Goal: Task Accomplishment & Management: Complete application form

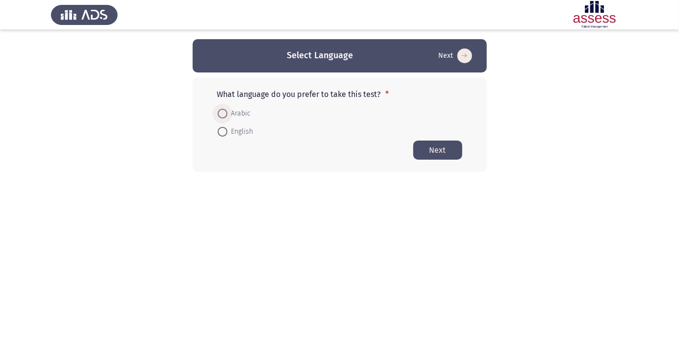
click at [222, 114] on span at bounding box center [222, 114] width 0 height 0
click at [222, 113] on input "Arabic" at bounding box center [223, 114] width 10 height 10
radio input "true"
click at [433, 149] on button "Next" at bounding box center [437, 149] width 49 height 19
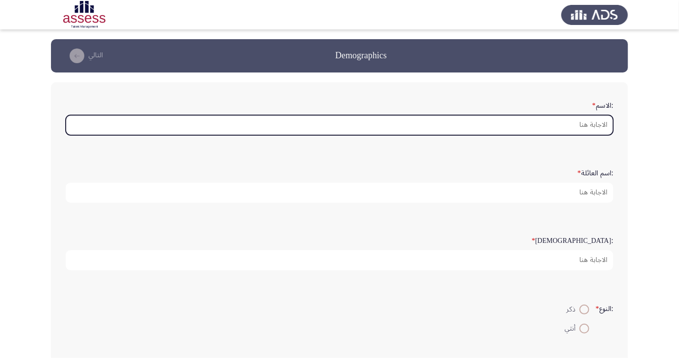
click at [593, 126] on input ":الاسم *" at bounding box center [339, 125] width 547 height 20
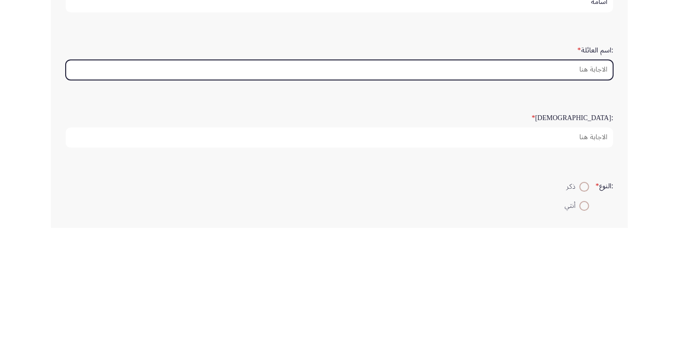
click at [593, 195] on input ":اسم العائلة *" at bounding box center [339, 193] width 547 height 20
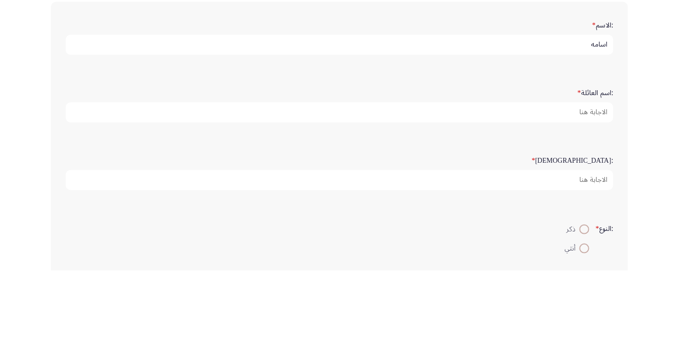
click at [552, 122] on input "اسامه" at bounding box center [339, 125] width 547 height 20
type input "اسامه صلاح"
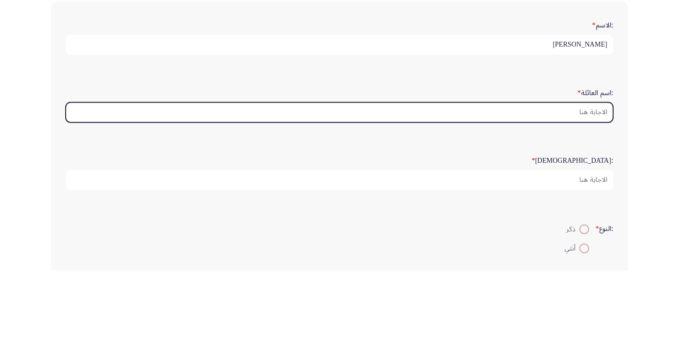
click at [569, 194] on input ":اسم العائلة *" at bounding box center [339, 193] width 547 height 20
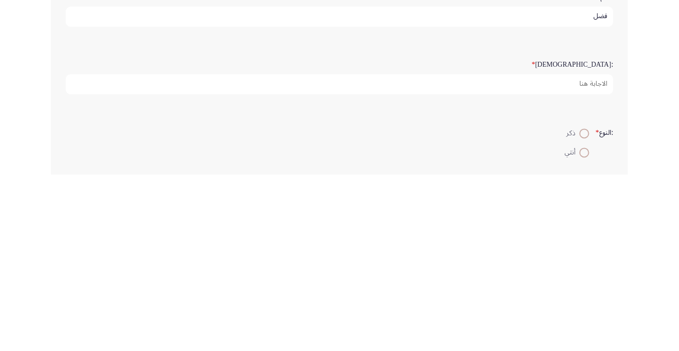
type input "فضل"
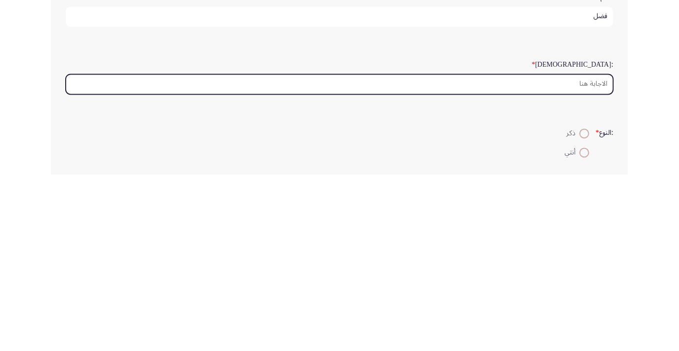
click at [578, 260] on input ":السن *" at bounding box center [339, 260] width 547 height 20
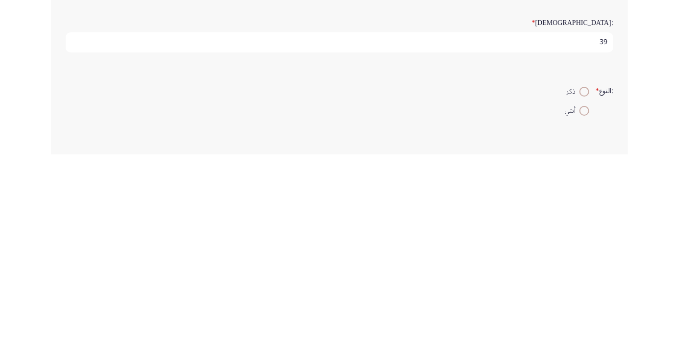
type input "39"
click at [570, 289] on span "ذكر" at bounding box center [572, 288] width 13 height 12
click at [579, 289] on input "ذكر" at bounding box center [584, 288] width 10 height 10
radio input "true"
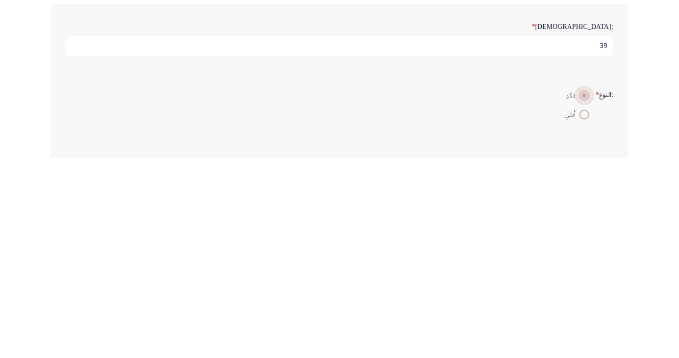
scroll to position [22, 0]
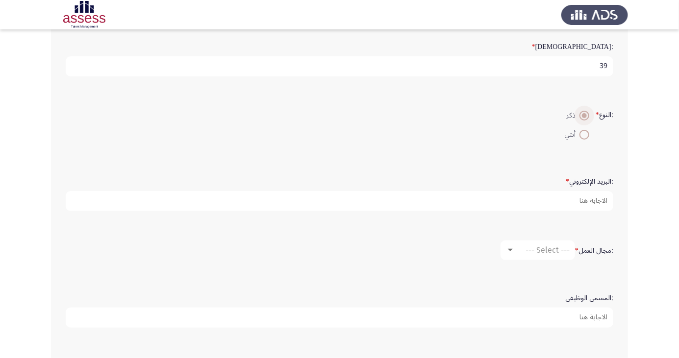
click at [580, 202] on input ":البريد الإلكتروني *" at bounding box center [339, 201] width 547 height 20
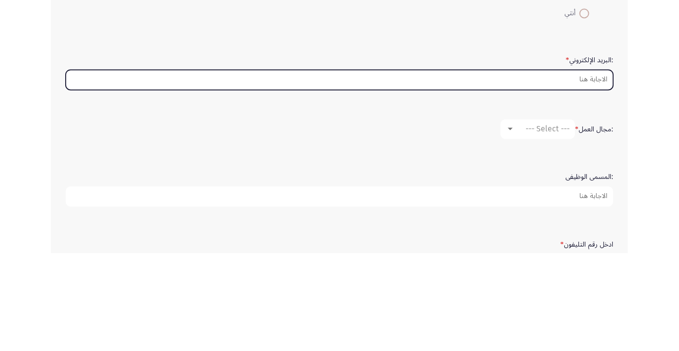
scroll to position [218, 0]
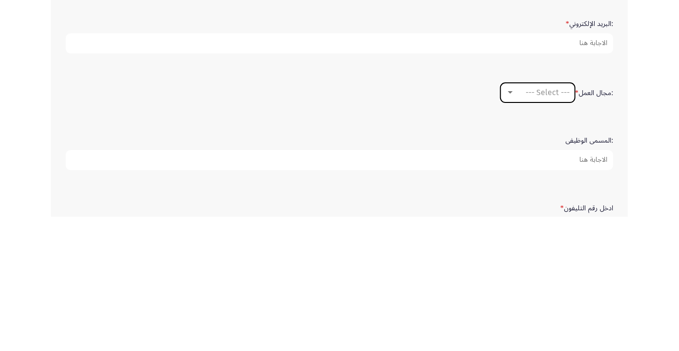
click at [509, 225] on div at bounding box center [510, 226] width 5 height 2
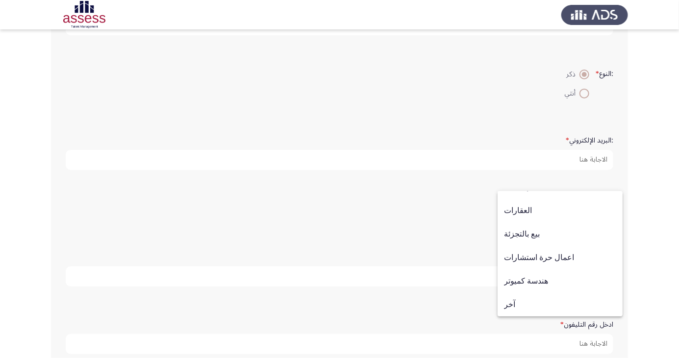
scroll to position [244, 0]
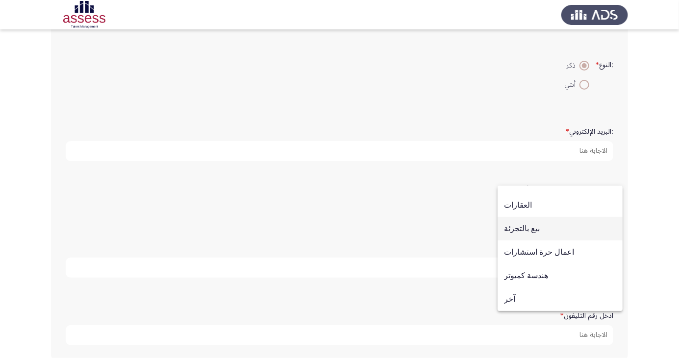
click at [538, 230] on span "بيع بالتجزئة" at bounding box center [560, 229] width 112 height 24
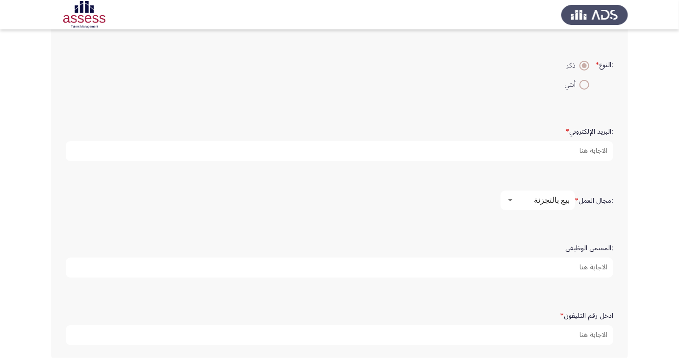
click at [591, 266] on input ":المسمى الوظيفى" at bounding box center [339, 268] width 547 height 20
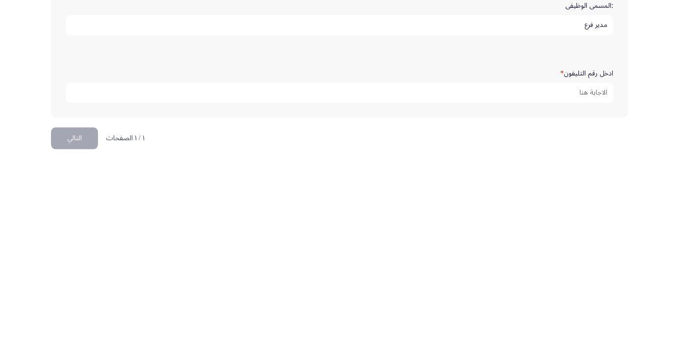
scroll to position [295, 0]
type input "مدير فرع"
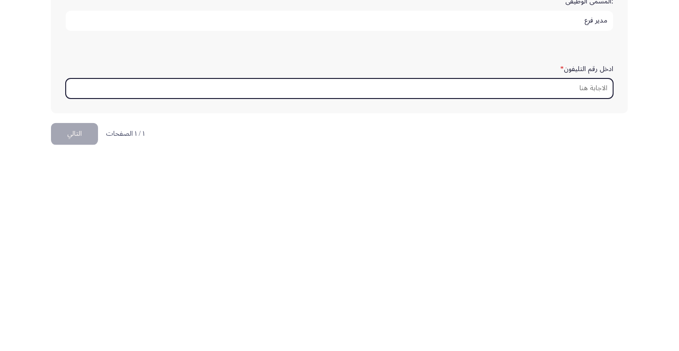
click at [596, 282] on input "ادخل رقم التليفون *" at bounding box center [339, 285] width 547 height 20
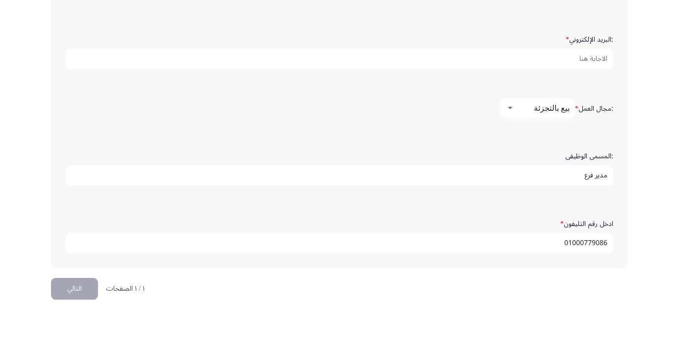
type input "01000779086"
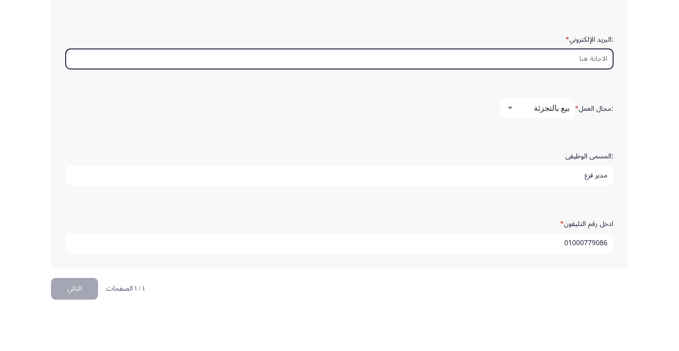
click at [592, 95] on input ":البريد الإلكتروني *" at bounding box center [339, 101] width 547 height 20
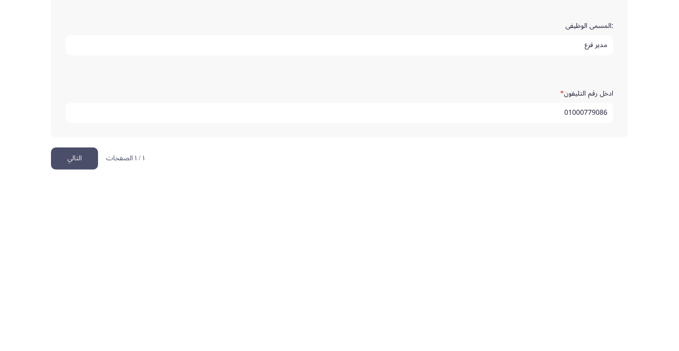
scroll to position [298, 0]
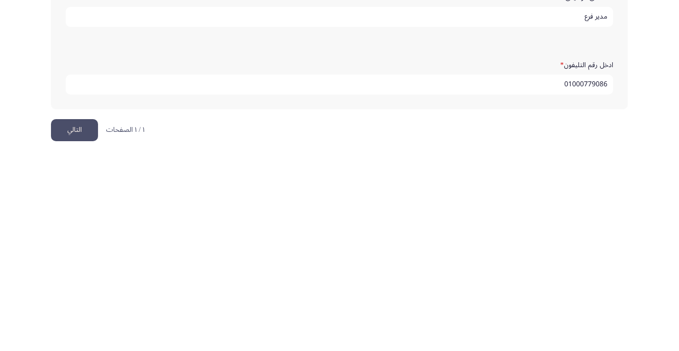
type input "Osama.salal@ibnsina-pharma.com"
click at [80, 325] on button "التالي" at bounding box center [74, 327] width 47 height 22
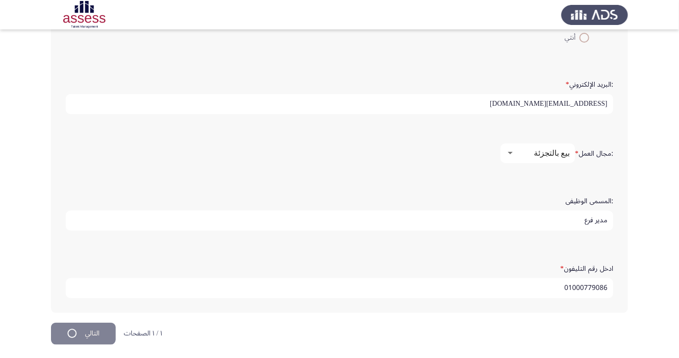
scroll to position [0, 0]
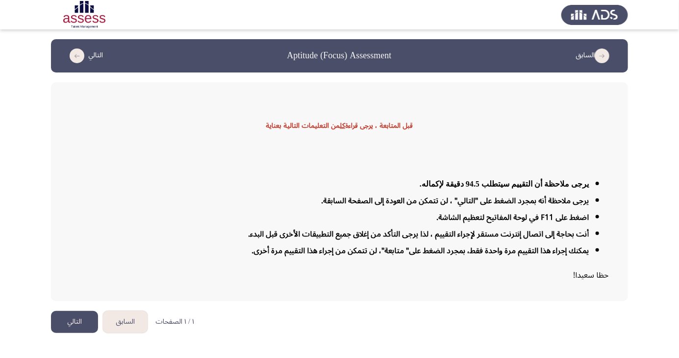
click at [74, 333] on button "التالي" at bounding box center [74, 322] width 47 height 22
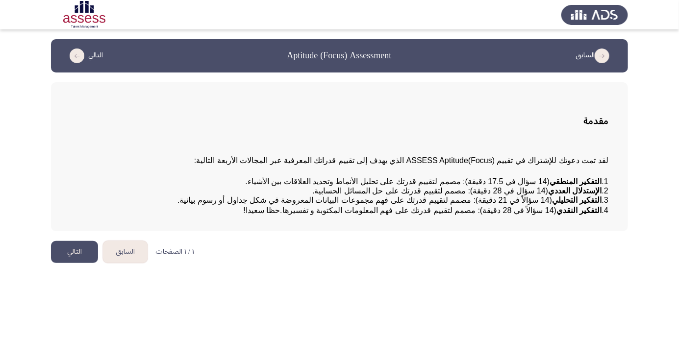
click at [63, 263] on button "التالي" at bounding box center [74, 252] width 47 height 22
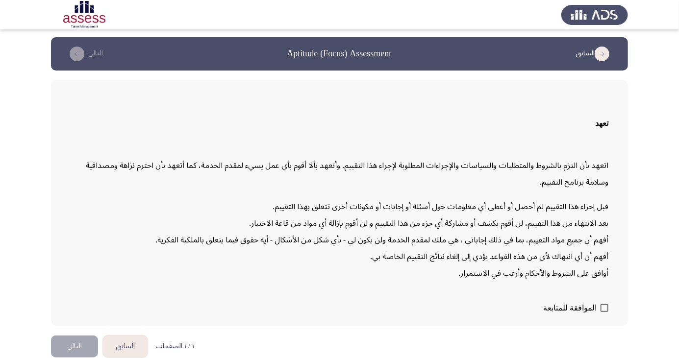
scroll to position [21, 0]
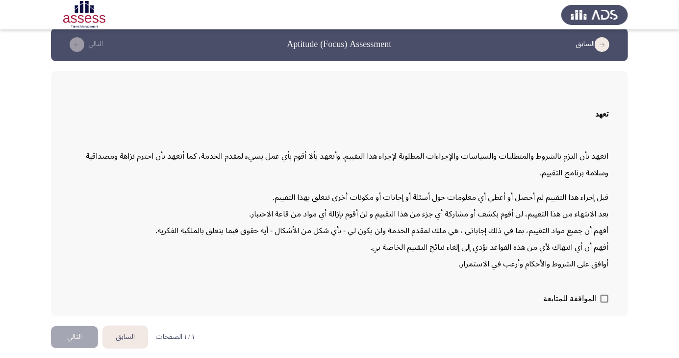
click at [589, 305] on span "الموافقة للمتابعة" at bounding box center [569, 299] width 53 height 12
click at [604, 303] on input "الموافقة للمتابعة" at bounding box center [604, 303] width 0 height 0
checkbox input "true"
click at [78, 348] on button "التالي" at bounding box center [74, 337] width 47 height 22
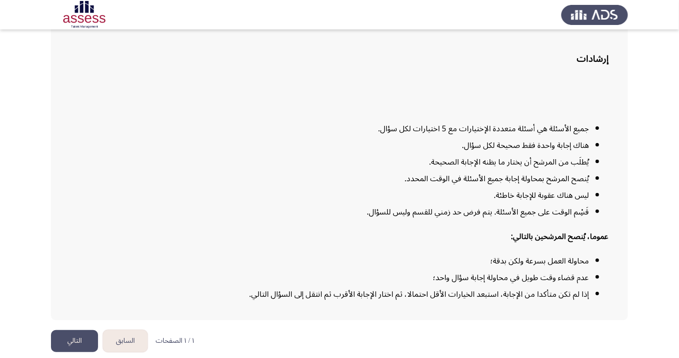
scroll to position [72, 0]
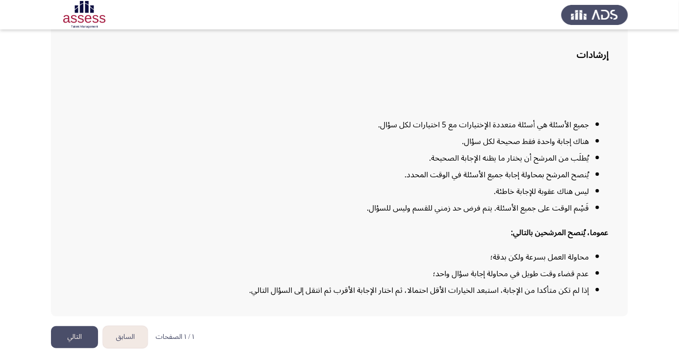
click at [81, 348] on button "التالي" at bounding box center [74, 337] width 47 height 22
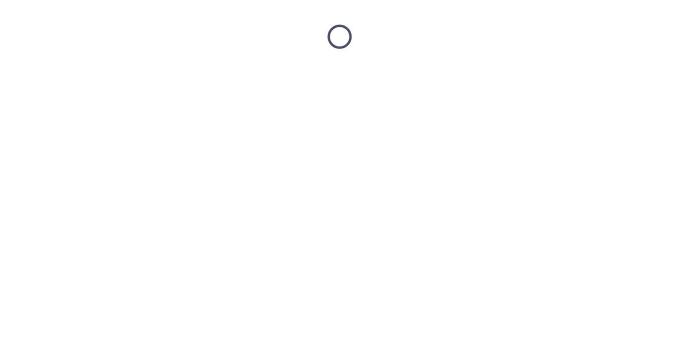
scroll to position [0, 0]
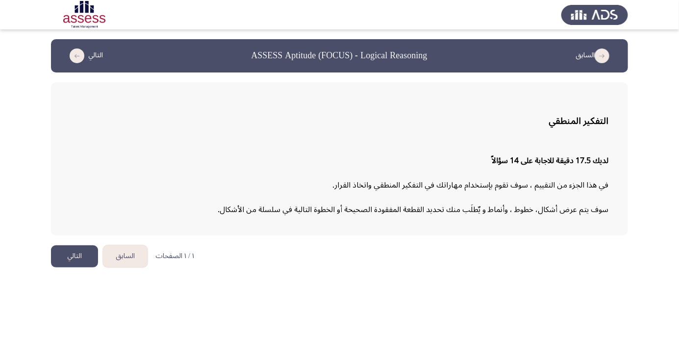
click at [76, 255] on button "التالي" at bounding box center [74, 257] width 47 height 22
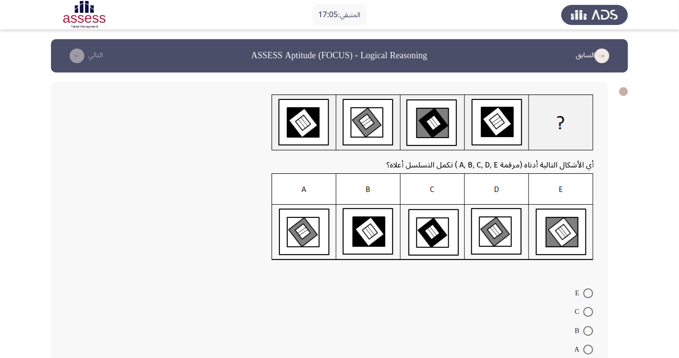
click at [531, 309] on form "E C B A D" at bounding box center [330, 330] width 528 height 95
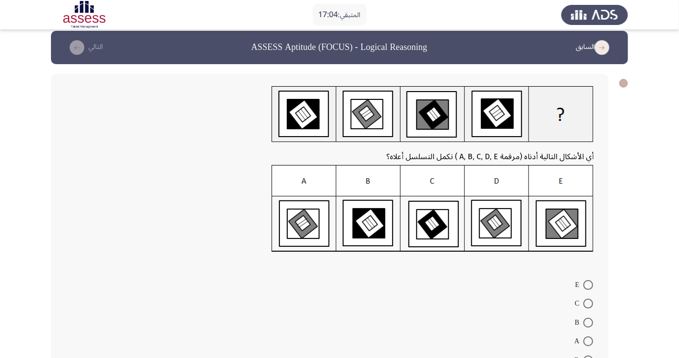
scroll to position [33, 0]
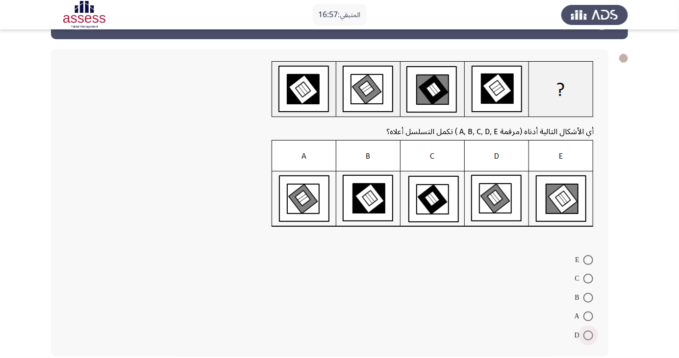
click at [588, 335] on span at bounding box center [588, 336] width 10 height 10
click at [588, 335] on input "D" at bounding box center [588, 336] width 10 height 10
radio input "true"
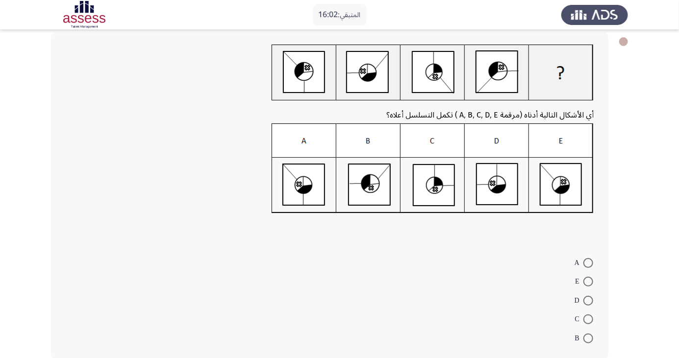
scroll to position [70, 0]
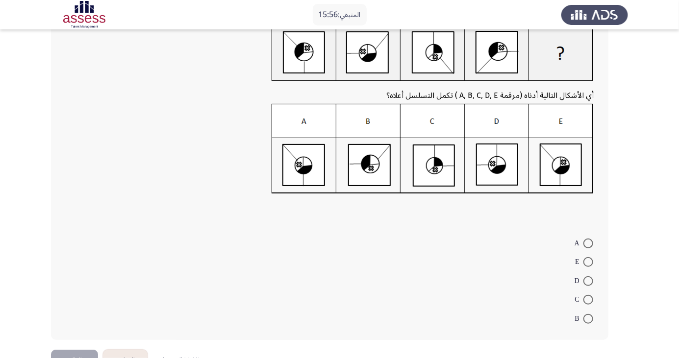
click at [588, 281] on span at bounding box center [588, 281] width 10 height 10
click at [588, 281] on input "D" at bounding box center [588, 281] width 10 height 10
radio input "true"
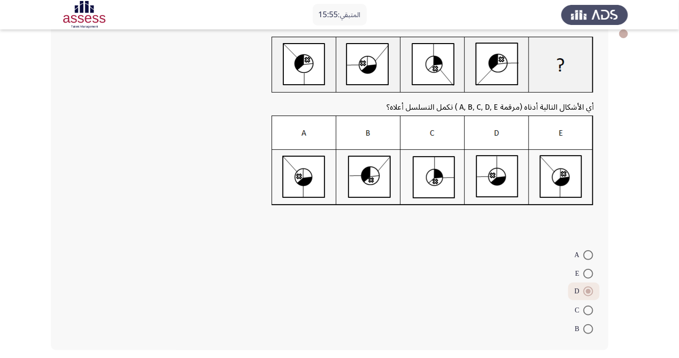
scroll to position [52, 0]
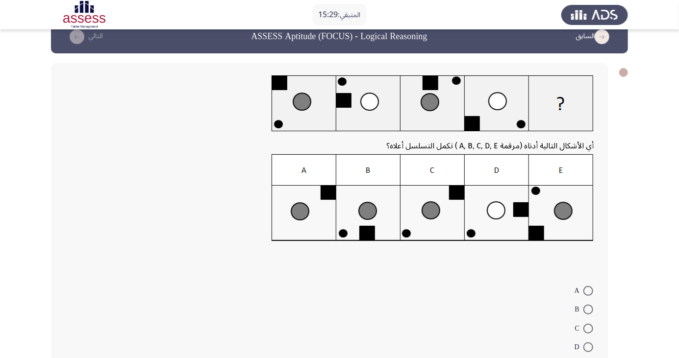
scroll to position [21, 0]
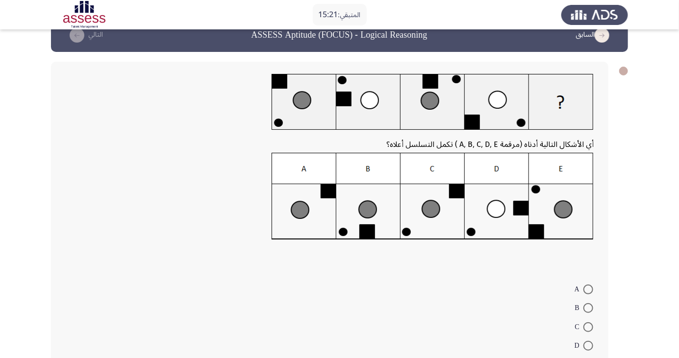
click at [588, 308] on span at bounding box center [588, 308] width 10 height 10
click at [588, 308] on input "B" at bounding box center [588, 308] width 10 height 10
radio input "true"
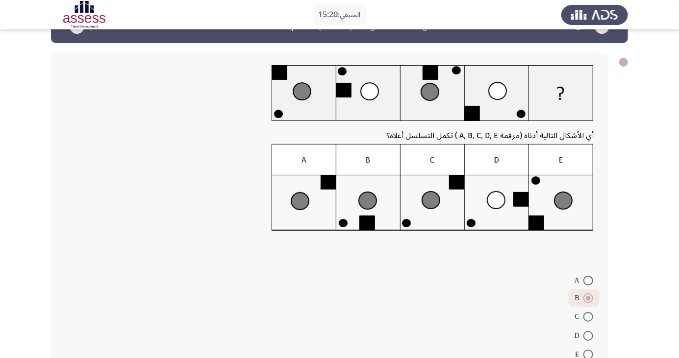
scroll to position [49, 0]
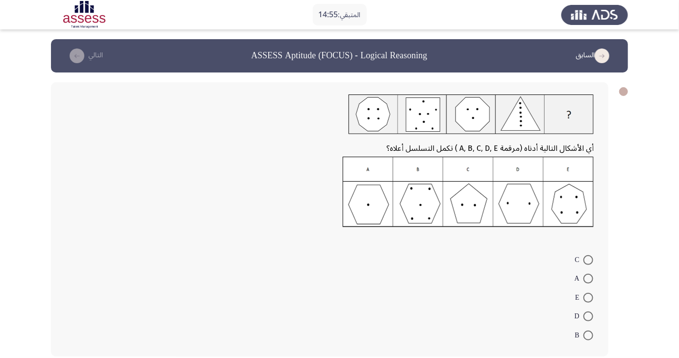
click at [588, 263] on span at bounding box center [588, 260] width 10 height 10
click at [588, 263] on input "C" at bounding box center [588, 260] width 10 height 10
radio input "true"
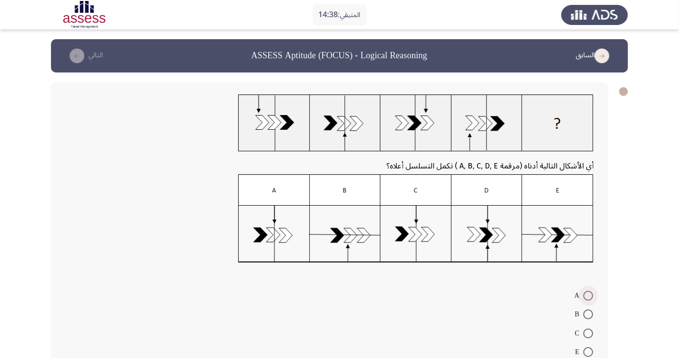
click at [588, 296] on span at bounding box center [588, 296] width 10 height 10
click at [588, 296] on input "A" at bounding box center [588, 296] width 10 height 10
radio input "true"
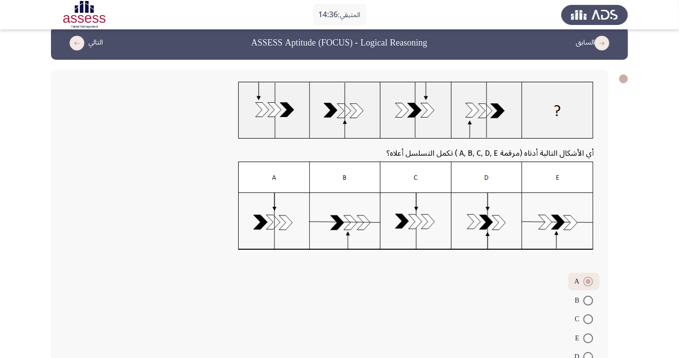
scroll to position [35, 0]
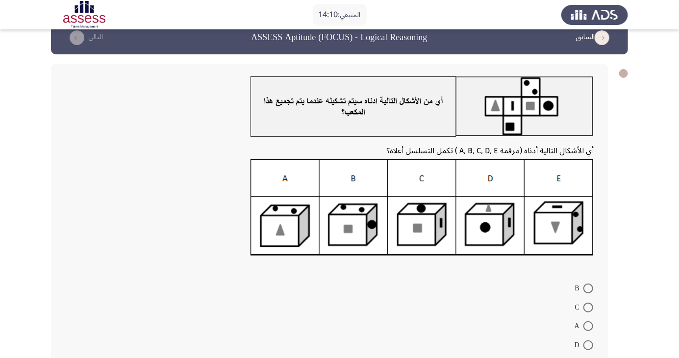
scroll to position [47, 0]
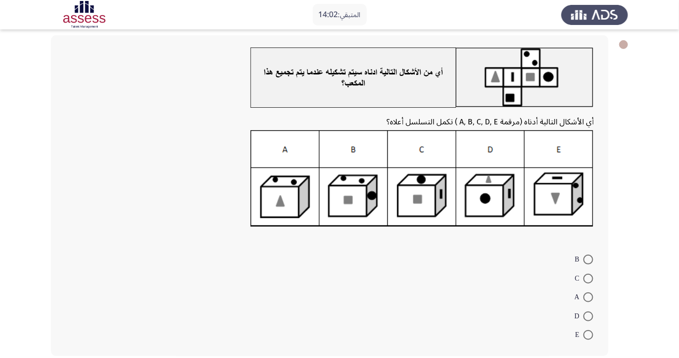
click at [588, 335] on span at bounding box center [588, 335] width 10 height 10
click at [588, 335] on input "E" at bounding box center [588, 335] width 10 height 10
radio input "true"
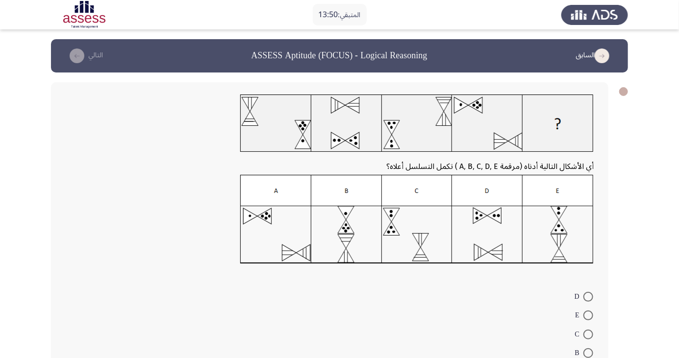
click at [585, 352] on span at bounding box center [588, 353] width 10 height 10
click at [585, 352] on input "B" at bounding box center [588, 353] width 10 height 10
radio input "true"
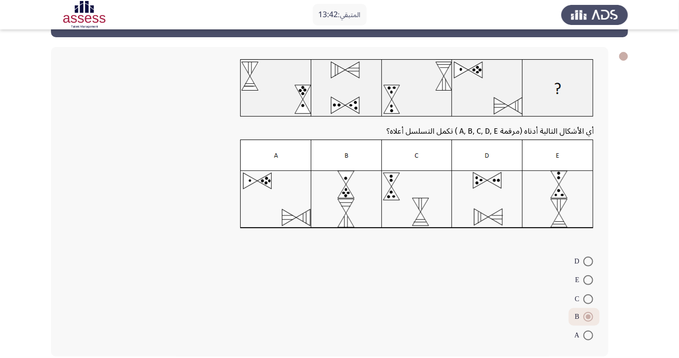
scroll to position [36, 0]
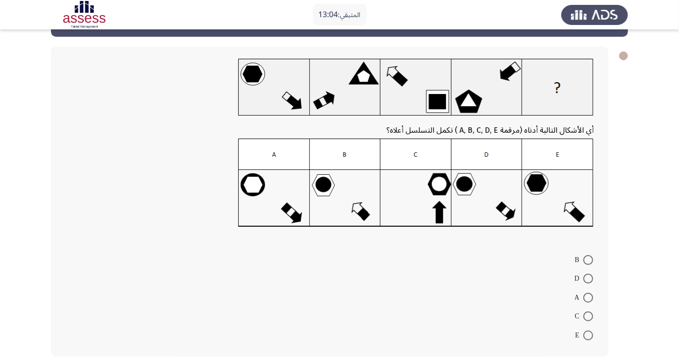
click at [590, 338] on span at bounding box center [588, 336] width 10 height 10
click at [590, 338] on input "E" at bounding box center [588, 336] width 10 height 10
radio input "true"
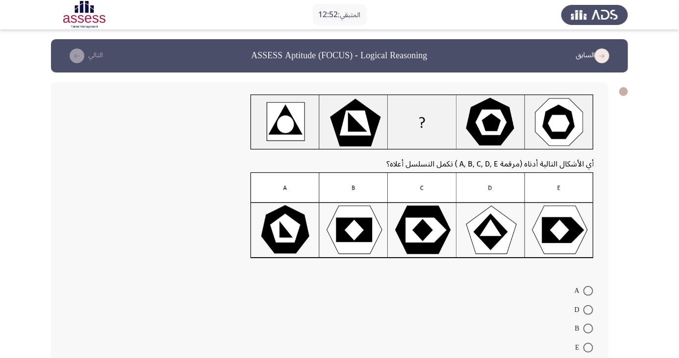
click at [588, 329] on span at bounding box center [588, 329] width 10 height 10
click at [588, 329] on input "B" at bounding box center [588, 329] width 10 height 10
radio input "true"
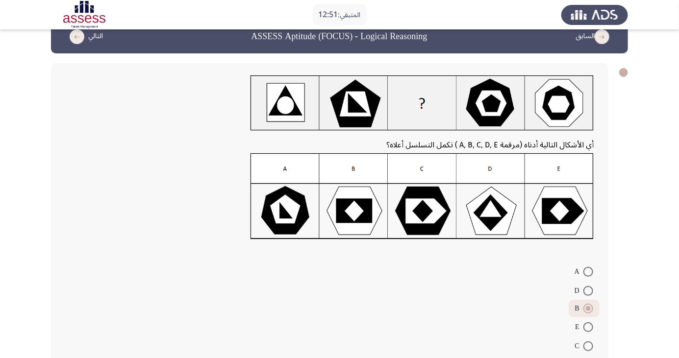
scroll to position [30, 0]
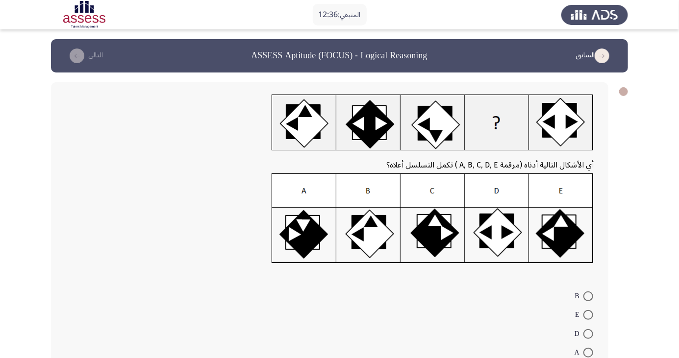
click at [588, 315] on span at bounding box center [588, 315] width 10 height 10
click at [588, 315] on input "E" at bounding box center [588, 315] width 10 height 10
radio input "true"
click at [588, 351] on span at bounding box center [588, 352] width 10 height 10
click at [588, 351] on input "A" at bounding box center [588, 352] width 10 height 10
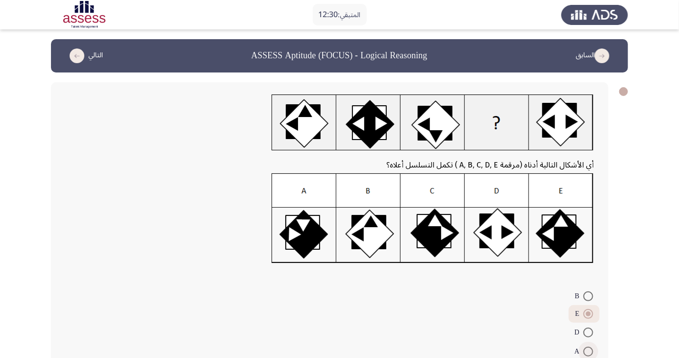
radio input "true"
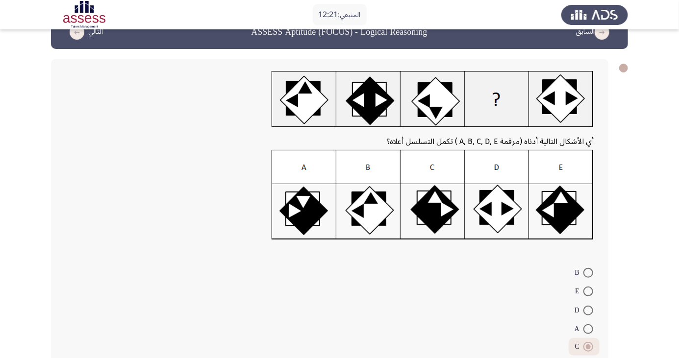
scroll to position [35, 0]
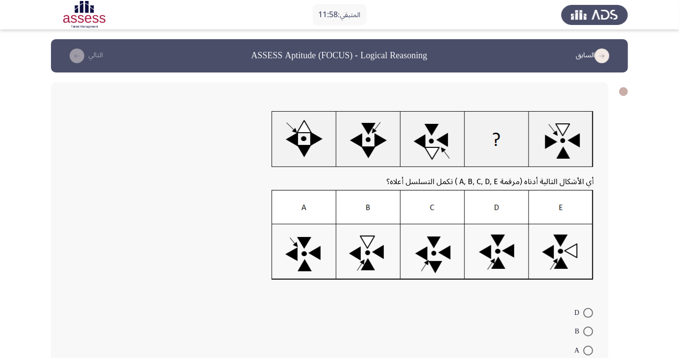
click at [587, 334] on span at bounding box center [588, 332] width 10 height 10
click at [587, 334] on input "B" at bounding box center [588, 332] width 10 height 10
radio input "true"
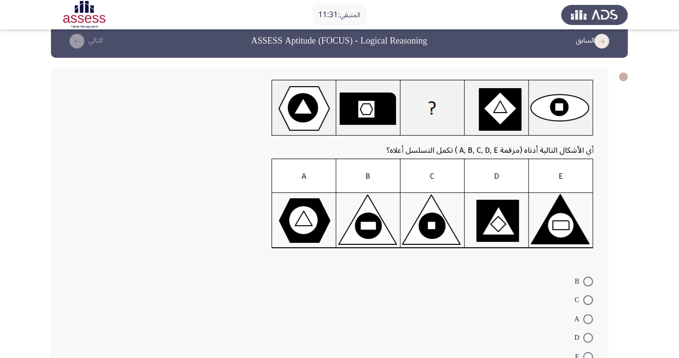
scroll to position [36, 0]
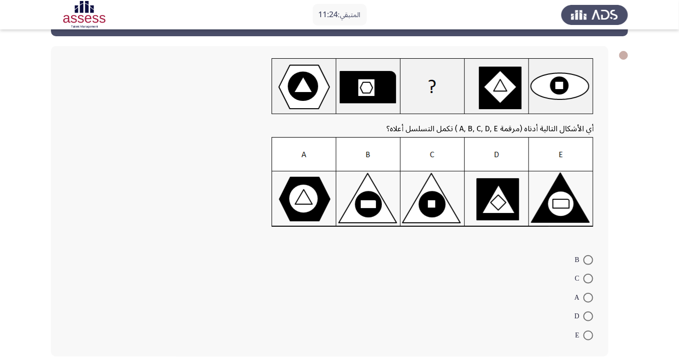
click at [585, 332] on span at bounding box center [588, 336] width 10 height 10
click at [585, 332] on input "E" at bounding box center [588, 336] width 10 height 10
radio input "true"
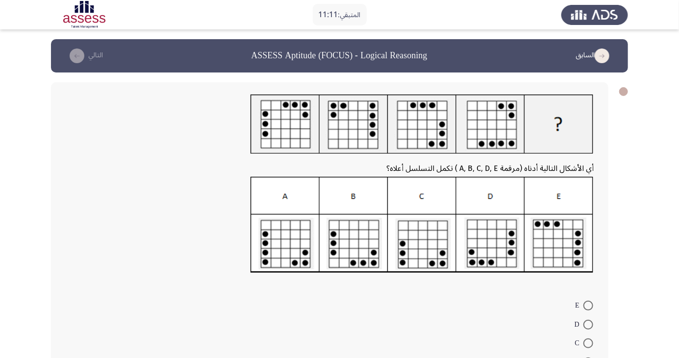
click at [588, 306] on span at bounding box center [588, 306] width 10 height 10
click at [588, 306] on input "E" at bounding box center [588, 306] width 10 height 10
radio input "true"
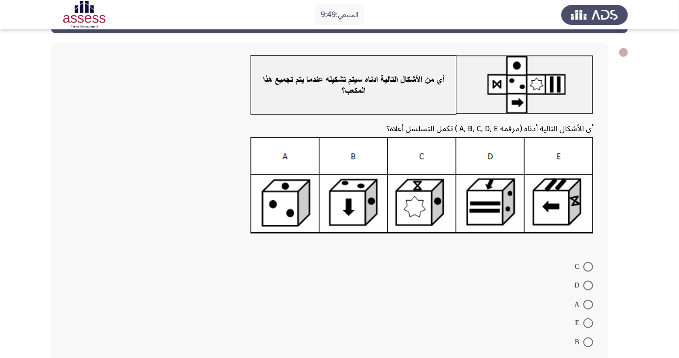
scroll to position [37, 0]
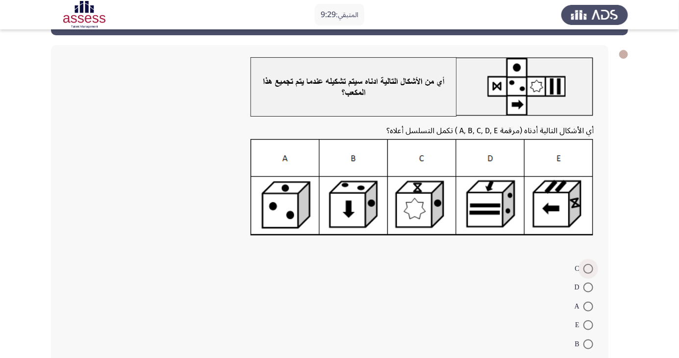
click at [589, 266] on span at bounding box center [588, 269] width 10 height 10
click at [589, 266] on input "C" at bounding box center [588, 269] width 10 height 10
radio input "true"
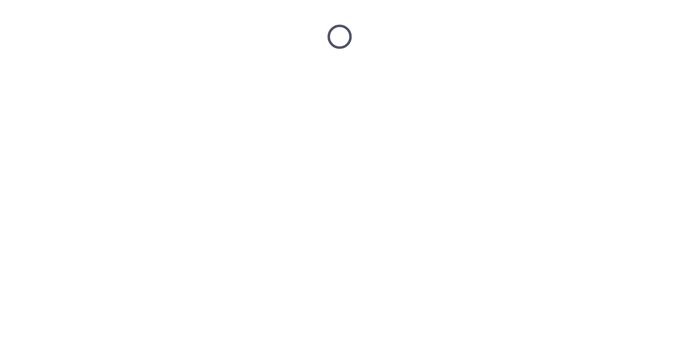
scroll to position [0, 0]
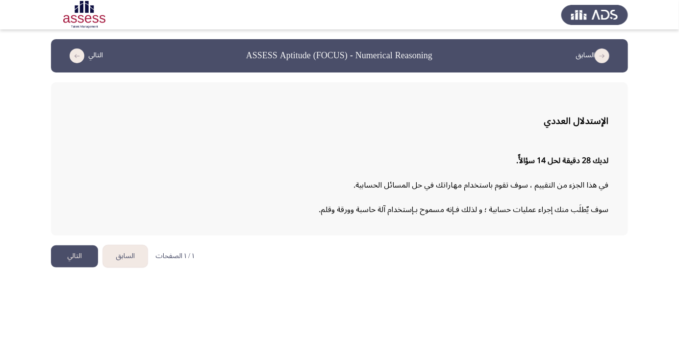
click at [66, 262] on button "التالي" at bounding box center [74, 257] width 47 height 22
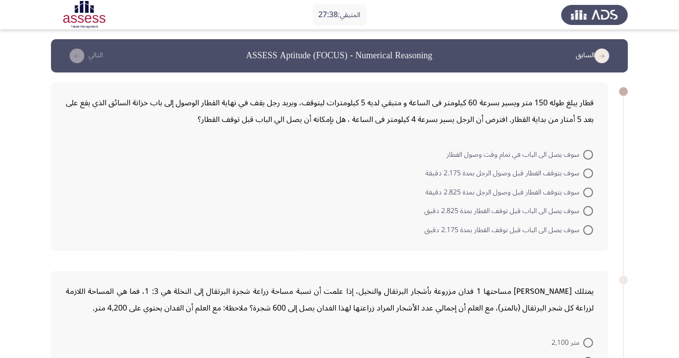
click at [318, 187] on form "سوف يصل الى الباب في تمام وقت وصول القطار سوف يتوقف القطار قبل وصول الرجل بمدة …" at bounding box center [330, 192] width 528 height 95
click at [588, 192] on span at bounding box center [588, 193] width 10 height 10
click at [588, 192] on input "سوف يتوقف القطار قبل وصول الرجل بمدة 2.825 دقيقة" at bounding box center [588, 193] width 10 height 10
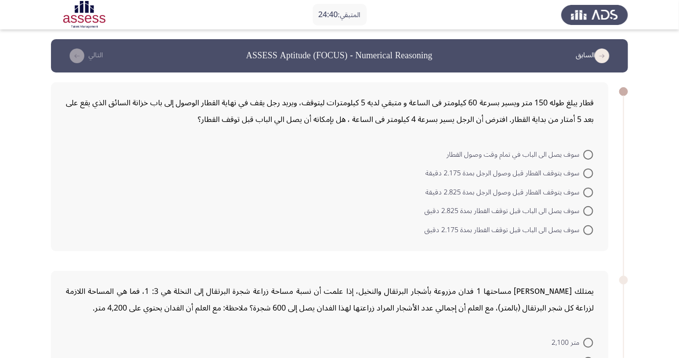
radio input "true"
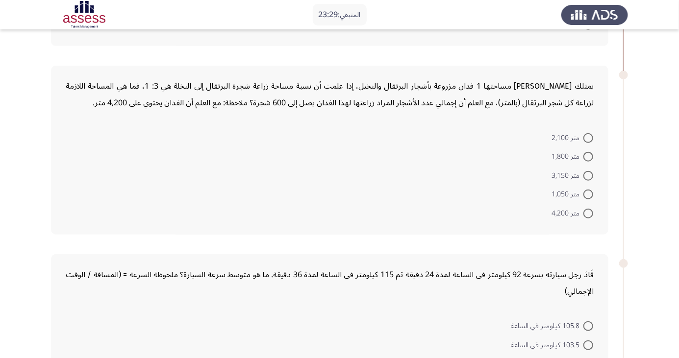
scroll to position [220, 0]
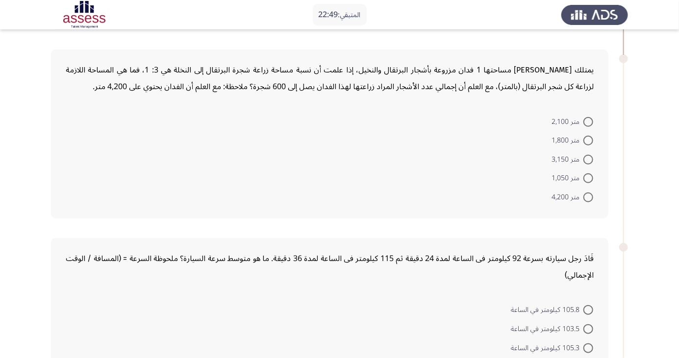
click at [583, 144] on span at bounding box center [588, 141] width 10 height 10
click at [583, 144] on input "متر 1,800" at bounding box center [588, 141] width 10 height 10
radio input "true"
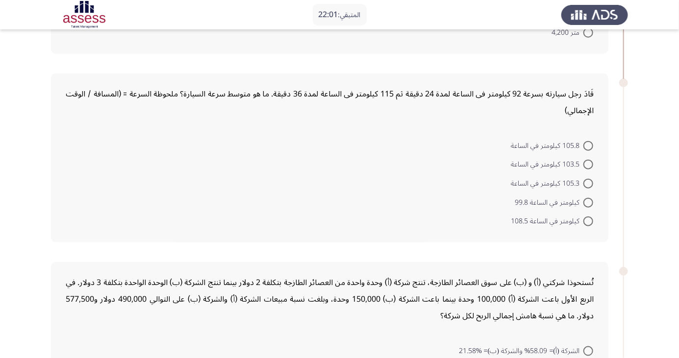
scroll to position [385, 0]
click at [588, 178] on span at bounding box center [588, 182] width 10 height 10
click at [588, 178] on input "105.3 كيلومتر في الساعة" at bounding box center [588, 182] width 10 height 10
radio input "true"
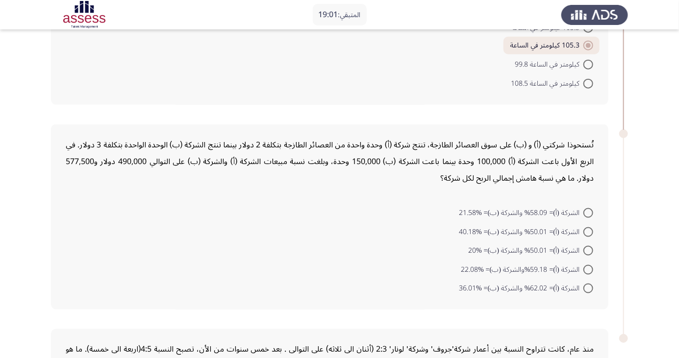
scroll to position [499, 0]
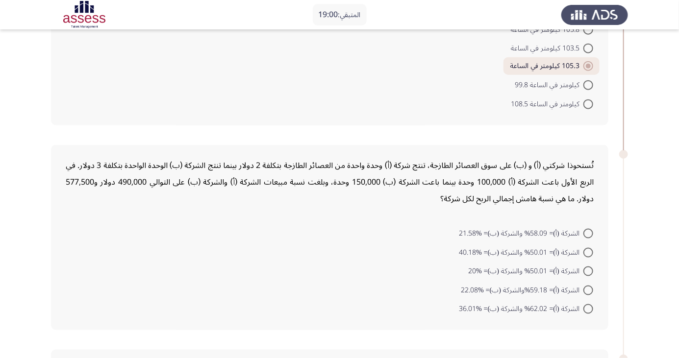
click at [588, 251] on span at bounding box center [588, 253] width 10 height 10
click at [588, 251] on input "الشركة (أ)= 50.01% والشركة (ب)= %40.18" at bounding box center [588, 253] width 10 height 10
radio input "true"
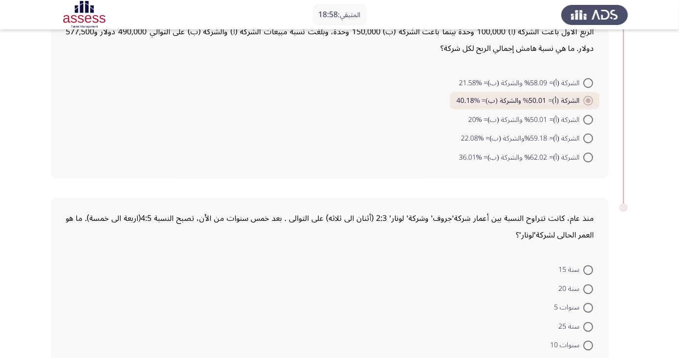
scroll to position [659, 0]
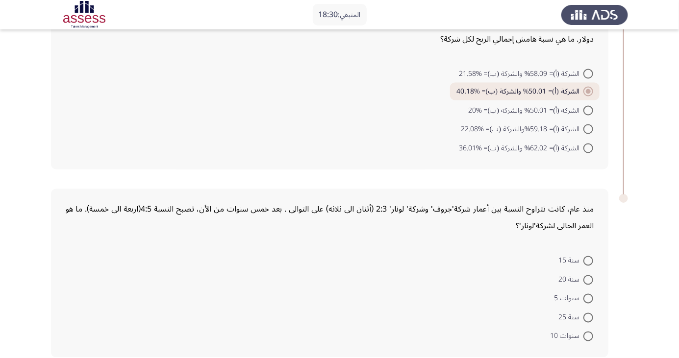
click at [588, 259] on span at bounding box center [588, 261] width 10 height 10
click at [588, 259] on input "سنة 15" at bounding box center [588, 261] width 10 height 10
radio input "true"
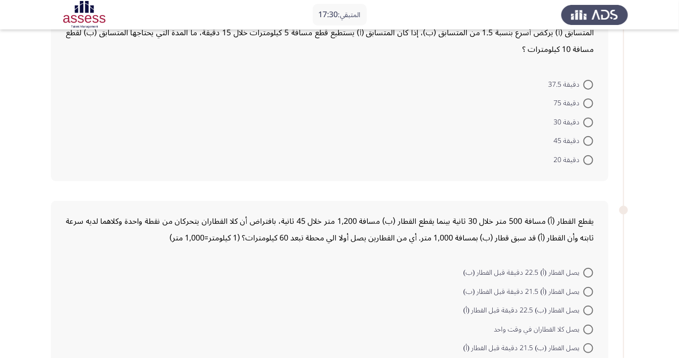
scroll to position [80, 0]
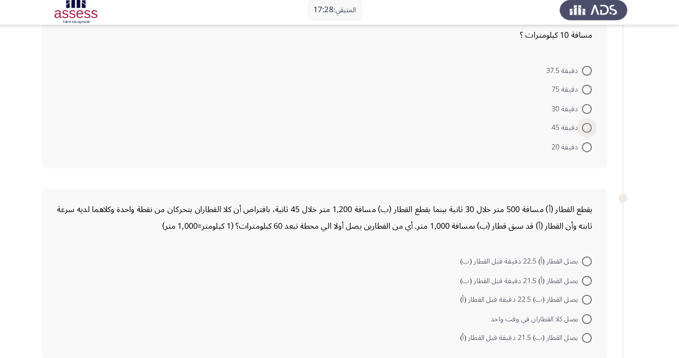
click at [588, 131] on span at bounding box center [588, 131] width 10 height 10
click at [588, 131] on input "دقيقة 45" at bounding box center [588, 131] width 10 height 10
radio input "true"
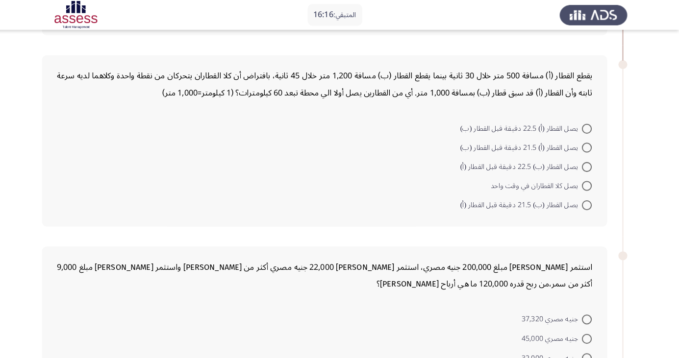
scroll to position [214, 0]
click at [588, 184] on span at bounding box center [588, 184] width 10 height 10
click at [588, 184] on input "يصل كلا القطاران في وقت واحد" at bounding box center [588, 184] width 10 height 10
radio input "true"
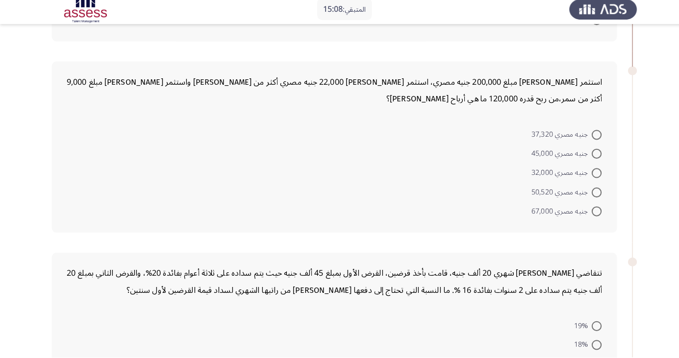
scroll to position [393, 0]
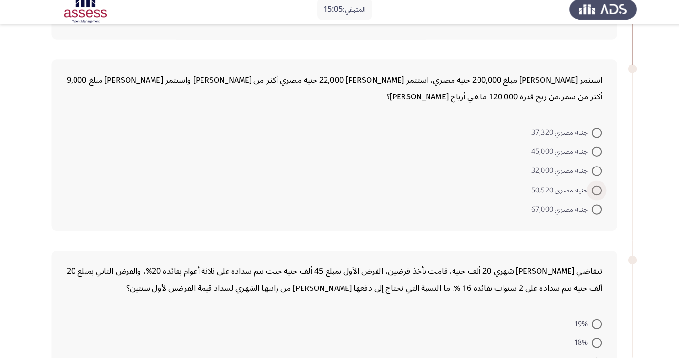
click at [585, 195] on span at bounding box center [588, 194] width 10 height 10
click at [585, 195] on input "جنيه مصري 50,520" at bounding box center [588, 194] width 10 height 10
radio input "true"
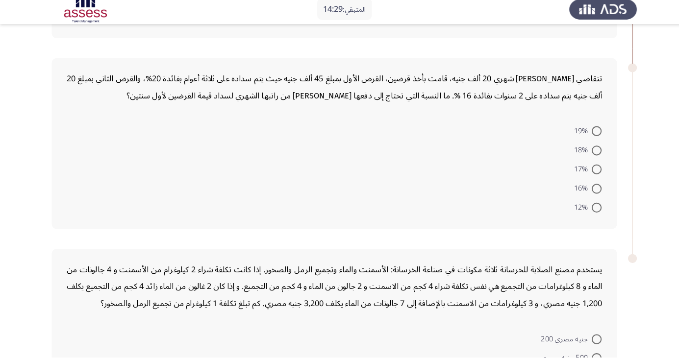
scroll to position [598, 0]
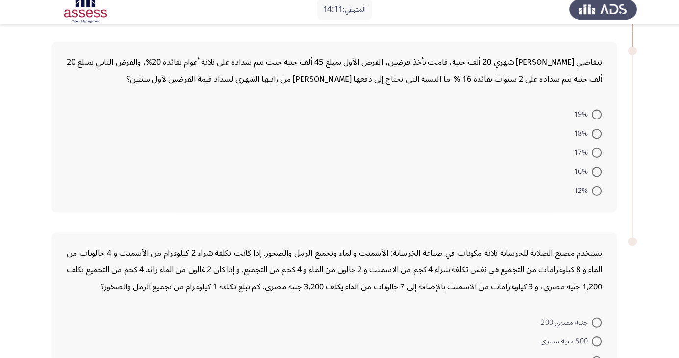
click at [589, 159] on span at bounding box center [588, 156] width 10 height 10
click at [589, 159] on input "17%" at bounding box center [588, 156] width 10 height 10
radio input "true"
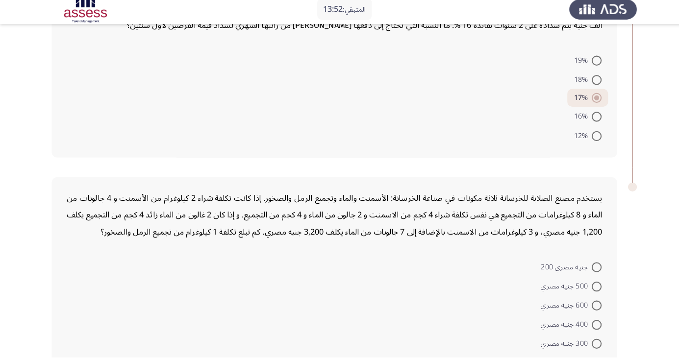
scroll to position [659, 0]
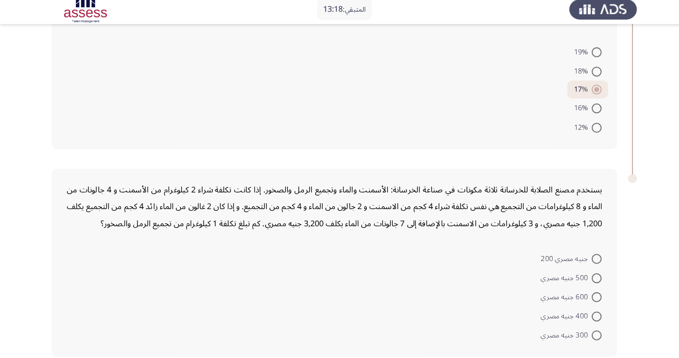
click at [588, 297] on span at bounding box center [588, 299] width 10 height 10
click at [588, 297] on input "600 جنيه مصري" at bounding box center [588, 299] width 10 height 10
radio input "true"
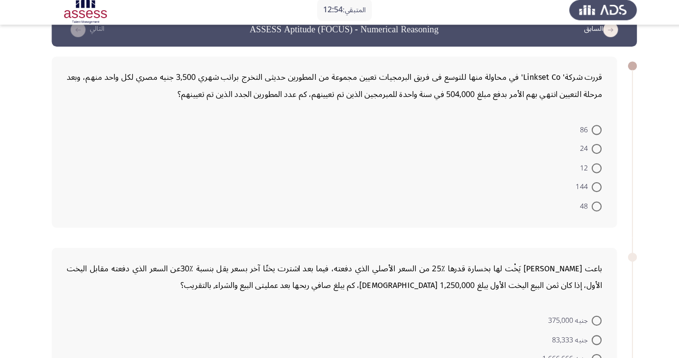
scroll to position [31, 0]
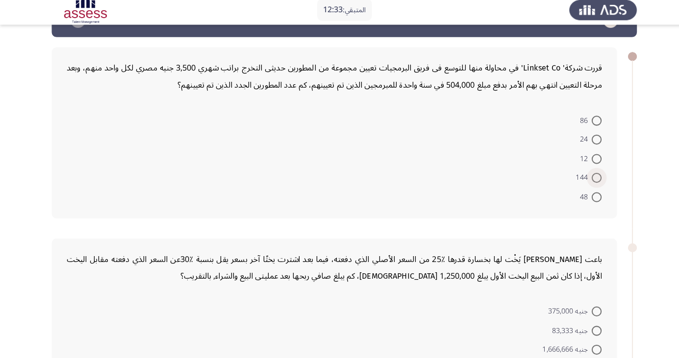
click at [591, 177] on span at bounding box center [588, 180] width 10 height 10
click at [591, 177] on input "144" at bounding box center [588, 180] width 10 height 10
radio input "true"
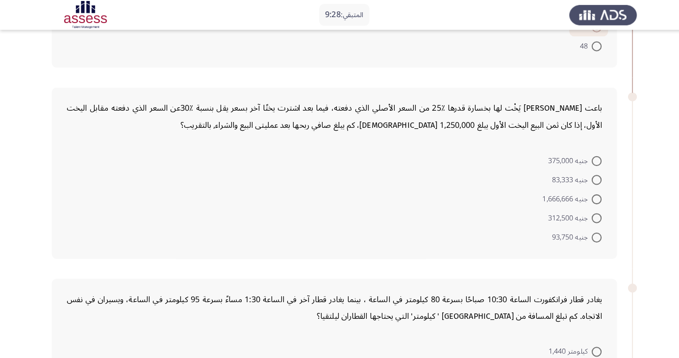
scroll to position [182, 0]
click at [588, 177] on span at bounding box center [588, 178] width 10 height 10
click at [588, 177] on input "جنيه 83,333" at bounding box center [588, 178] width 10 height 10
radio input "true"
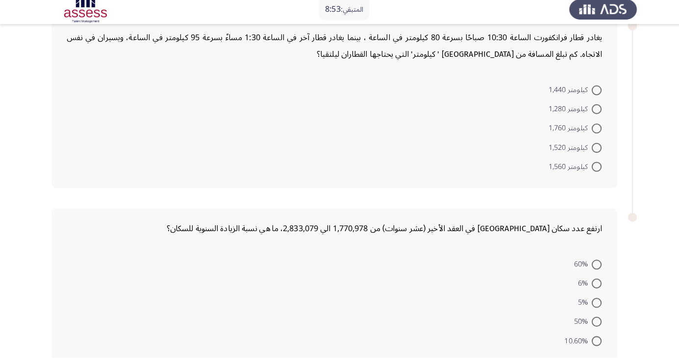
scroll to position [440, 0]
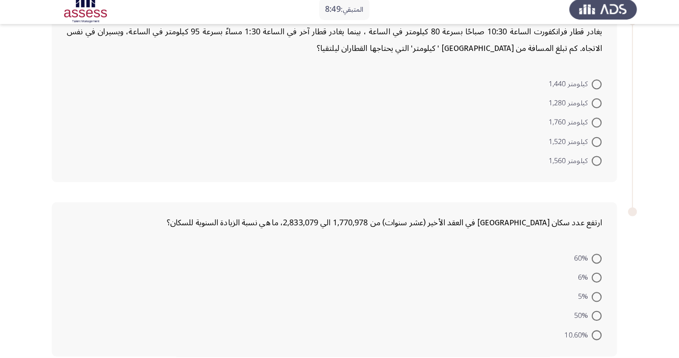
click at [588, 144] on span at bounding box center [588, 146] width 10 height 10
click at [588, 144] on input "كيلومتر 1,520" at bounding box center [588, 146] width 10 height 10
radio input "true"
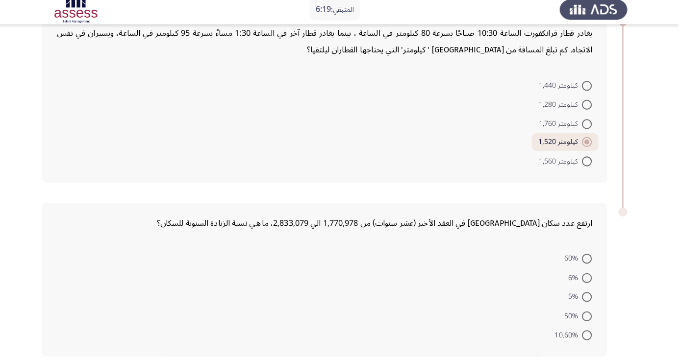
scroll to position [443, 0]
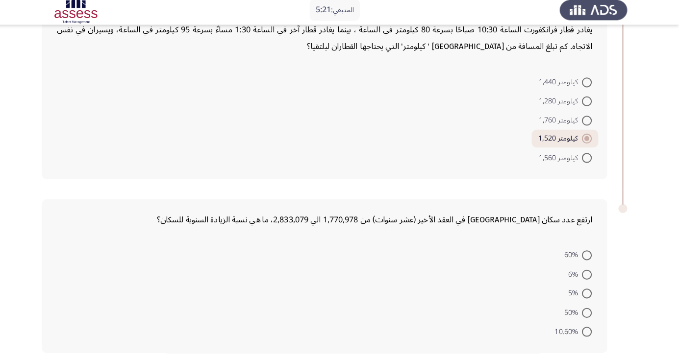
click at [584, 257] on span at bounding box center [588, 257] width 10 height 10
click at [584, 257] on input "60%" at bounding box center [588, 257] width 10 height 10
radio input "true"
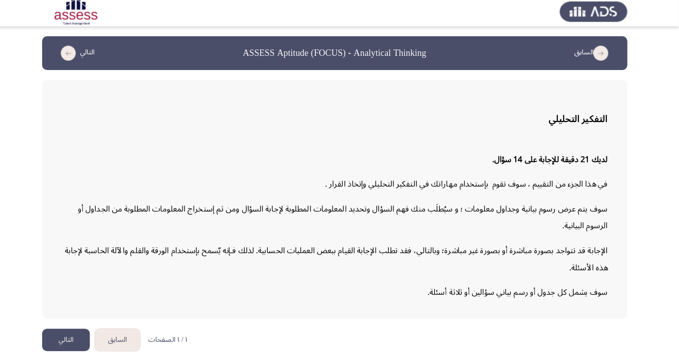
scroll to position [0, 0]
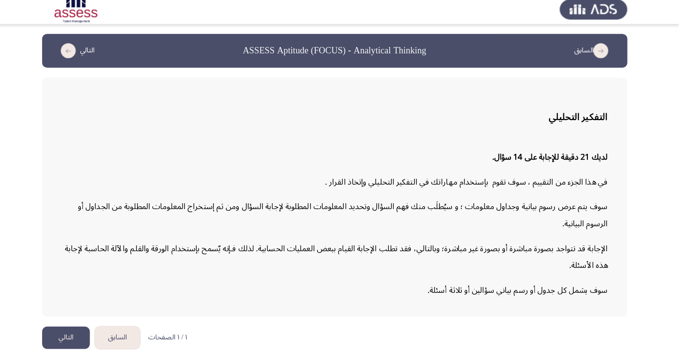
click at [81, 350] on button "التالي" at bounding box center [74, 339] width 47 height 22
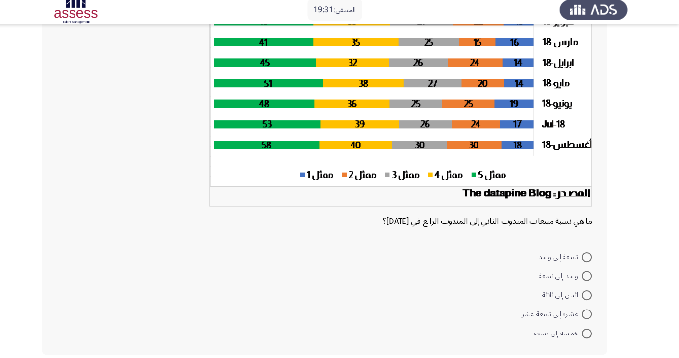
scroll to position [143, 0]
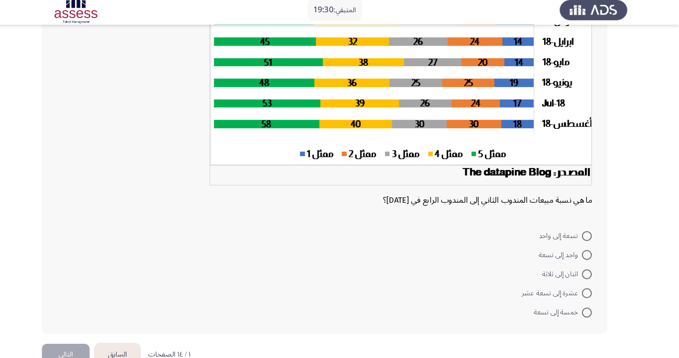
click at [578, 312] on span "خمسة إلى تسعة" at bounding box center [560, 313] width 48 height 12
click at [583, 312] on input "خمسة إلى تسعة" at bounding box center [588, 313] width 10 height 10
radio input "true"
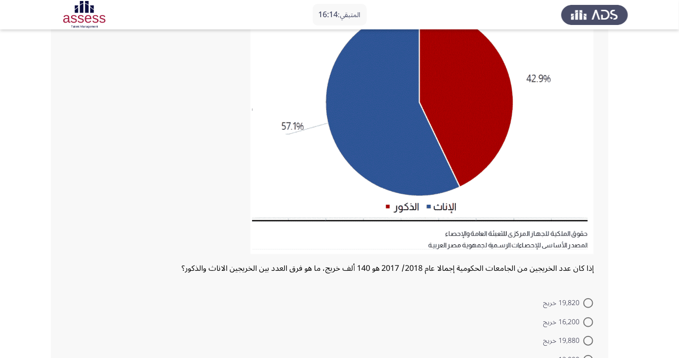
scroll to position [127, 0]
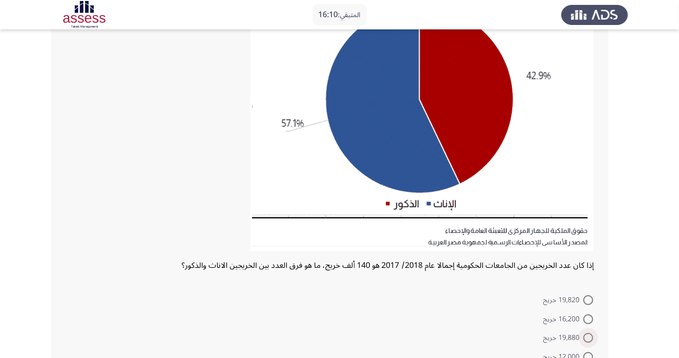
click at [592, 334] on span at bounding box center [588, 338] width 10 height 10
click at [592, 334] on input "19,880 خريج" at bounding box center [588, 338] width 10 height 10
radio input "true"
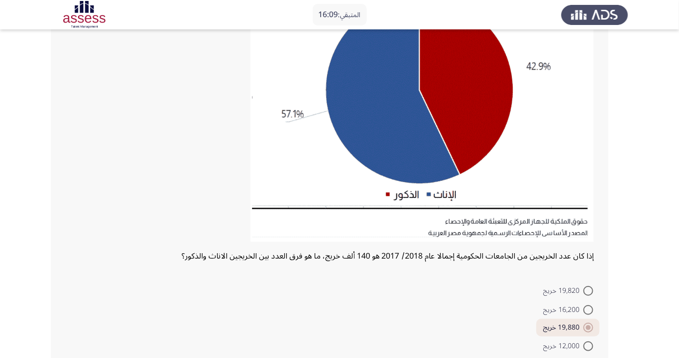
scroll to position [167, 0]
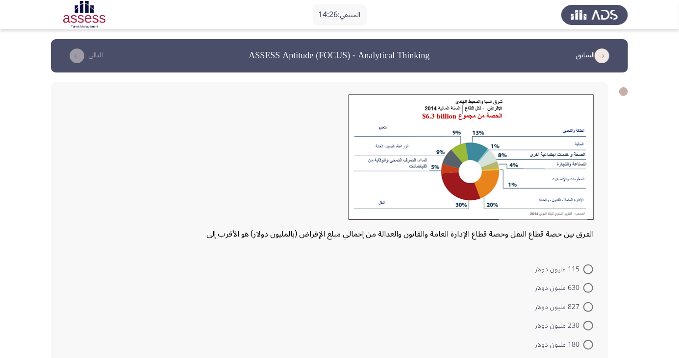
scroll to position [28, 0]
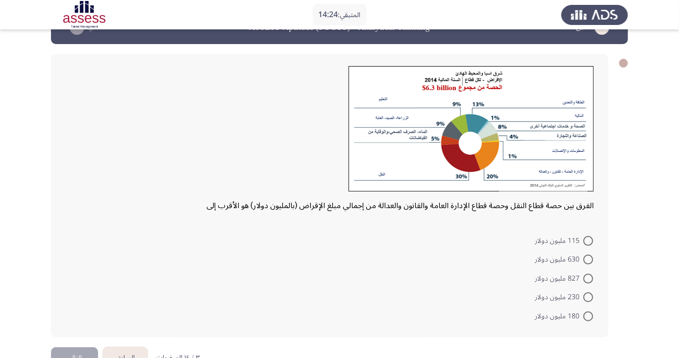
click at [482, 336] on div "الفرق بين حصة قطاع النقل وحصة قطاع الإدارة العامة والقانون والعدالة من إجمالي م…" at bounding box center [329, 196] width 557 height 284
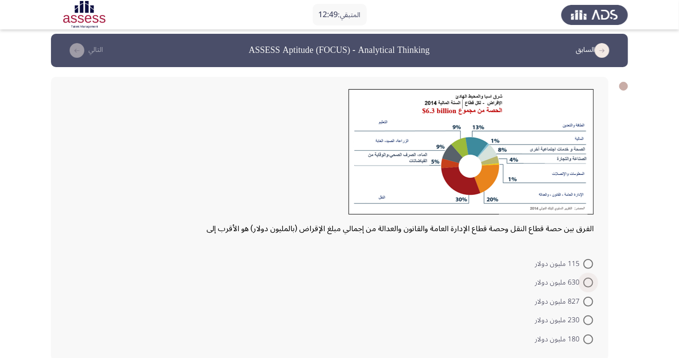
scroll to position [9, 0]
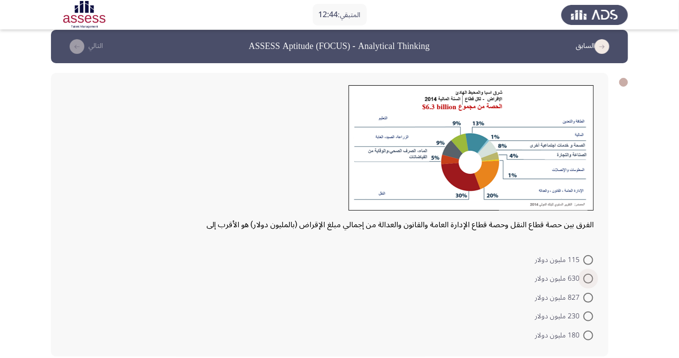
click at [588, 278] on span at bounding box center [588, 279] width 10 height 10
click at [588, 278] on input "630 مليون دولار" at bounding box center [588, 279] width 10 height 10
radio input "true"
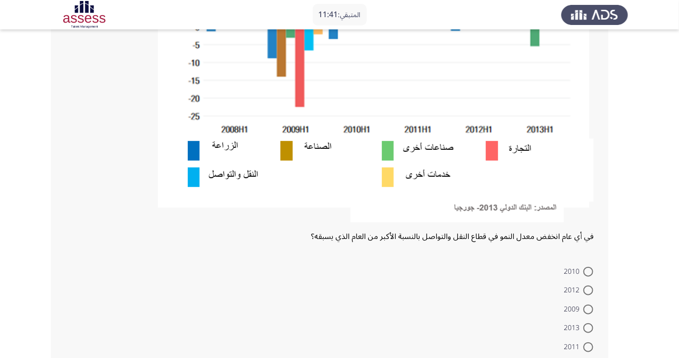
scroll to position [235, 0]
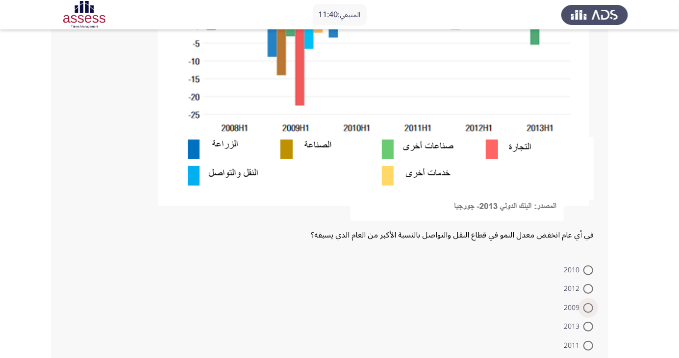
click at [588, 308] on span at bounding box center [588, 308] width 10 height 10
click at [588, 308] on input "2009" at bounding box center [588, 308] width 10 height 10
radio input "true"
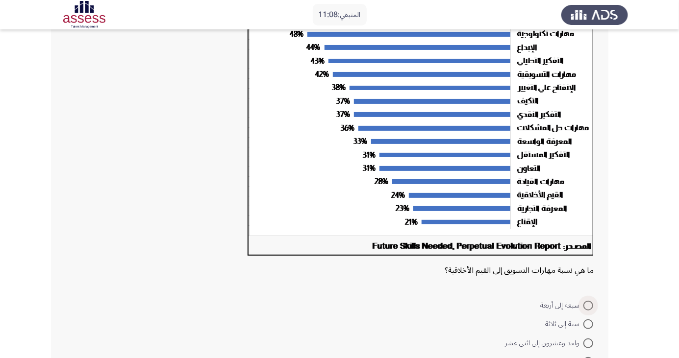
scroll to position [97, 0]
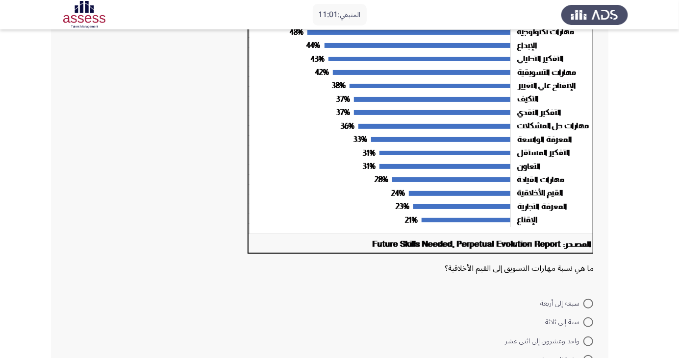
click at [588, 341] on span at bounding box center [588, 342] width 10 height 10
click at [588, 341] on input "واحد وعشرون إلى اثني عشر" at bounding box center [588, 342] width 10 height 10
radio input "true"
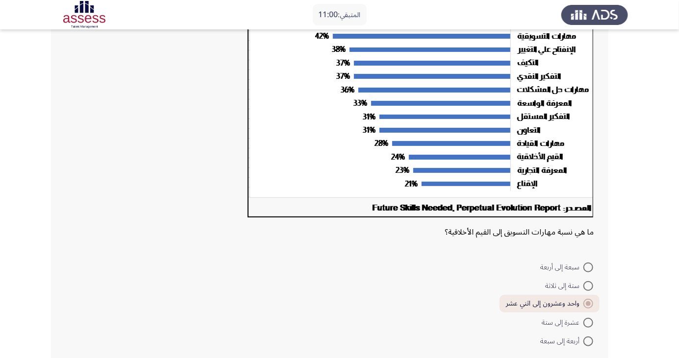
scroll to position [139, 0]
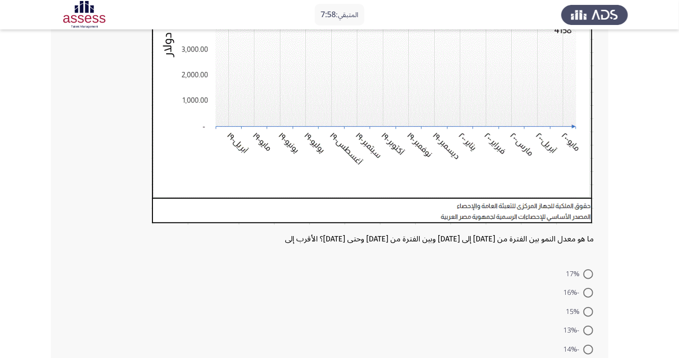
scroll to position [218, 0]
click at [590, 295] on span at bounding box center [588, 292] width 10 height 10
click at [590, 295] on input "-16%" at bounding box center [588, 292] width 10 height 10
radio input "true"
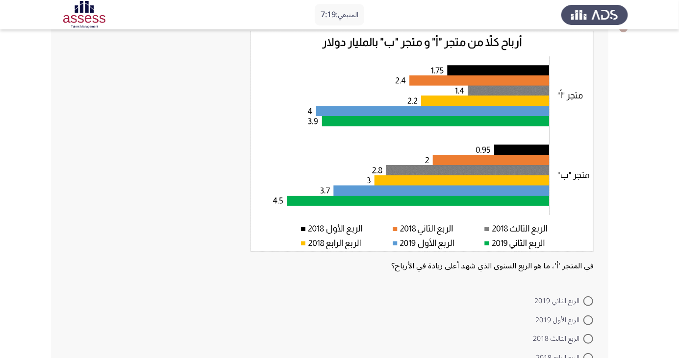
scroll to position [64, 0]
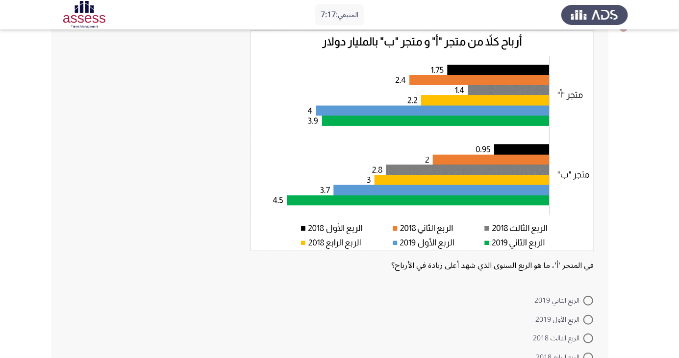
click at [537, 324] on span "الربع الأول 2019" at bounding box center [559, 320] width 48 height 12
click at [583, 324] on input "الربع الأول 2019" at bounding box center [588, 320] width 10 height 10
radio input "true"
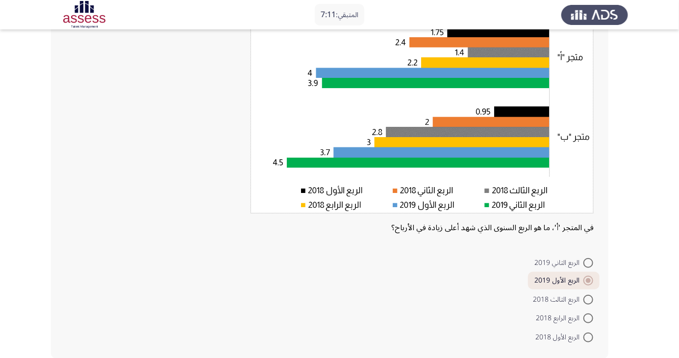
scroll to position [104, 0]
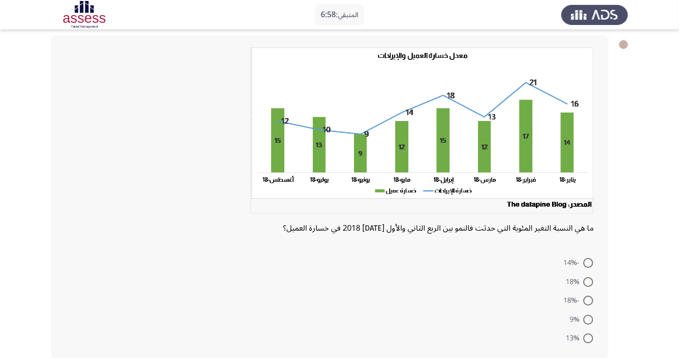
scroll to position [50, 0]
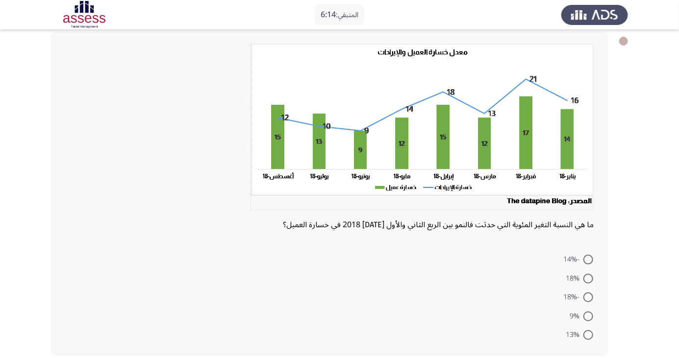
click at [588, 259] on span at bounding box center [588, 260] width 10 height 10
click at [588, 259] on input "-14%" at bounding box center [588, 260] width 10 height 10
radio input "true"
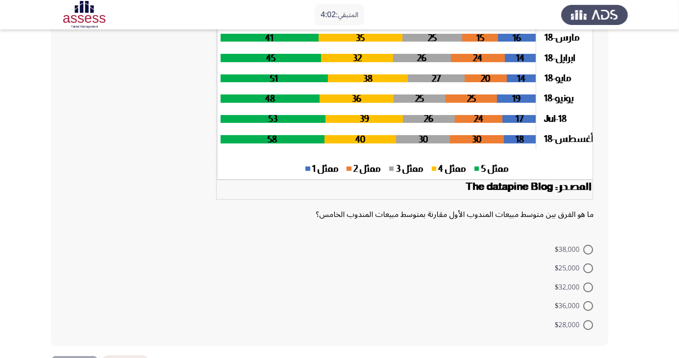
scroll to position [132, 0]
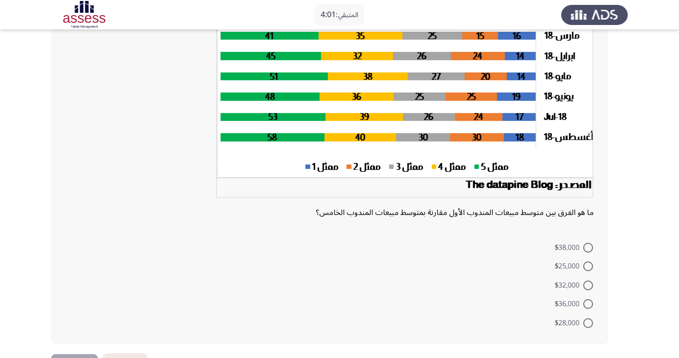
click at [588, 285] on span at bounding box center [588, 286] width 10 height 10
click at [588, 285] on input "$32,000" at bounding box center [588, 286] width 10 height 10
radio input "true"
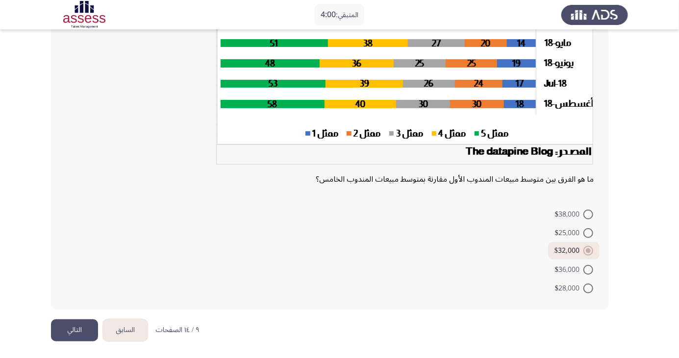
scroll to position [166, 0]
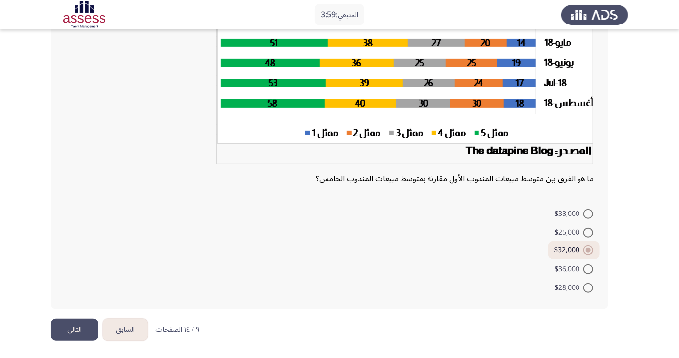
click at [88, 323] on button "التالي" at bounding box center [74, 330] width 47 height 22
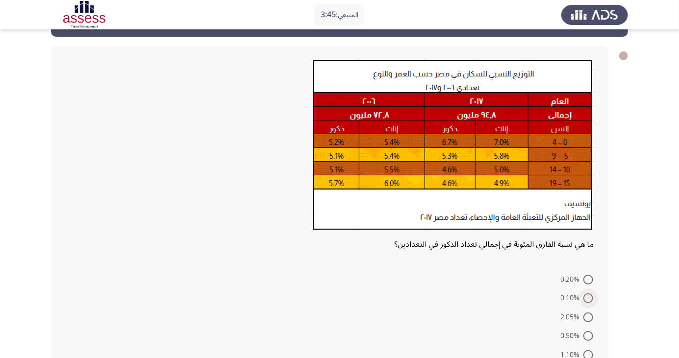
scroll to position [55, 0]
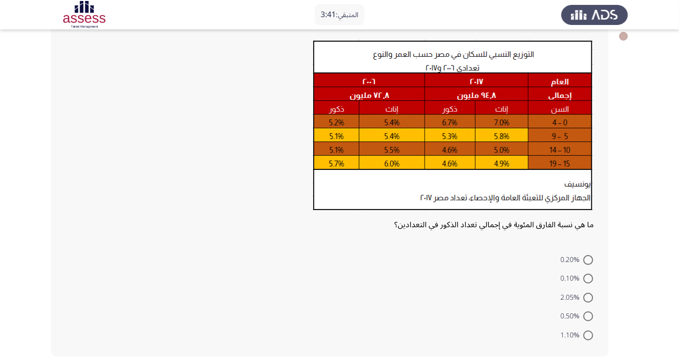
click at [588, 297] on span at bounding box center [588, 298] width 10 height 10
click at [588, 297] on input "2.05%" at bounding box center [588, 298] width 10 height 10
radio input "true"
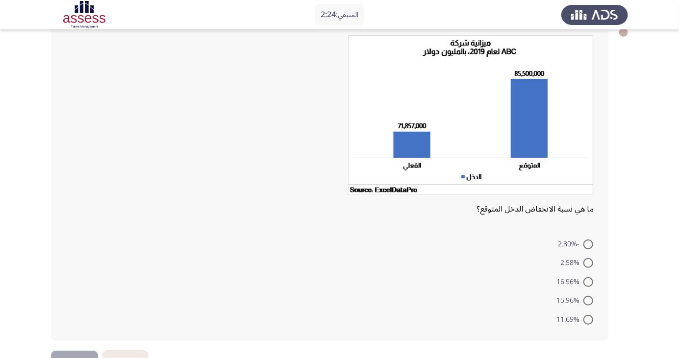
scroll to position [67, 0]
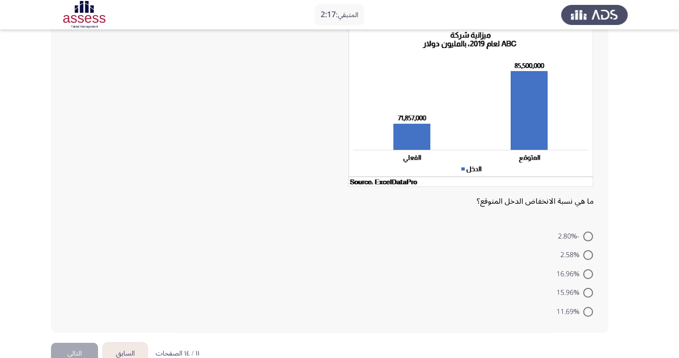
click at [588, 311] on span at bounding box center [588, 312] width 10 height 10
click at [588, 311] on input "11.69%" at bounding box center [588, 312] width 10 height 10
radio input "true"
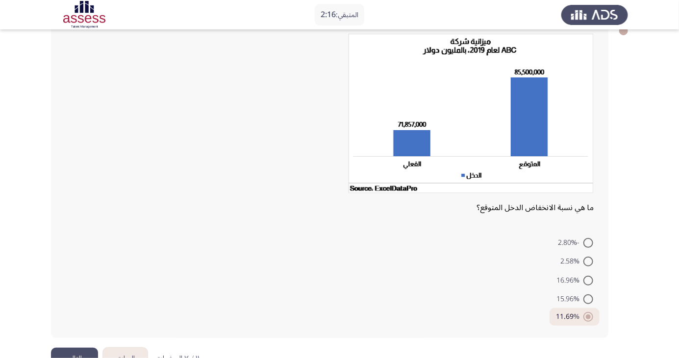
scroll to position [43, 0]
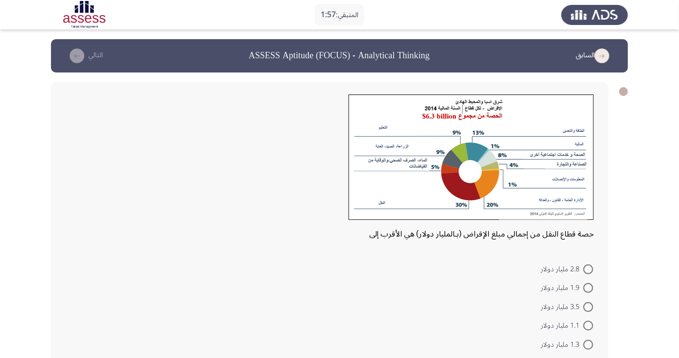
scroll to position [9, 0]
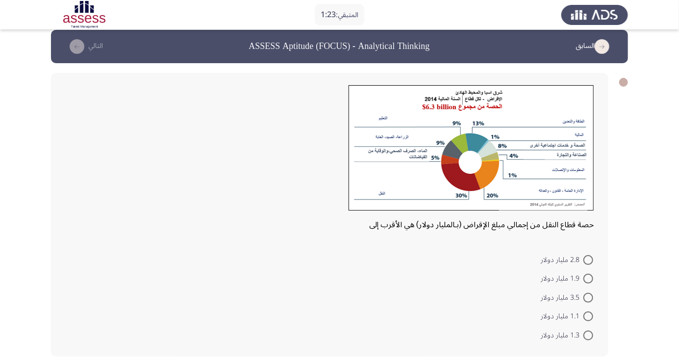
click at [588, 278] on span at bounding box center [588, 279] width 10 height 10
click at [588, 278] on input "1.9 مليار دولار" at bounding box center [588, 279] width 10 height 10
radio input "true"
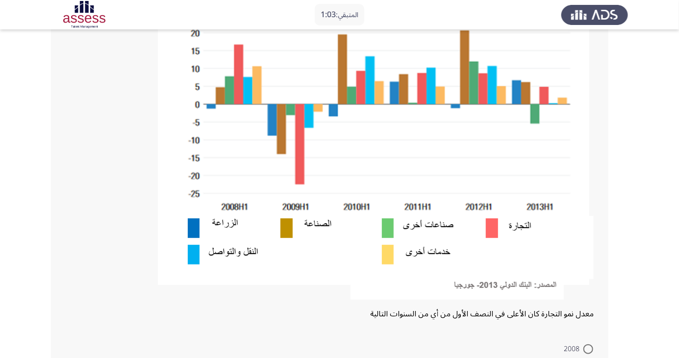
scroll to position [246, 0]
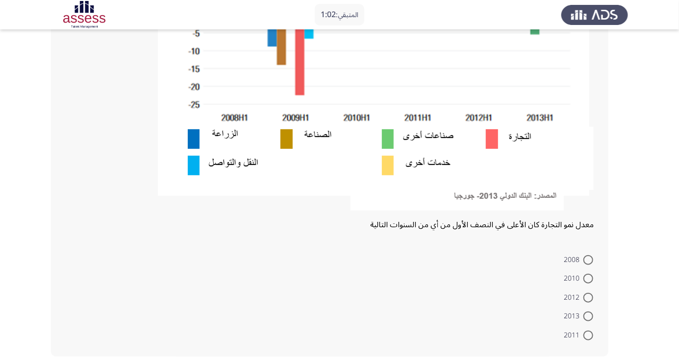
click at [585, 276] on span at bounding box center [588, 279] width 10 height 10
click at [585, 276] on input "2010" at bounding box center [588, 279] width 10 height 10
radio input "true"
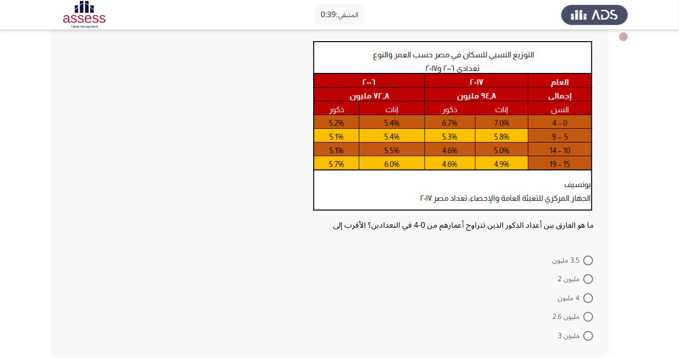
scroll to position [55, 0]
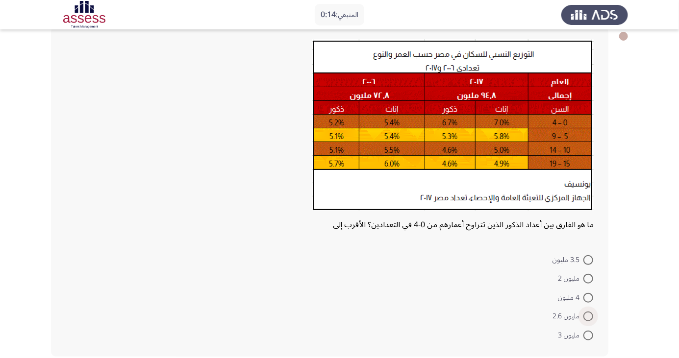
click at [588, 316] on span at bounding box center [588, 317] width 10 height 10
click at [588, 316] on input "مليون 2.6" at bounding box center [588, 317] width 10 height 10
radio input "true"
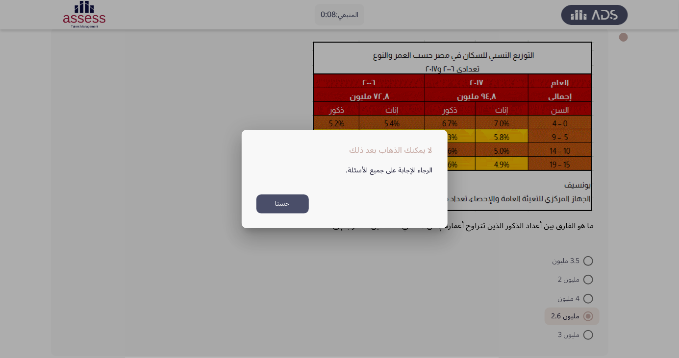
click at [283, 214] on button "حسنا" at bounding box center [282, 204] width 52 height 19
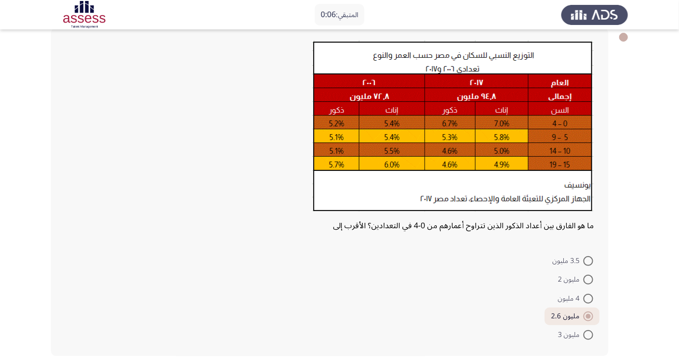
click at [577, 305] on span "4 مليون" at bounding box center [570, 299] width 25 height 12
click at [583, 304] on input "4 مليون" at bounding box center [588, 299] width 10 height 10
radio input "true"
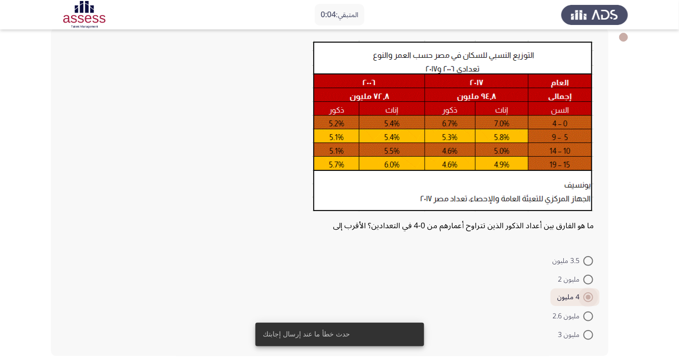
click at [588, 316] on span at bounding box center [588, 317] width 10 height 10
click at [588, 316] on input "مليون 2.6" at bounding box center [588, 317] width 10 height 10
radio input "true"
click at [269, 293] on form "3.5 مليون مليون 2 4 مليون مليون 2.6 مليون 3" at bounding box center [330, 297] width 528 height 93
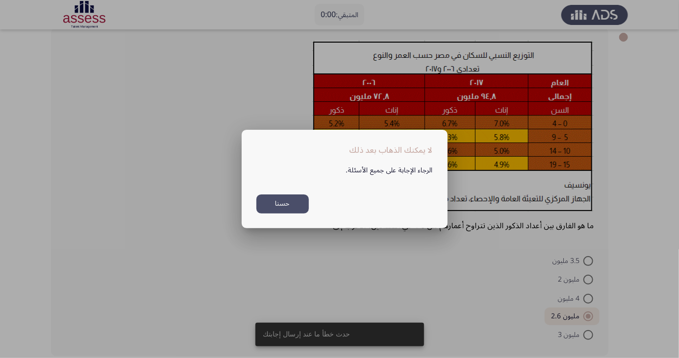
click at [288, 214] on button "حسنا" at bounding box center [282, 204] width 52 height 19
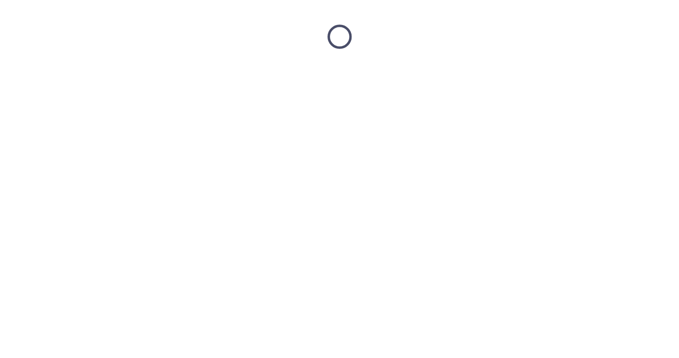
scroll to position [0, 0]
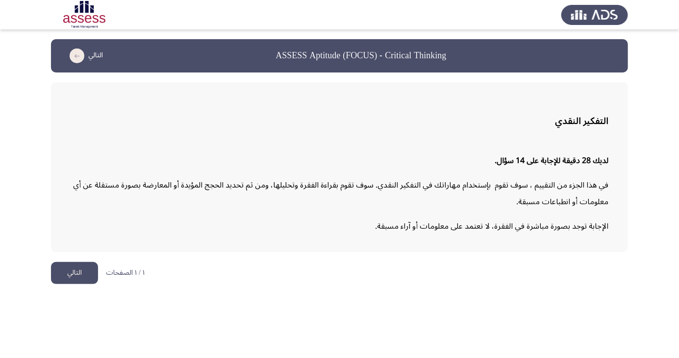
click at [70, 268] on button "التالي" at bounding box center [74, 273] width 47 height 22
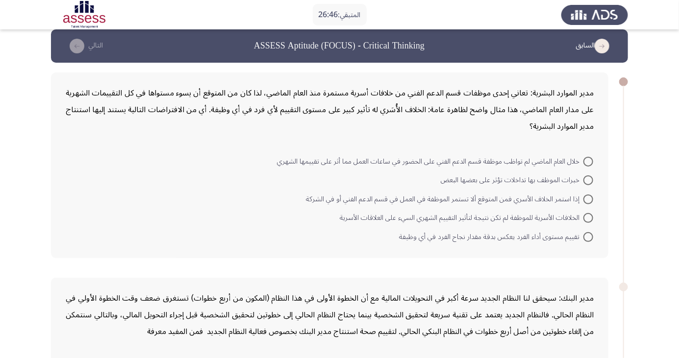
scroll to position [15, 0]
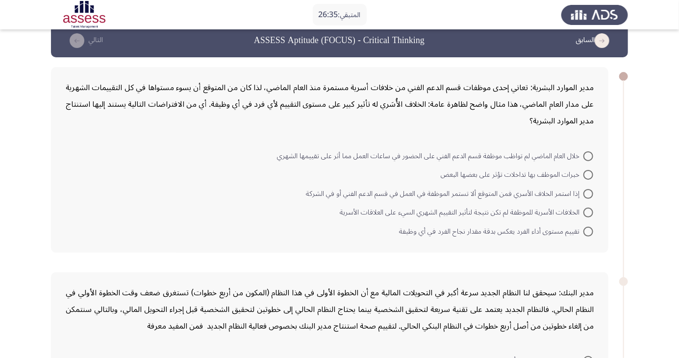
click at [578, 235] on span "تقييم مستوى أداء الفرد يعكس بدقة مقدار نجاح الفرد في أي وظيفة" at bounding box center [491, 232] width 184 height 12
click at [583, 235] on input "تقييم مستوى أداء الفرد يعكس بدقة مقدار نجاح الفرد في أي وظيفة" at bounding box center [588, 232] width 10 height 10
radio input "true"
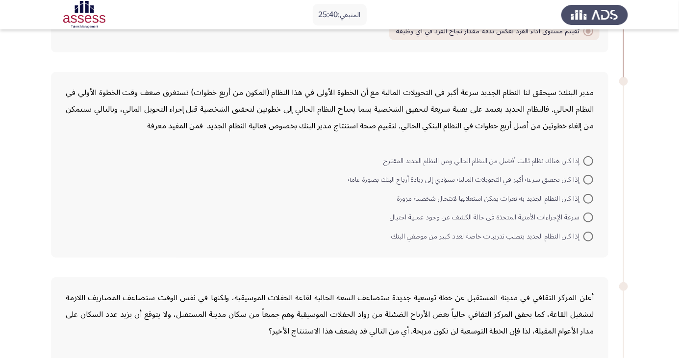
scroll to position [204, 0]
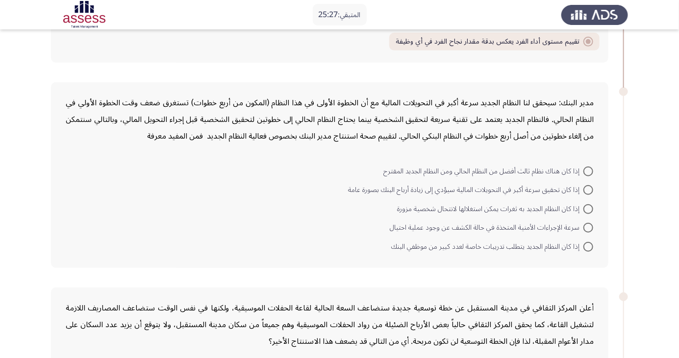
click at [584, 231] on span at bounding box center [588, 228] width 10 height 10
click at [584, 231] on input "سرعة الإجراءات الأمنية المتخذة في حالة الكشف عن وجود عملية احتيال" at bounding box center [588, 228] width 10 height 10
radio input "true"
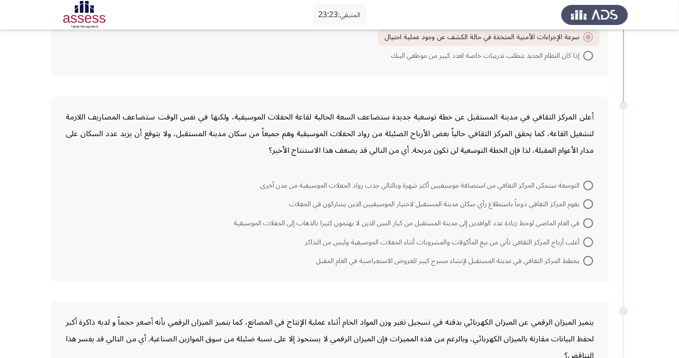
scroll to position [386, 0]
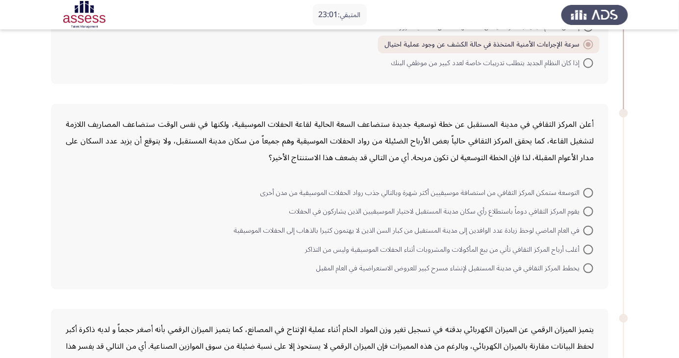
click at [588, 248] on span at bounding box center [588, 250] width 10 height 10
click at [588, 248] on input "أغلب أرباح المركز الثقافي تأتي من بيع المأكولات والمشروبات أثناء الحفلات الموسي…" at bounding box center [588, 250] width 10 height 10
radio input "true"
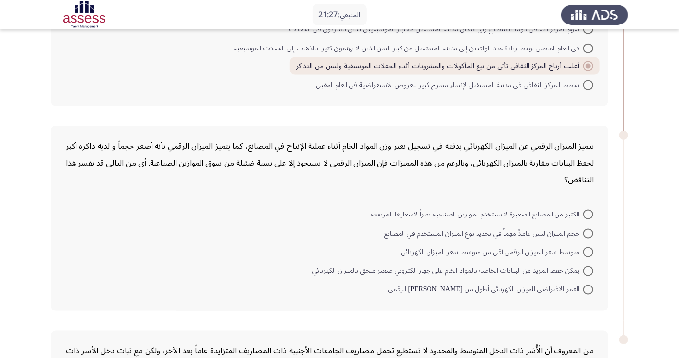
scroll to position [568, 0]
click at [588, 269] on span at bounding box center [588, 272] width 10 height 10
click at [588, 269] on input "يمكن حفظ المزيد من البيانات الخاصة بالمواد الخام على جهاز الكتروني صغير ملحق با…" at bounding box center [588, 272] width 10 height 10
radio input "true"
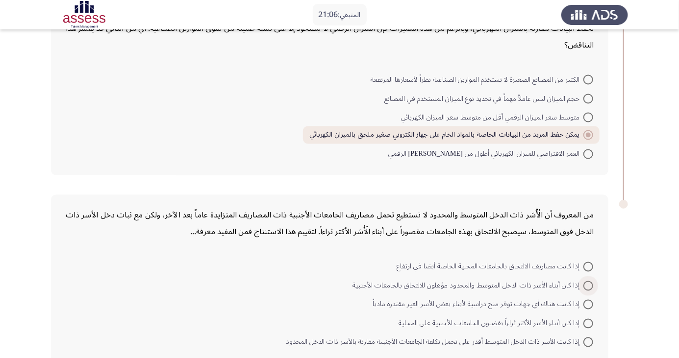
scroll to position [709, 0]
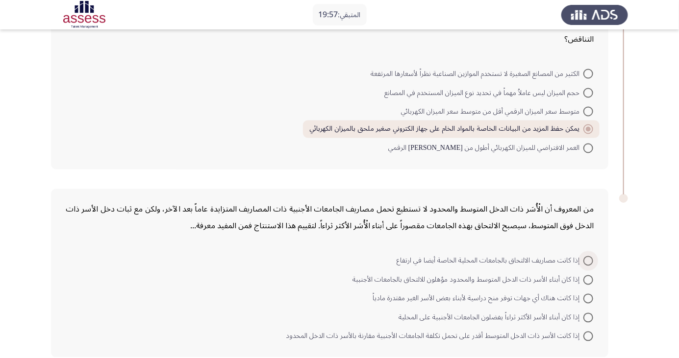
click at [432, 258] on span "إذا كانت مصاريف الالتحاق بالجامعات المحلية الخاصة أيضا في ارتفاع" at bounding box center [489, 261] width 187 height 12
click at [583, 258] on input "إذا كانت مصاريف الالتحاق بالجامعات المحلية الخاصة أيضا في ارتفاع" at bounding box center [588, 261] width 10 height 10
radio input "true"
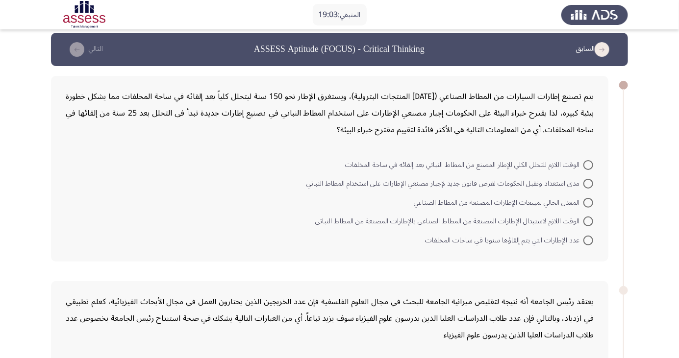
scroll to position [0, 0]
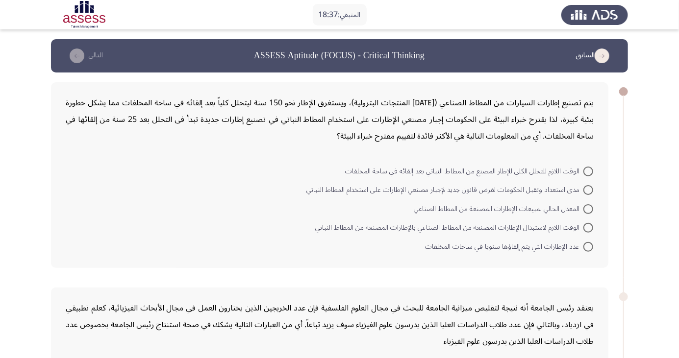
click at [585, 190] on span at bounding box center [588, 190] width 10 height 10
click at [585, 190] on input "مدى استعداد وتقبل الحكومات لفرض قانون جديد لإجبار مصنعي الإطارات على استخدام ال…" at bounding box center [588, 190] width 10 height 10
radio input "true"
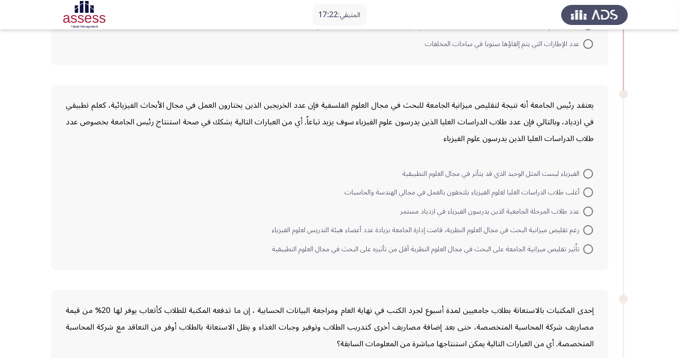
scroll to position [200, 0]
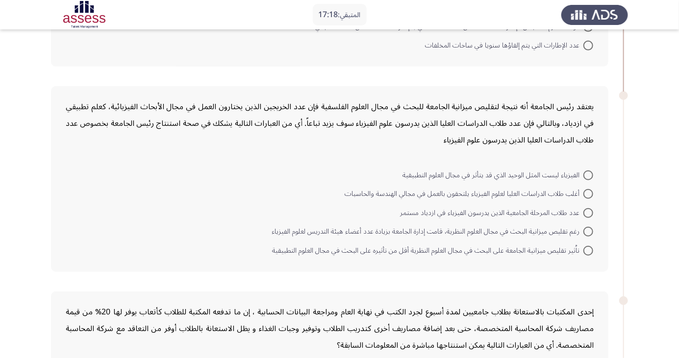
click at [584, 251] on span at bounding box center [588, 251] width 10 height 10
click at [584, 251] on input "تاُثير تقليص ميزانية الجامعة على البحث في مجال العلوم النظرية أقل من تأثيره على…" at bounding box center [588, 251] width 10 height 10
radio input "true"
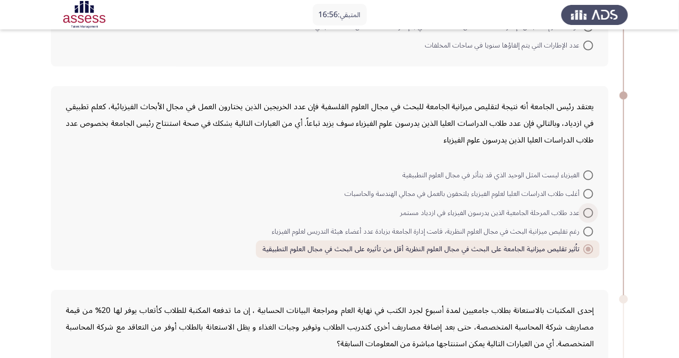
scroll to position [188, 0]
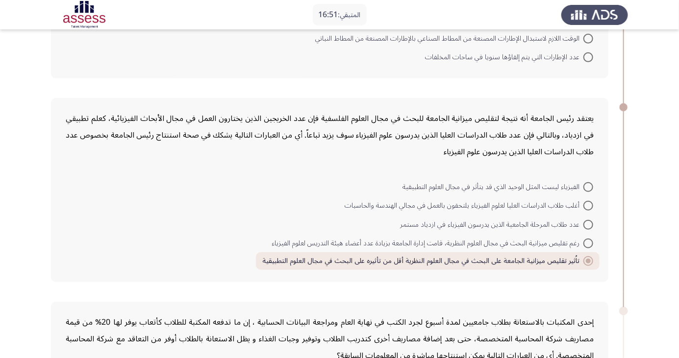
click at [584, 187] on span at bounding box center [588, 187] width 10 height 10
click at [584, 187] on input "الفيزياء ليست المثل الوحيد الذي قد يتأثر في مجال العلوم التطبيقية" at bounding box center [588, 187] width 10 height 10
radio input "true"
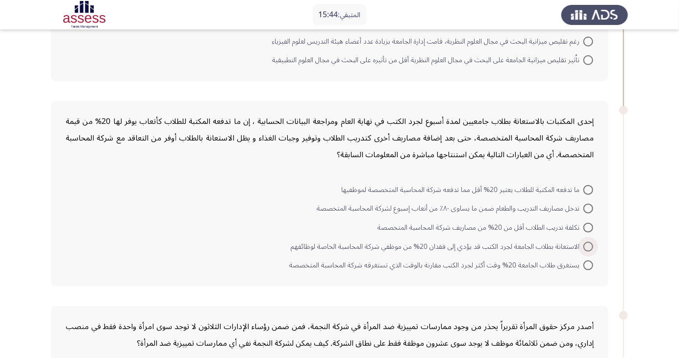
scroll to position [388, 0]
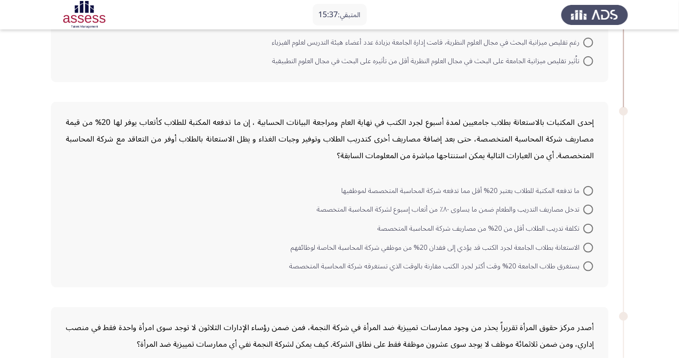
click at [588, 189] on span at bounding box center [588, 191] width 10 height 10
click at [588, 189] on input "ما تدفعه المكتبة للطلاب يعتبر 20% أقل مما تدفعه شركة المحاسبة المتخصصة لموظفيها" at bounding box center [588, 191] width 10 height 10
radio input "true"
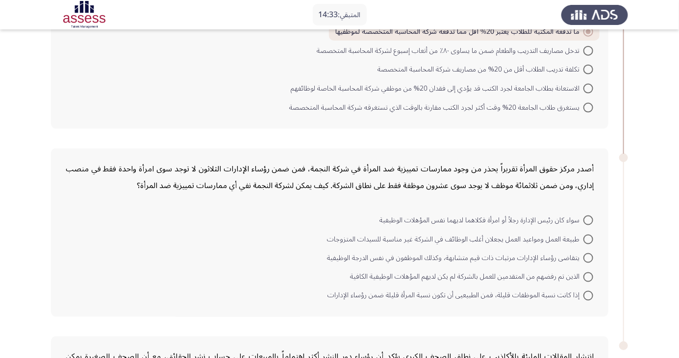
scroll to position [562, 0]
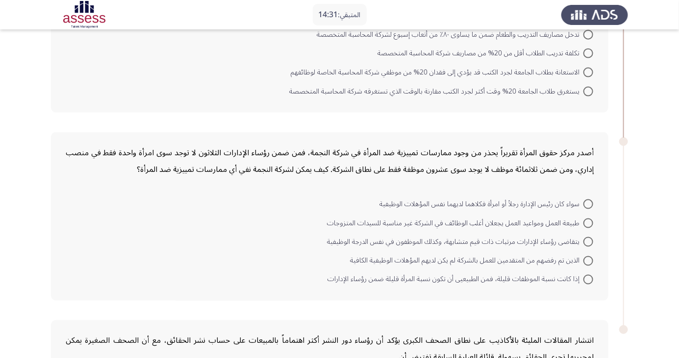
click at [536, 221] on span "طبيعة العمل ومواعيد العمل يجعلان أغلب الوظائف في الشركة غير مناسبة للسيدات المت…" at bounding box center [455, 224] width 256 height 12
click at [583, 221] on input "طبيعة العمل ومواعيد العمل يجعلان أغلب الوظائف في الشركة غير مناسبة للسيدات المت…" at bounding box center [588, 224] width 10 height 10
radio input "true"
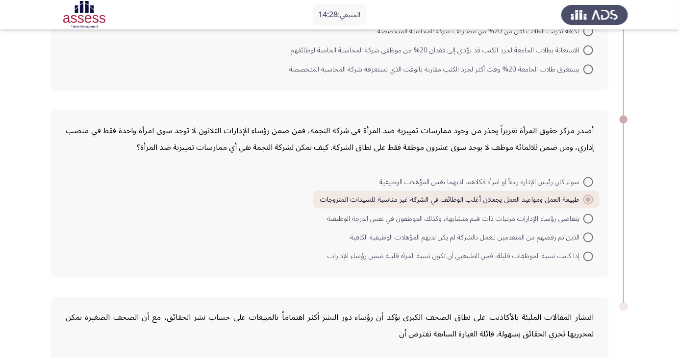
scroll to position [584, 0]
click at [585, 198] on span at bounding box center [588, 200] width 10 height 10
click at [585, 198] on input "طبيعة العمل ومواعيد العمل يجعلان أغلب الوظائف في الشركة غير مناسبة للسيدات المت…" at bounding box center [588, 200] width 10 height 10
click at [578, 180] on span "سواء كان رئيس الإدارة رجلاً أو امرأة فكلاهما لديهما نفس المؤهلات الوظيفية" at bounding box center [481, 182] width 204 height 12
click at [583, 180] on input "سواء كان رئيس الإدارة رجلاً أو امرأة فكلاهما لديهما نفس المؤهلات الوظيفية" at bounding box center [588, 182] width 10 height 10
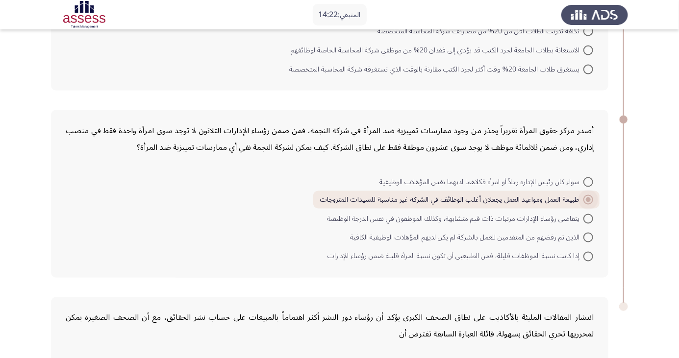
radio input "true"
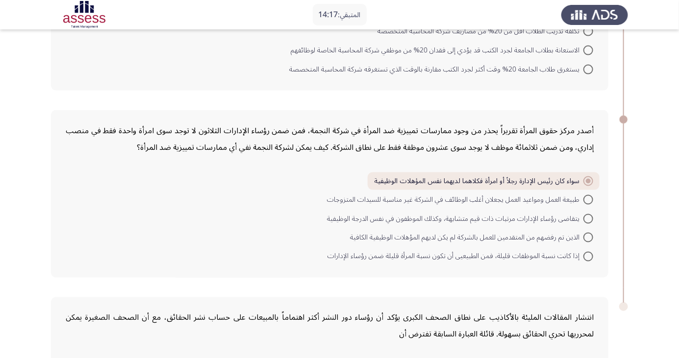
click at [585, 257] on span at bounding box center [588, 257] width 10 height 10
click at [585, 257] on input "إذا كانت نسبة الموظفات قليلة، فمن الطبيعيى أن تكون نسبة المرأة قليلة ضمن رؤساء …" at bounding box center [588, 257] width 10 height 10
radio input "true"
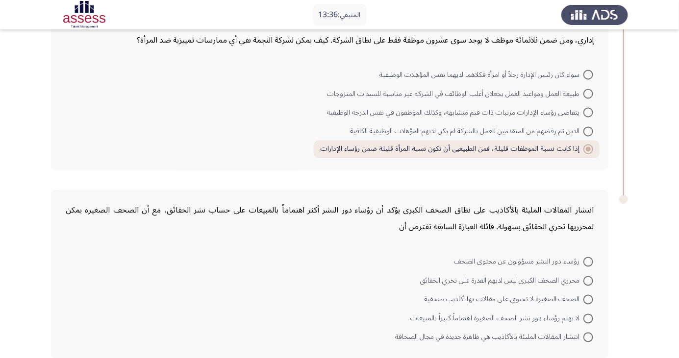
scroll to position [692, 0]
click at [561, 312] on span "لا يهتم رؤساء دور نشر الصحف الصغيرة اهتماماً كبيراً بالمبيعات" at bounding box center [496, 318] width 173 height 12
click at [583, 313] on input "لا يهتم رؤساء دور نشر الصحف الصغيرة اهتماماً كبيراً بالمبيعات" at bounding box center [588, 318] width 10 height 10
radio input "true"
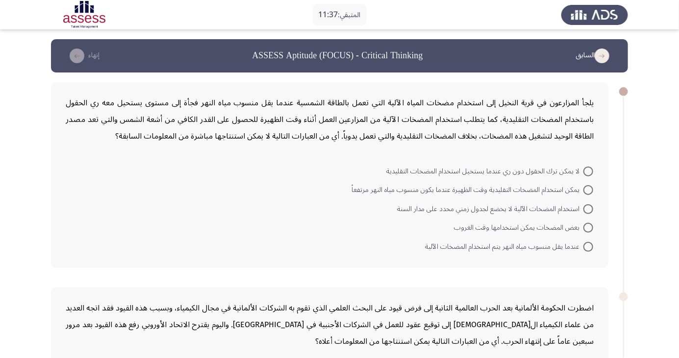
scroll to position [0, 0]
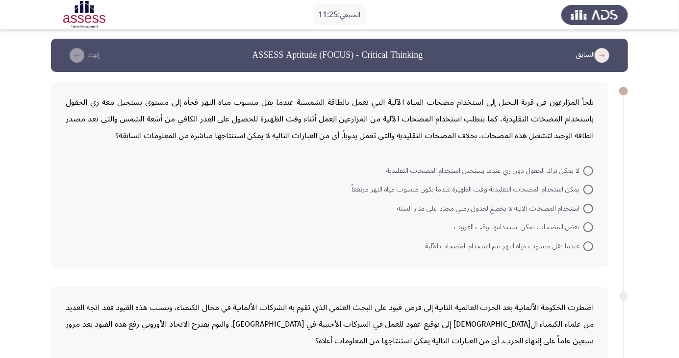
click at [578, 225] on span "بعض المضخات يمكن استخدامها وقت الغروب" at bounding box center [518, 228] width 129 height 12
click at [583, 225] on input "بعض المضخات يمكن استخدامها وقت الغروب" at bounding box center [588, 227] width 10 height 10
radio input "true"
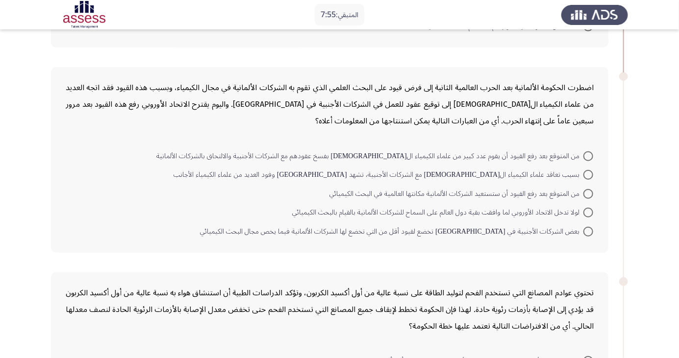
scroll to position [220, 0]
click at [588, 193] on span at bounding box center [588, 194] width 10 height 10
click at [588, 193] on input "من المتوقع بعد رفع القيود أن ستستعيد الشركات الألمانية مكانتها العالمية في البح…" at bounding box center [588, 194] width 10 height 10
radio input "true"
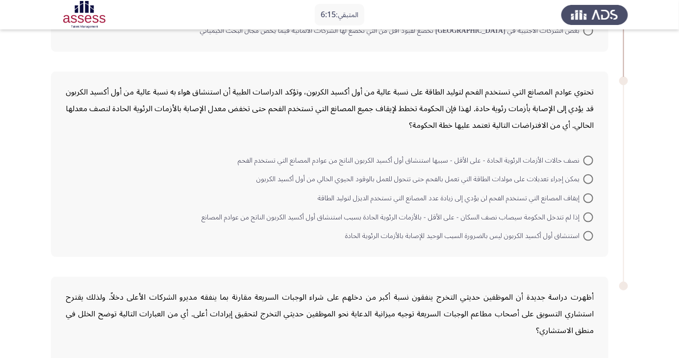
scroll to position [420, 0]
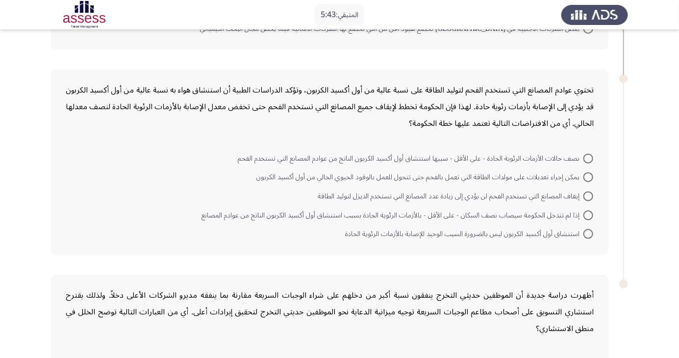
click at [588, 214] on span at bounding box center [588, 216] width 10 height 10
click at [588, 214] on input "إذا لم تتدخل الحكومة سيصاب نصف السكان - على الأقل - بالأزمات الرئوية الحادة بسب…" at bounding box center [588, 216] width 10 height 10
radio input "true"
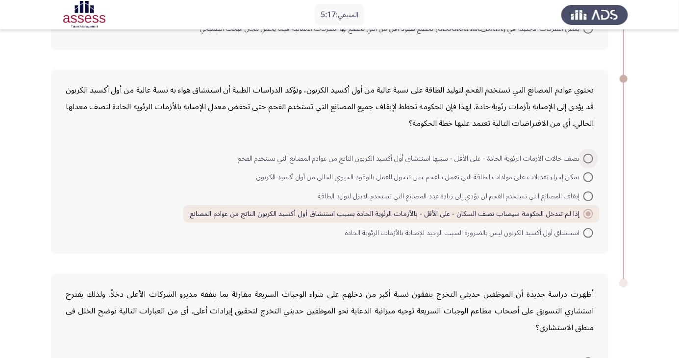
click at [588, 157] on span at bounding box center [588, 159] width 10 height 10
click at [588, 157] on input "نصف حالات الأزمات الرئوية الحادة - على الأقل - سببها استنشاق أول أكسيد الكربون …" at bounding box center [588, 159] width 10 height 10
radio input "true"
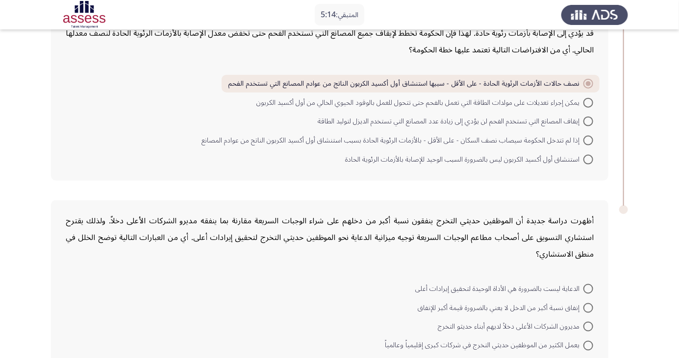
scroll to position [522, 0]
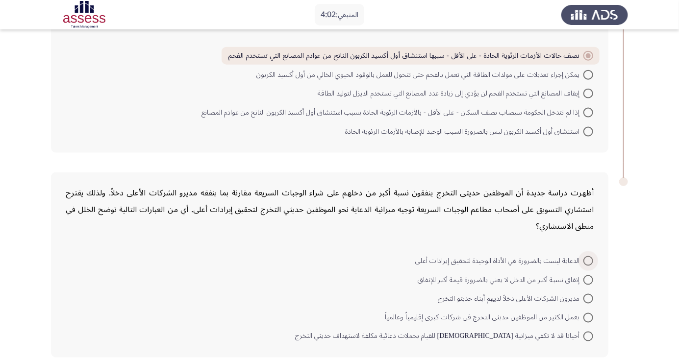
click at [588, 259] on span at bounding box center [588, 261] width 10 height 10
click at [588, 259] on input "الدعاية ليست بالضرورة هي الأداة الوحيدة لتحقيق إيرادات أعلى" at bounding box center [588, 261] width 10 height 10
radio input "true"
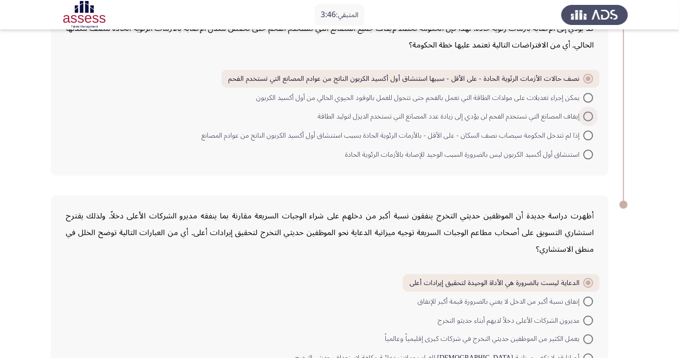
scroll to position [521, 0]
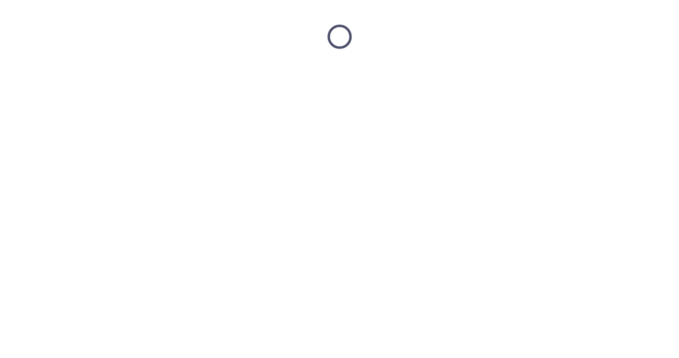
scroll to position [0, 0]
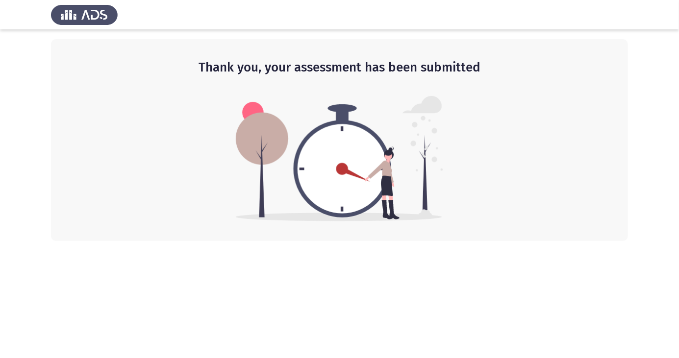
click at [53, 121] on div "Thank you, your assessment has been submitted" at bounding box center [339, 140] width 577 height 202
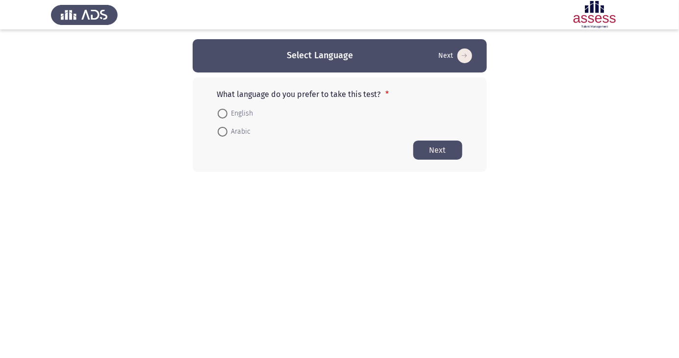
click at [205, 130] on div "What language do you prefer to take this test? * English Arabic Next" at bounding box center [340, 124] width 294 height 95
click at [222, 132] on span at bounding box center [222, 132] width 0 height 0
click at [222, 131] on input "Arabic" at bounding box center [223, 132] width 10 height 10
radio input "true"
click at [445, 153] on button "Next" at bounding box center [437, 149] width 49 height 19
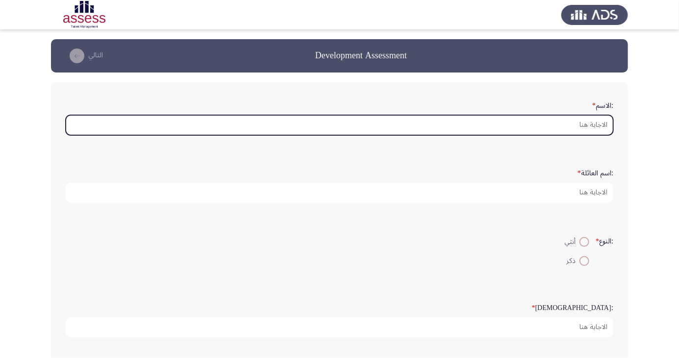
click at [576, 128] on input ":الاسم *" at bounding box center [339, 125] width 547 height 20
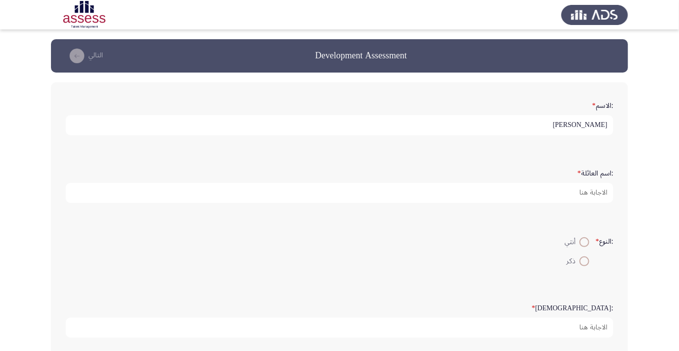
scroll to position [3, 0]
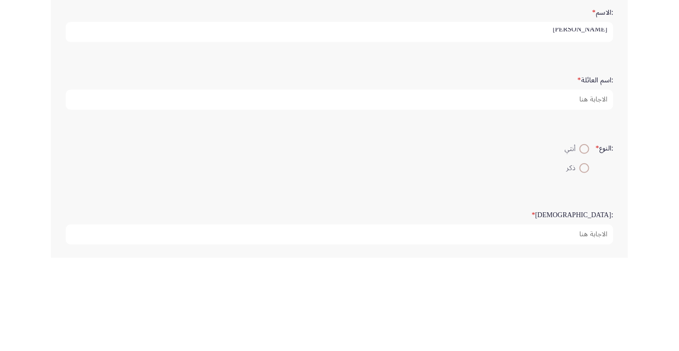
type input "[PERSON_NAME]"
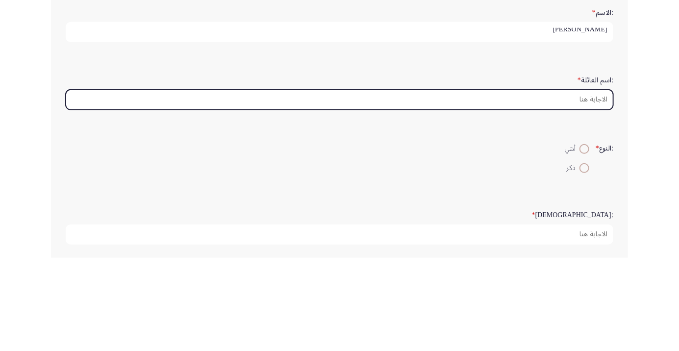
click at [596, 189] on input ":اسم العائلة *" at bounding box center [339, 193] width 547 height 20
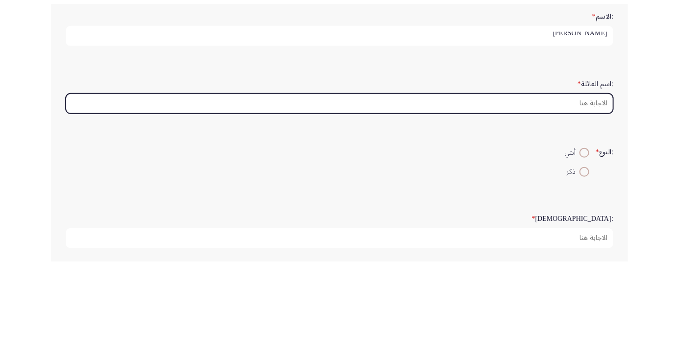
scroll to position [0, 0]
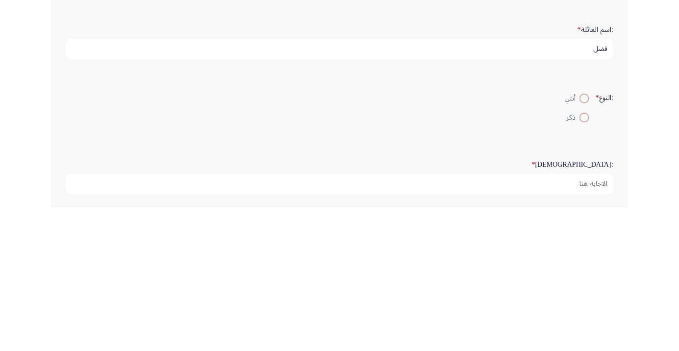
type input "فضل"
click at [583, 264] on span at bounding box center [584, 261] width 10 height 10
click at [583, 264] on input "ذكر" at bounding box center [584, 261] width 10 height 10
radio input "true"
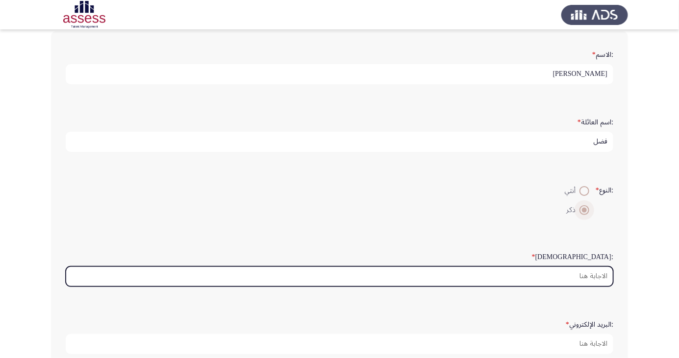
click at [579, 276] on input ":السن *" at bounding box center [339, 277] width 547 height 20
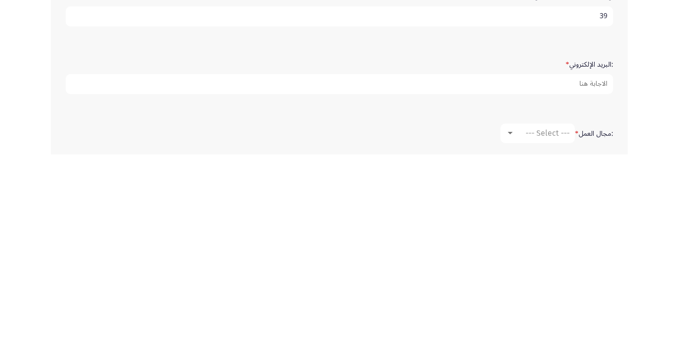
scroll to position [115, 0]
type input "39"
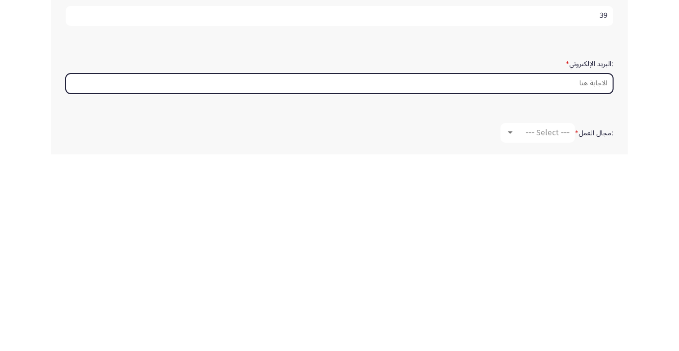
click at [594, 278] on input ":البريد الإلكتروني *" at bounding box center [339, 280] width 547 height 20
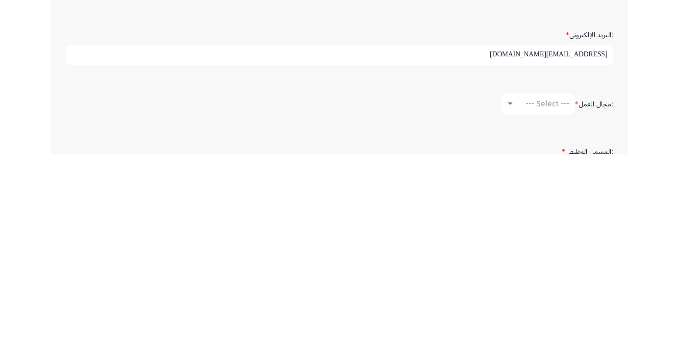
scroll to position [144, 0]
type input "[EMAIL_ADDRESS][DOMAIN_NAME]"
click at [515, 297] on div "--- Select ---" at bounding box center [542, 300] width 55 height 9
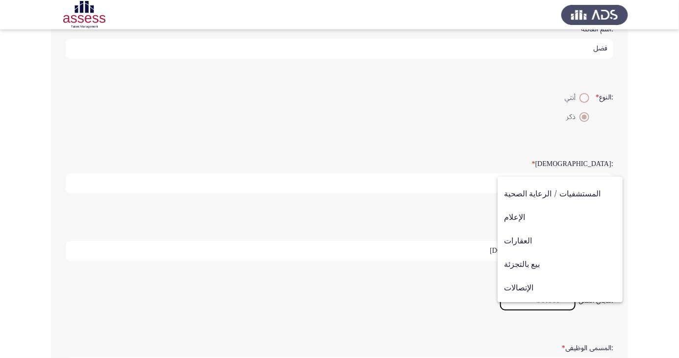
scroll to position [321, 0]
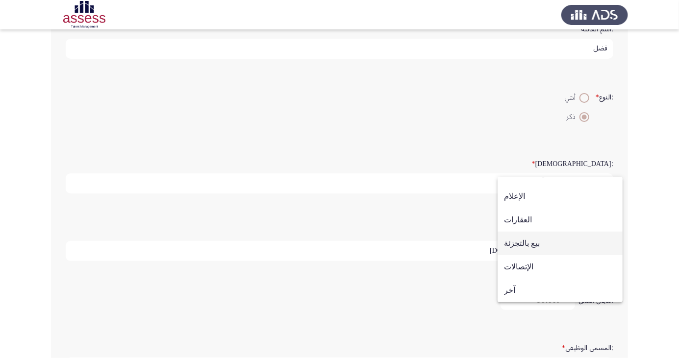
click at [529, 246] on span "بيع بالتجزئة" at bounding box center [560, 244] width 112 height 24
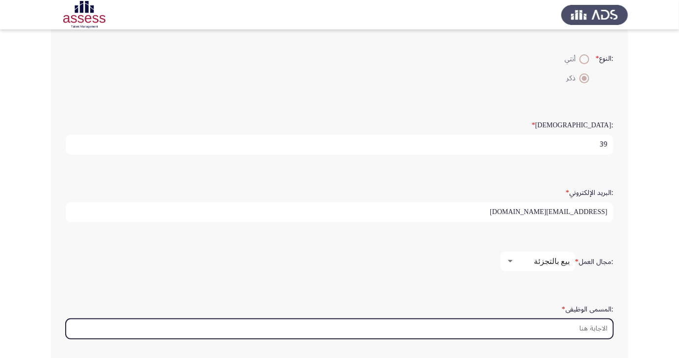
click at [594, 329] on input ":المسمى الوظيفى *" at bounding box center [339, 329] width 547 height 20
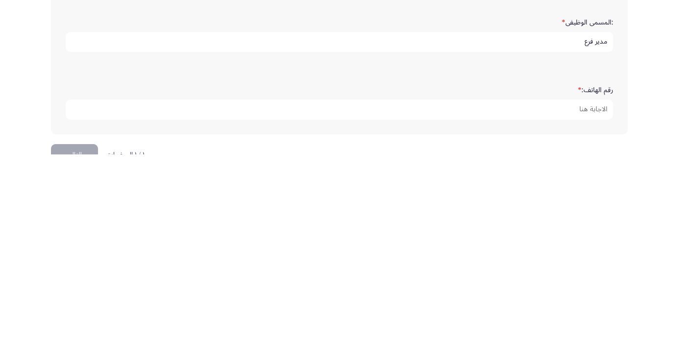
scroll to position [298, 0]
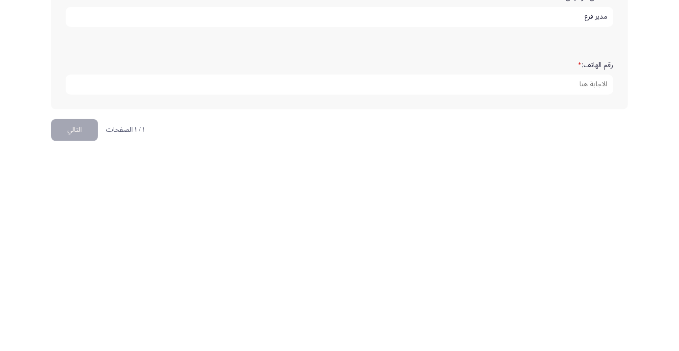
type input "مدير فرع"
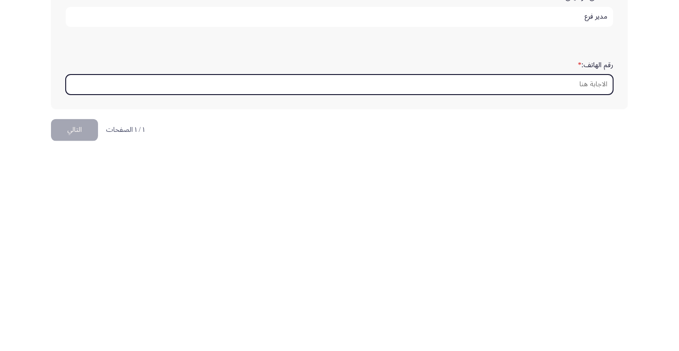
click at [594, 278] on input "رقم الهاتف: *" at bounding box center [339, 281] width 547 height 20
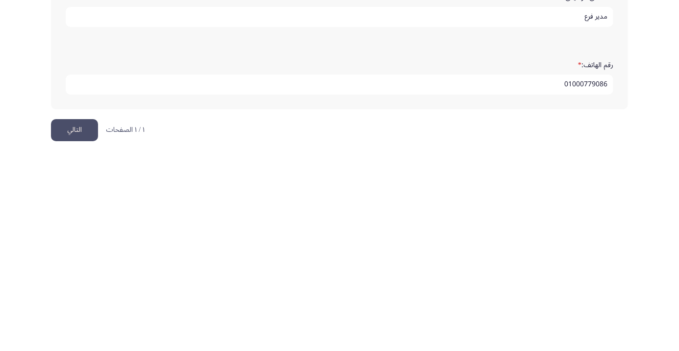
type input "01000779086"
click at [71, 325] on button "التالي" at bounding box center [74, 327] width 47 height 22
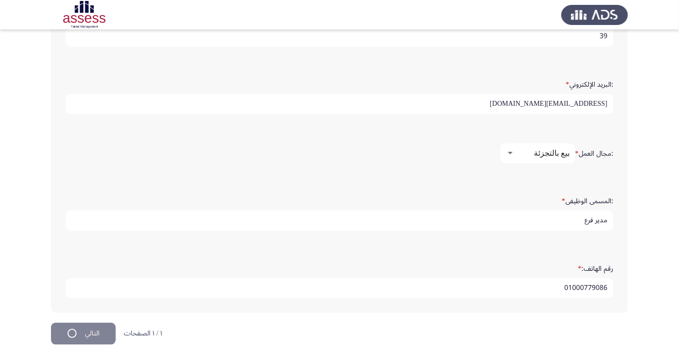
scroll to position [0, 0]
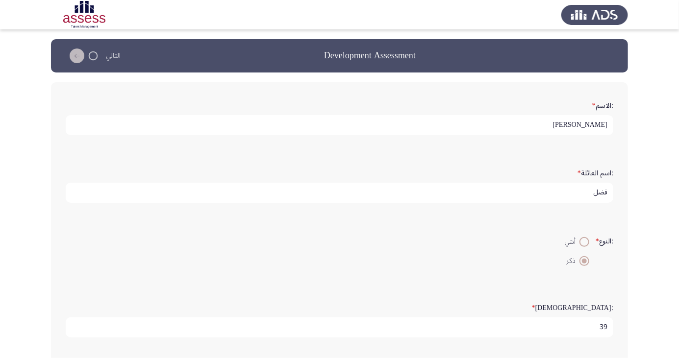
click at [66, 130] on html "Development Assessment التالي :الاسم * [PERSON_NAME] :اسم العائلة * فضل :النوع …" at bounding box center [339, 326] width 679 height 653
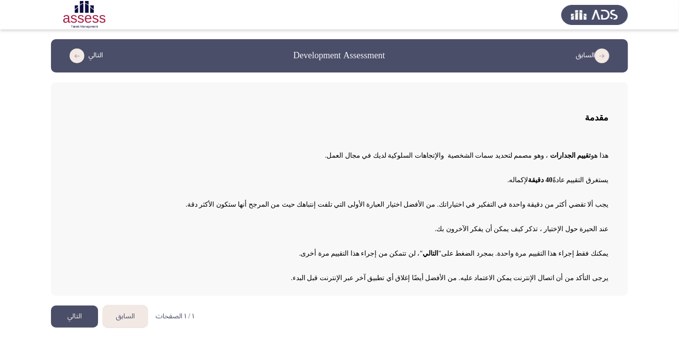
click at [67, 314] on button "التالي" at bounding box center [74, 317] width 47 height 22
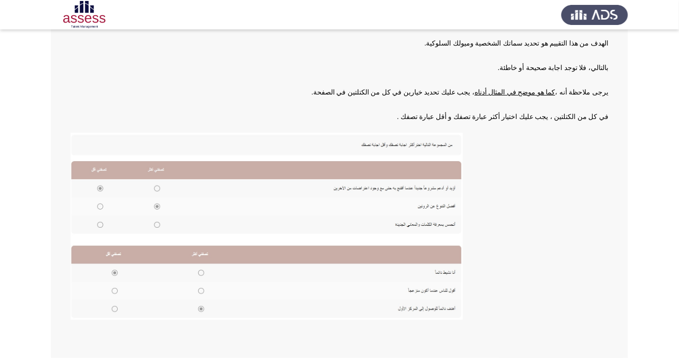
scroll to position [100, 0]
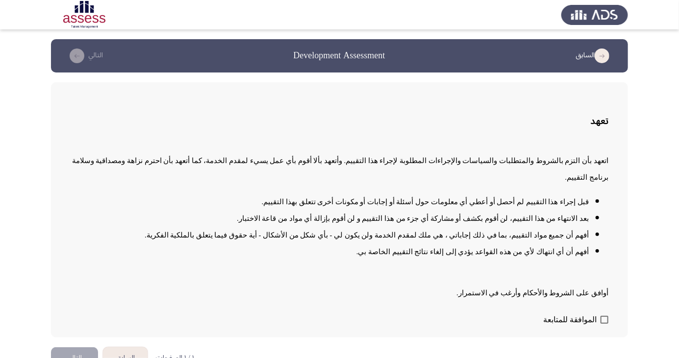
click at [195, 286] on div "اتعهد بأن التزم بالشروط والمتطلبات والسياسات والإجراءات المطلوبة لإجراء هذا الت…" at bounding box center [340, 223] width 538 height 157
click at [196, 260] on li "أفهم أن أي انتهاك لأي من هذه القواعد يؤدي إلى إلغاء نتائج التقييم الخاصة بي." at bounding box center [330, 252] width 518 height 17
click at [595, 326] on span "الموافقة للمتابعة" at bounding box center [569, 320] width 53 height 12
click at [604, 324] on input "الموافقة للمتابعة" at bounding box center [604, 324] width 0 height 0
checkbox input "true"
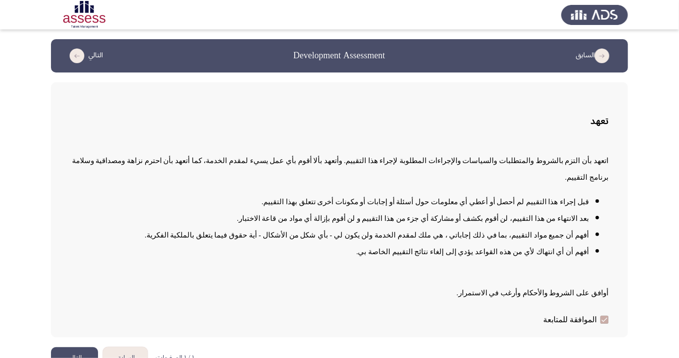
click at [72, 358] on button "التالي" at bounding box center [74, 358] width 47 height 22
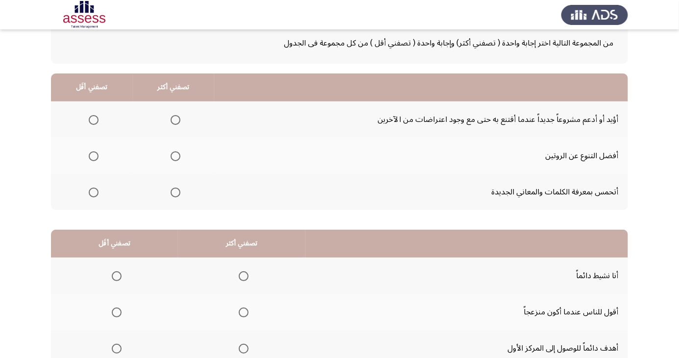
scroll to position [89, 0]
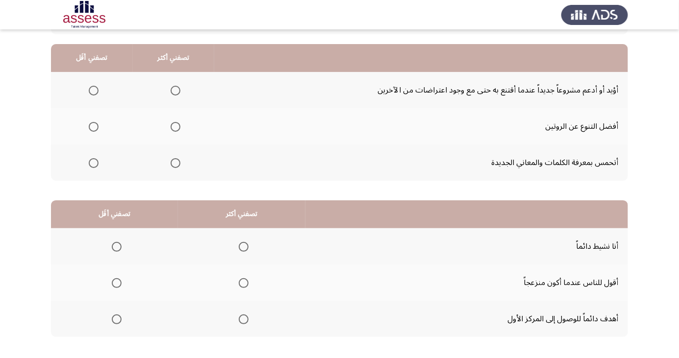
click at [175, 91] on span "Select an option" at bounding box center [175, 91] width 0 height 0
click at [174, 90] on input "Select an option" at bounding box center [176, 91] width 10 height 10
click at [89, 173] on th at bounding box center [92, 163] width 82 height 36
click at [94, 163] on span "Select an option" at bounding box center [94, 163] width 0 height 0
click at [93, 162] on input "Select an option" at bounding box center [94, 163] width 10 height 10
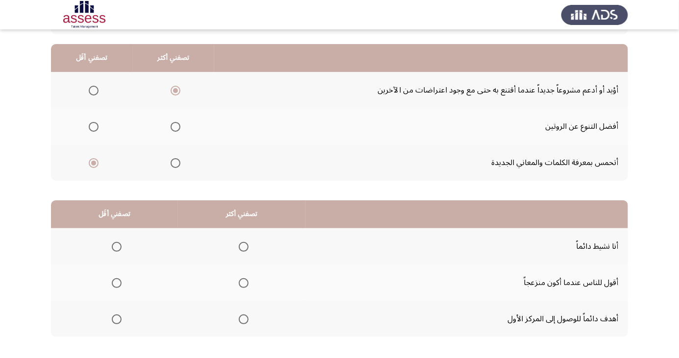
click at [117, 283] on span "Select an option" at bounding box center [117, 283] width 0 height 0
click at [116, 282] on input "Select an option" at bounding box center [117, 283] width 10 height 10
click at [244, 320] on span "Select an option" at bounding box center [244, 320] width 0 height 0
click at [242, 319] on input "Select an option" at bounding box center [244, 320] width 10 height 10
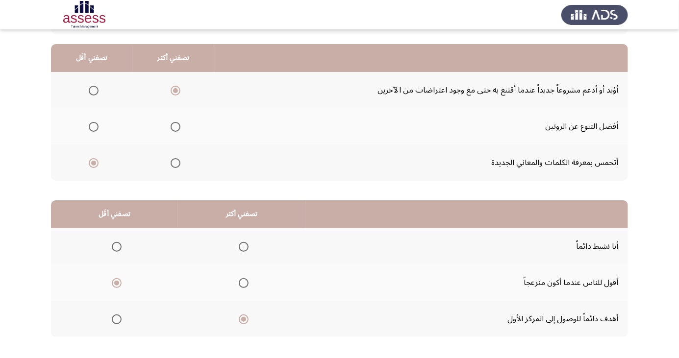
scroll to position [0, 0]
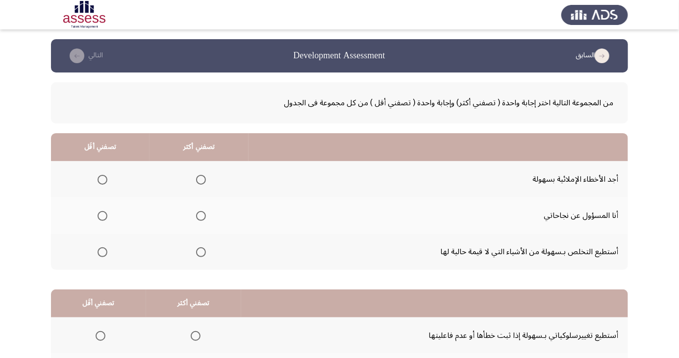
click at [102, 254] on span "Select an option" at bounding box center [103, 252] width 10 height 10
click at [102, 254] on input "Select an option" at bounding box center [103, 252] width 10 height 10
click at [199, 213] on span "Select an option" at bounding box center [201, 216] width 10 height 10
click at [199, 213] on input "Select an option" at bounding box center [201, 216] width 10 height 10
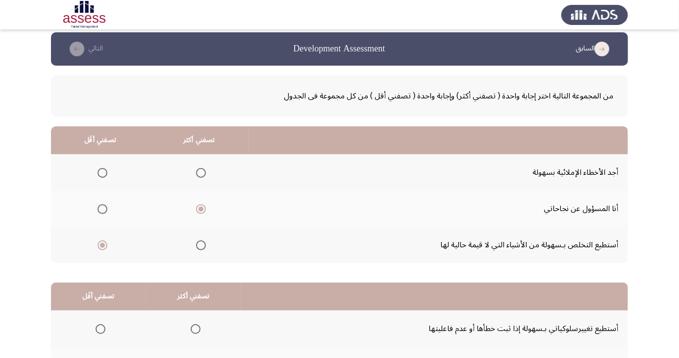
scroll to position [89, 0]
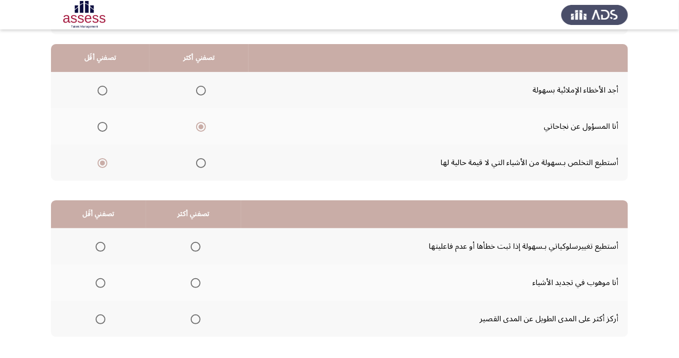
click at [193, 246] on span "Select an option" at bounding box center [196, 247] width 10 height 10
click at [193, 246] on input "Select an option" at bounding box center [196, 247] width 10 height 10
click at [100, 283] on span "Select an option" at bounding box center [100, 283] width 0 height 0
click at [99, 282] on input "Select an option" at bounding box center [101, 283] width 10 height 10
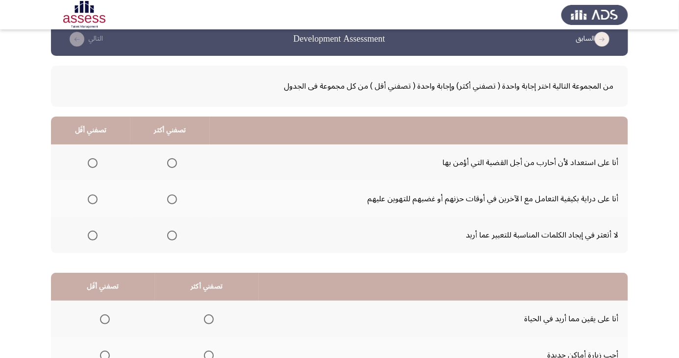
scroll to position [15, 0]
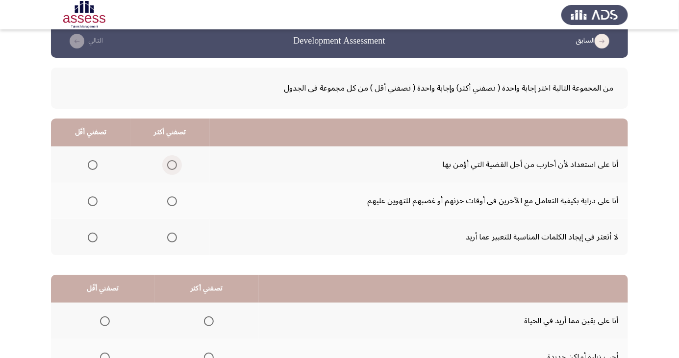
click at [171, 164] on span "Select an option" at bounding box center [172, 165] width 10 height 10
click at [171, 164] on input "Select an option" at bounding box center [172, 165] width 10 height 10
click at [93, 238] on span "Select an option" at bounding box center [93, 238] width 0 height 0
click at [92, 237] on input "Select an option" at bounding box center [93, 238] width 10 height 10
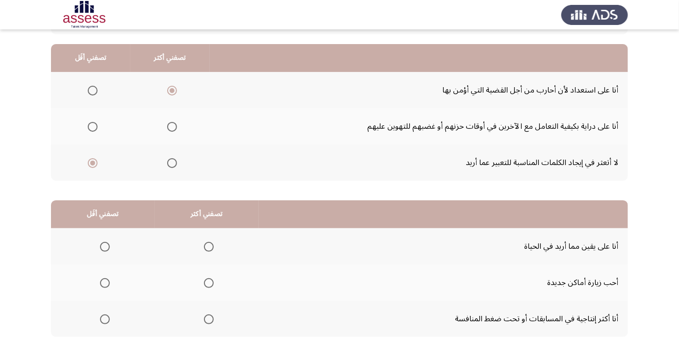
click at [206, 246] on span "Select an option" at bounding box center [209, 247] width 10 height 10
click at [206, 246] on input "Select an option" at bounding box center [209, 247] width 10 height 10
click at [106, 285] on span "Select an option" at bounding box center [105, 283] width 10 height 10
click at [106, 285] on input "Select an option" at bounding box center [105, 283] width 10 height 10
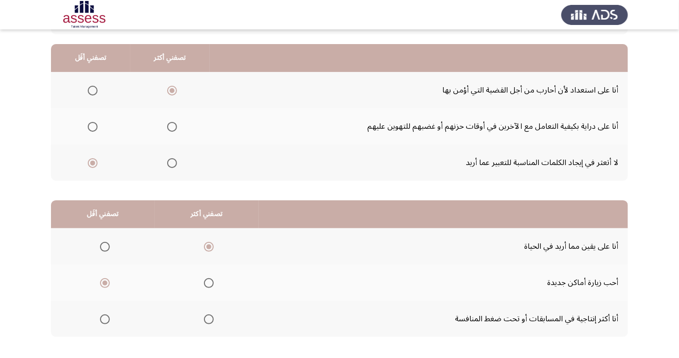
scroll to position [0, 0]
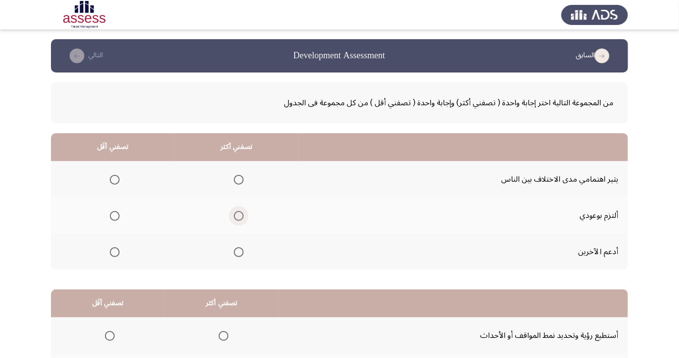
click at [234, 216] on span "Select an option" at bounding box center [239, 216] width 10 height 10
click at [234, 216] on input "Select an option" at bounding box center [239, 216] width 10 height 10
click at [114, 176] on span "Select an option" at bounding box center [115, 180] width 10 height 10
click at [114, 176] on input "Select an option" at bounding box center [115, 180] width 10 height 10
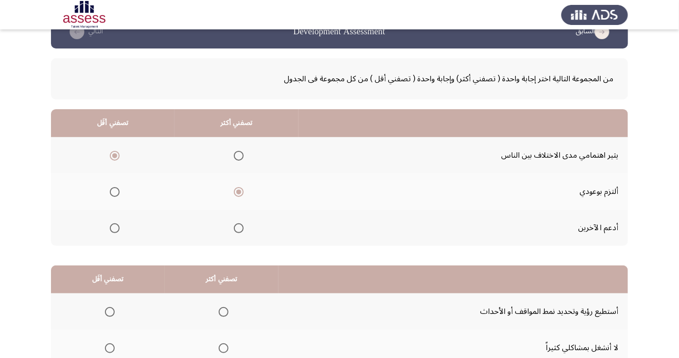
scroll to position [89, 0]
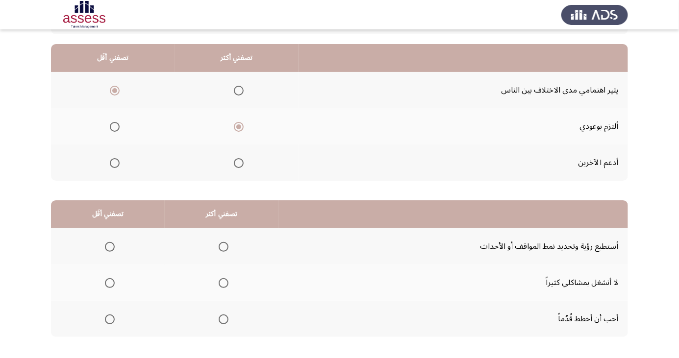
click at [223, 283] on span "Select an option" at bounding box center [223, 283] width 0 height 0
click at [221, 282] on input "Select an option" at bounding box center [224, 283] width 10 height 10
click at [221, 282] on span "Select an option" at bounding box center [223, 283] width 5 height 5
click at [221, 282] on input "Select an option" at bounding box center [224, 283] width 10 height 10
click at [101, 286] on label "Select an option" at bounding box center [108, 283] width 14 height 10
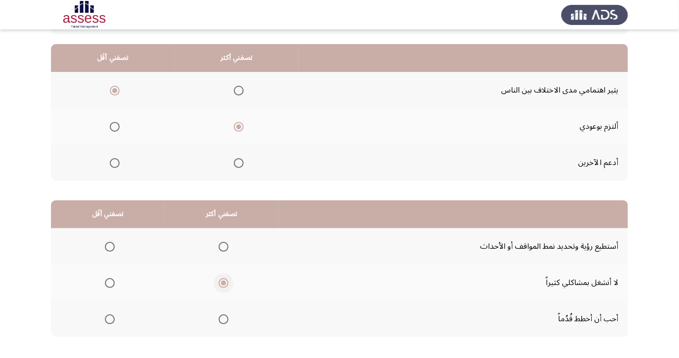
click at [105, 286] on input "Select an option" at bounding box center [110, 283] width 10 height 10
click at [223, 247] on span "Select an option" at bounding box center [223, 247] width 0 height 0
click at [221, 246] on input "Select an option" at bounding box center [224, 247] width 10 height 10
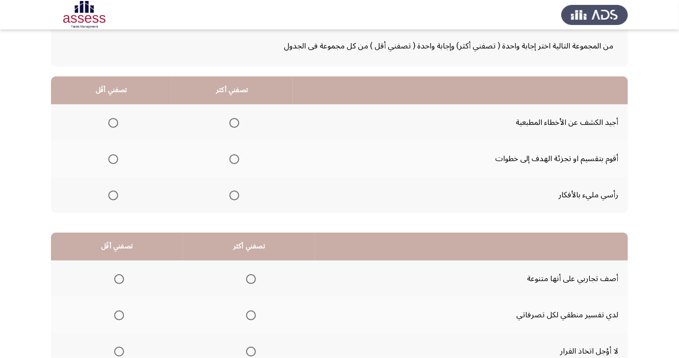
scroll to position [63, 0]
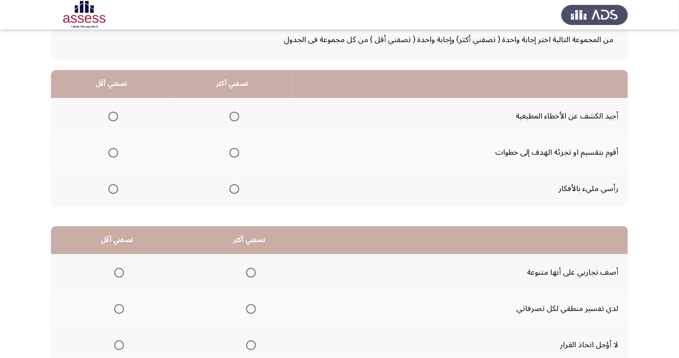
click at [112, 116] on span "Select an option" at bounding box center [113, 117] width 10 height 10
click at [112, 116] on input "Select an option" at bounding box center [113, 117] width 10 height 10
click at [235, 152] on span "Select an option" at bounding box center [234, 153] width 10 height 10
click at [235, 152] on input "Select an option" at bounding box center [234, 153] width 10 height 10
click at [231, 324] on th at bounding box center [249, 309] width 132 height 36
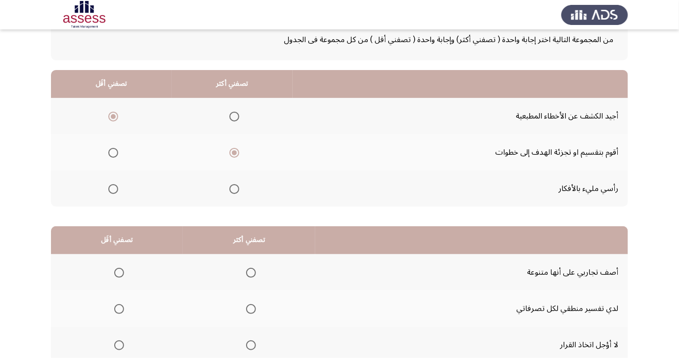
scroll to position [89, 0]
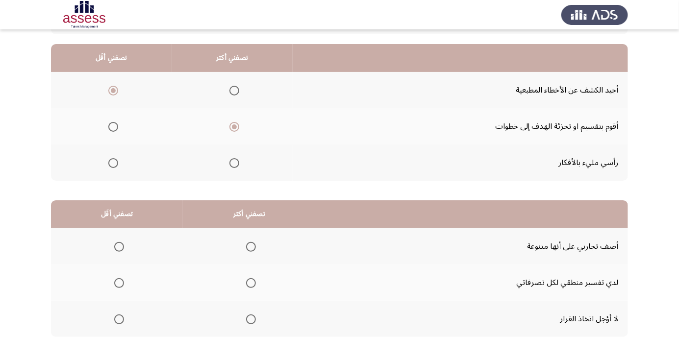
click at [112, 328] on th at bounding box center [117, 319] width 132 height 36
click at [246, 224] on th "تصفني أكثر" at bounding box center [249, 214] width 132 height 28
click at [251, 246] on span "Select an option" at bounding box center [251, 247] width 10 height 10
click at [251, 246] on input "Select an option" at bounding box center [251, 247] width 10 height 10
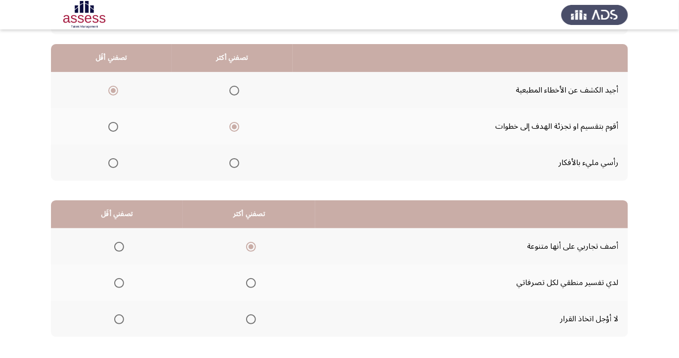
scroll to position [0, 0]
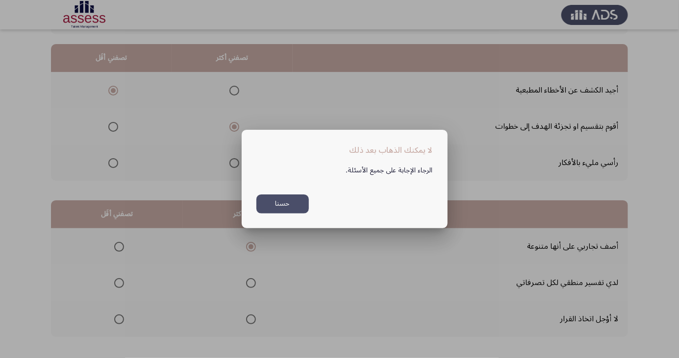
click at [282, 214] on button "حسنا" at bounding box center [282, 204] width 52 height 19
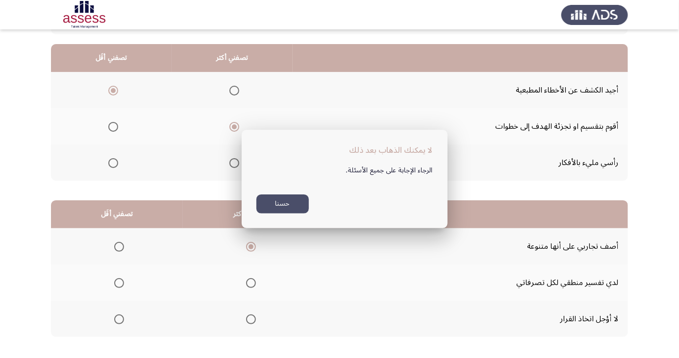
scroll to position [89, 0]
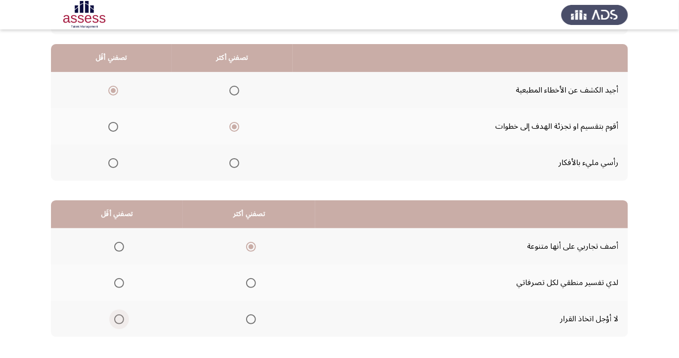
click at [111, 318] on label "Select an option" at bounding box center [117, 320] width 14 height 10
click at [114, 318] on input "Select an option" at bounding box center [119, 320] width 10 height 10
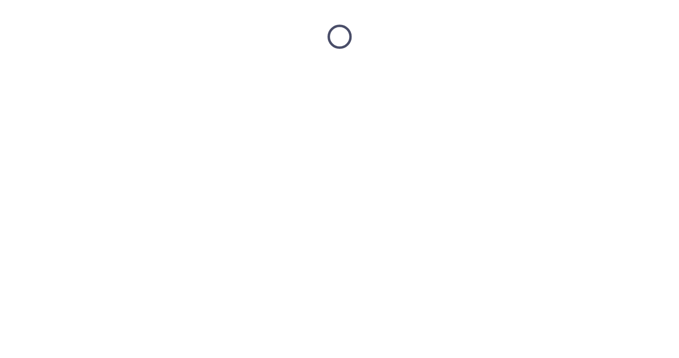
scroll to position [0, 0]
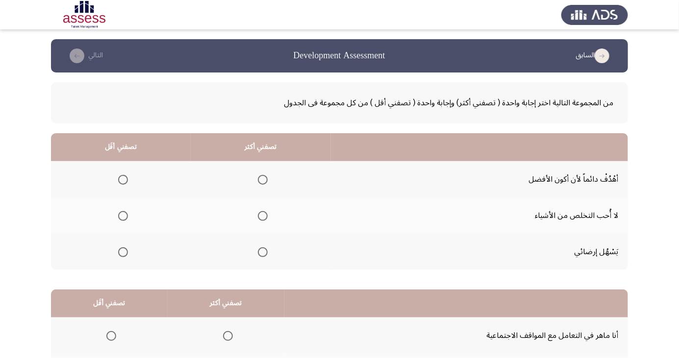
click at [263, 180] on span "Select an option" at bounding box center [263, 180] width 0 height 0
click at [262, 179] on input "Select an option" at bounding box center [263, 180] width 10 height 10
click at [277, 250] on th at bounding box center [261, 252] width 140 height 36
click at [263, 252] on span "Select an option" at bounding box center [263, 252] width 0 height 0
click at [262, 251] on input "Select an option" at bounding box center [263, 252] width 10 height 10
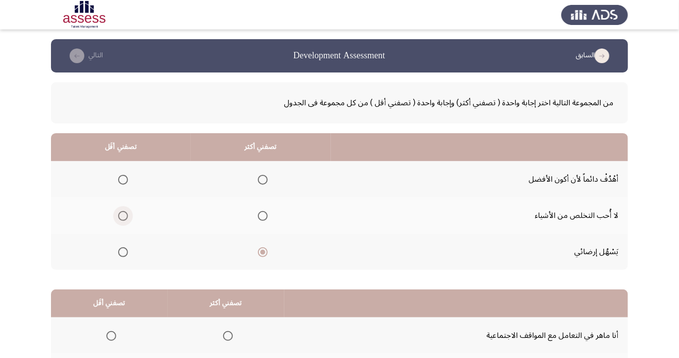
click at [120, 218] on span "Select an option" at bounding box center [123, 216] width 10 height 10
click at [120, 218] on input "Select an option" at bounding box center [123, 216] width 10 height 10
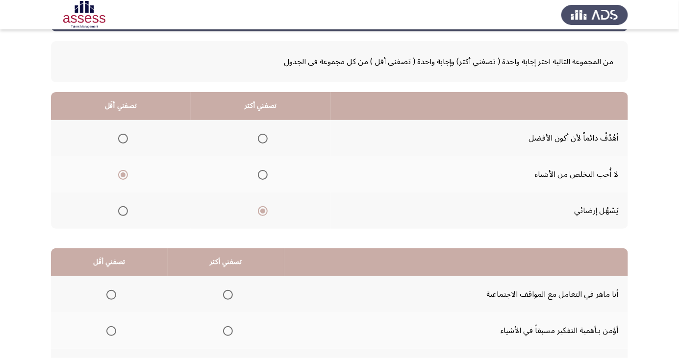
scroll to position [89, 0]
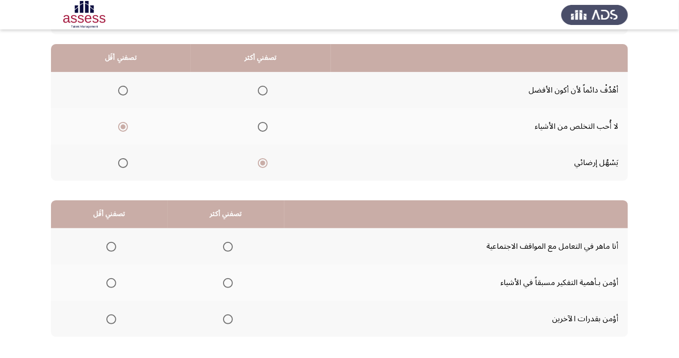
click at [229, 244] on span "Select an option" at bounding box center [228, 247] width 10 height 10
click at [229, 244] on input "Select an option" at bounding box center [228, 247] width 10 height 10
click at [115, 278] on span "Select an option" at bounding box center [111, 283] width 10 height 10
click at [115, 278] on input "Select an option" at bounding box center [111, 283] width 10 height 10
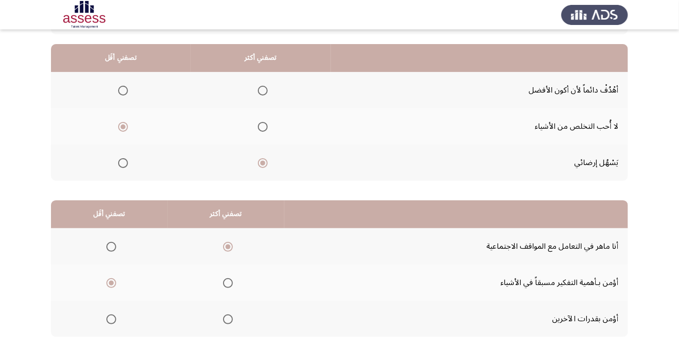
scroll to position [0, 0]
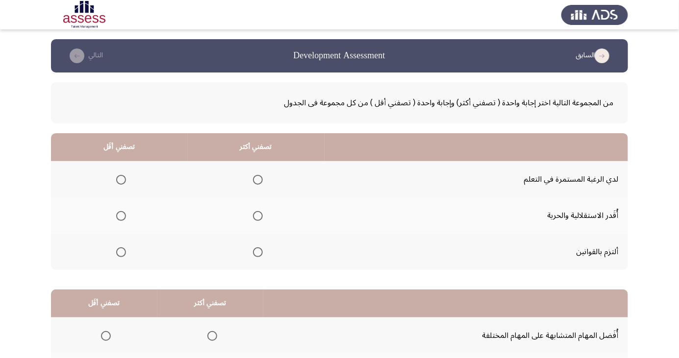
click at [259, 180] on span "Select an option" at bounding box center [258, 180] width 10 height 10
click at [259, 180] on input "Select an option" at bounding box center [258, 180] width 10 height 10
click at [121, 216] on span "Select an option" at bounding box center [121, 216] width 0 height 0
click at [121, 216] on input "Select an option" at bounding box center [121, 216] width 10 height 10
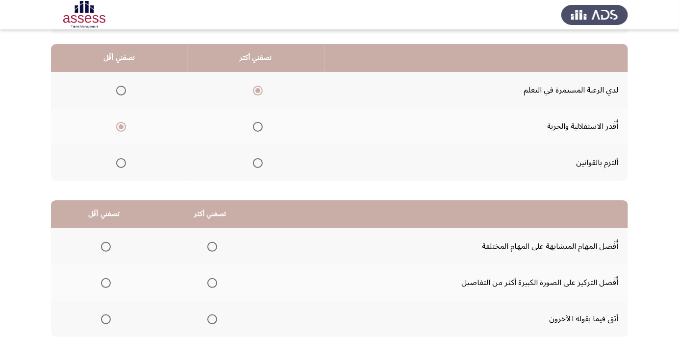
click at [105, 282] on span "Select an option" at bounding box center [106, 283] width 10 height 10
click at [105, 282] on input "Select an option" at bounding box center [106, 283] width 10 height 10
click at [209, 322] on span "Select an option" at bounding box center [212, 320] width 10 height 10
click at [209, 322] on input "Select an option" at bounding box center [212, 320] width 10 height 10
click at [210, 248] on span "Select an option" at bounding box center [212, 247] width 10 height 10
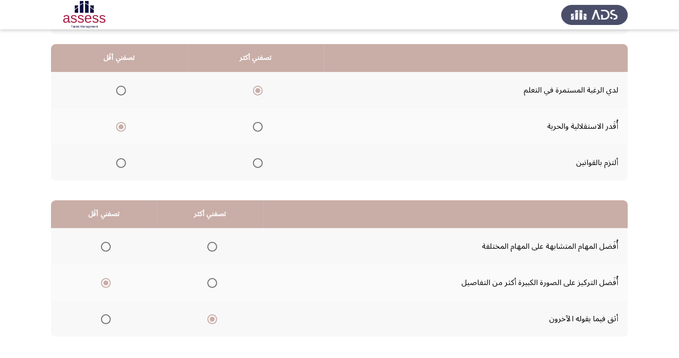
click at [210, 248] on input "Select an option" at bounding box center [212, 247] width 10 height 10
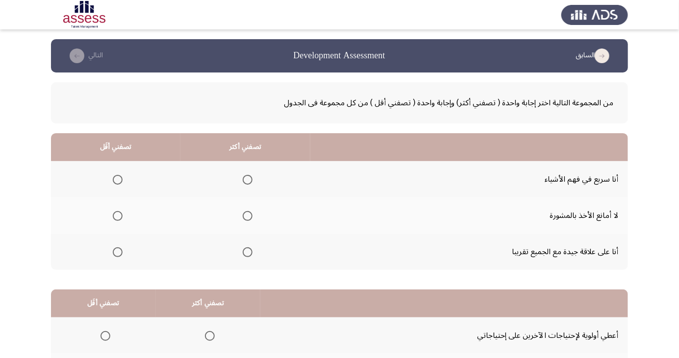
click at [245, 176] on span "Select an option" at bounding box center [248, 180] width 10 height 10
click at [245, 176] on input "Select an option" at bounding box center [248, 180] width 10 height 10
click at [114, 214] on span "Select an option" at bounding box center [118, 216] width 10 height 10
click at [114, 214] on input "Select an option" at bounding box center [118, 216] width 10 height 10
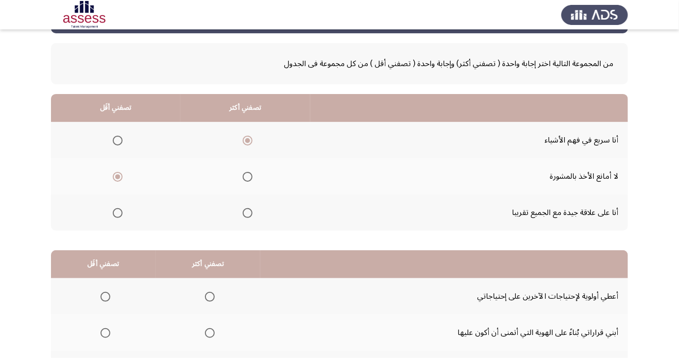
scroll to position [89, 0]
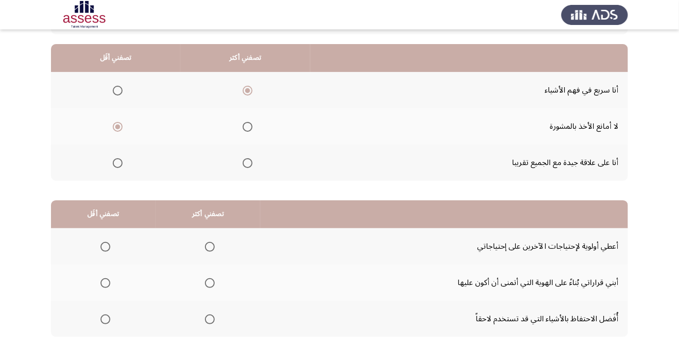
click at [210, 247] on span "Select an option" at bounding box center [210, 247] width 0 height 0
click at [209, 246] on input "Select an option" at bounding box center [210, 247] width 10 height 10
click at [105, 320] on span "Select an option" at bounding box center [105, 320] width 0 height 0
click at [105, 319] on input "Select an option" at bounding box center [105, 320] width 10 height 10
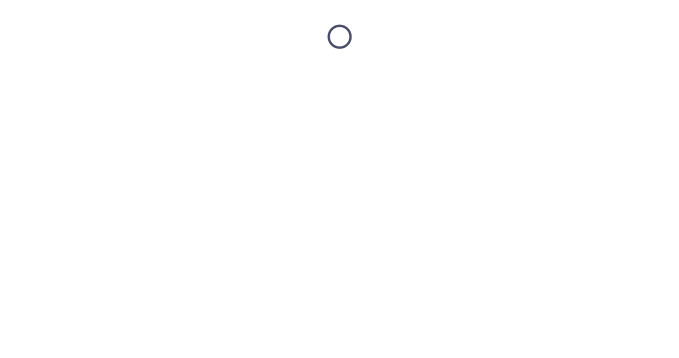
scroll to position [0, 0]
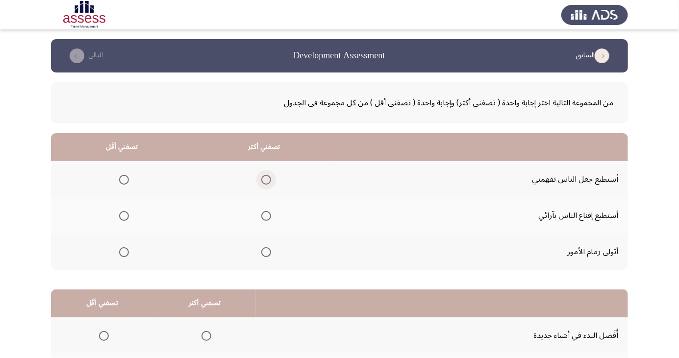
click at [262, 178] on span "Select an option" at bounding box center [266, 180] width 10 height 10
click at [262, 178] on input "Select an option" at bounding box center [266, 180] width 10 height 10
click at [124, 252] on span "Select an option" at bounding box center [124, 252] width 0 height 0
click at [123, 251] on input "Select an option" at bounding box center [124, 252] width 10 height 10
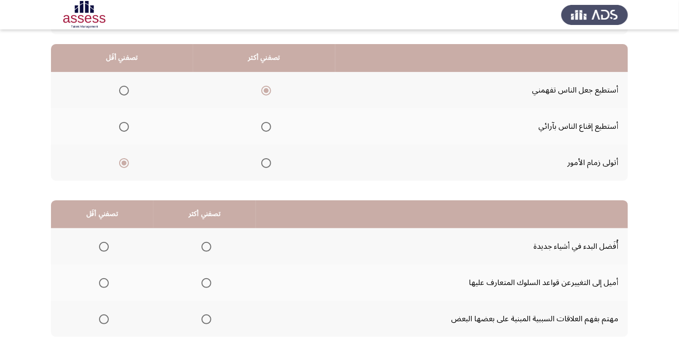
click at [126, 125] on span "Select an option" at bounding box center [124, 127] width 10 height 10
click at [126, 125] on input "Select an option" at bounding box center [124, 127] width 10 height 10
click at [261, 129] on span "Select an option" at bounding box center [266, 127] width 10 height 10
click at [261, 129] on input "Select an option" at bounding box center [266, 127] width 10 height 10
click at [124, 127] on span "Select an option" at bounding box center [124, 127] width 0 height 0
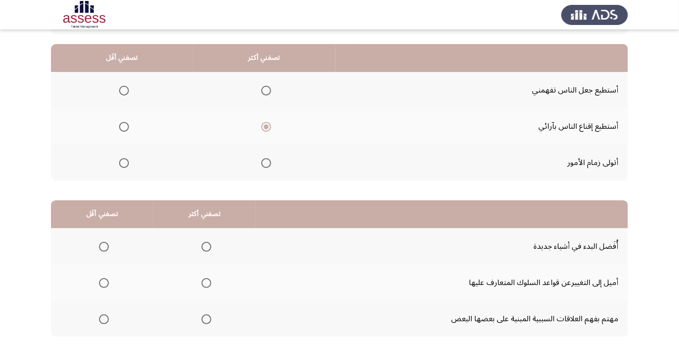
click at [123, 126] on input "Select an option" at bounding box center [124, 127] width 10 height 10
click at [265, 86] on span "Select an option" at bounding box center [266, 91] width 10 height 10
click at [265, 86] on input "Select an option" at bounding box center [266, 91] width 10 height 10
click at [104, 247] on span "Select an option" at bounding box center [104, 247] width 0 height 0
click at [103, 246] on input "Select an option" at bounding box center [104, 247] width 10 height 10
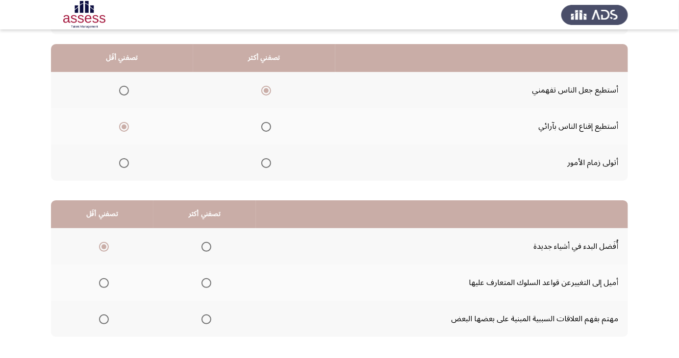
click at [204, 321] on span "Select an option" at bounding box center [206, 320] width 10 height 10
click at [204, 321] on input "Select an option" at bounding box center [206, 320] width 10 height 10
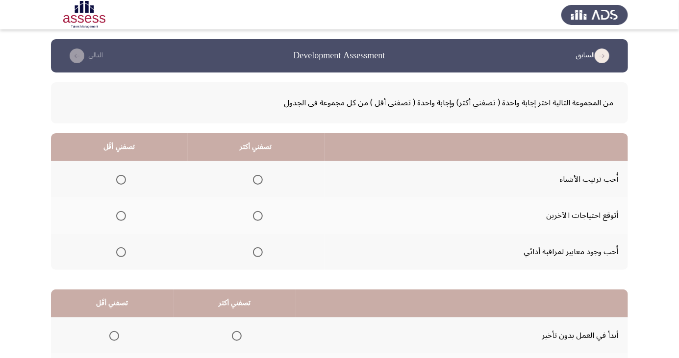
click at [258, 180] on span "Select an option" at bounding box center [258, 180] width 0 height 0
click at [256, 179] on input "Select an option" at bounding box center [258, 180] width 10 height 10
click at [112, 254] on label "Select an option" at bounding box center [119, 252] width 14 height 10
click at [116, 254] on input "Select an option" at bounding box center [121, 252] width 10 height 10
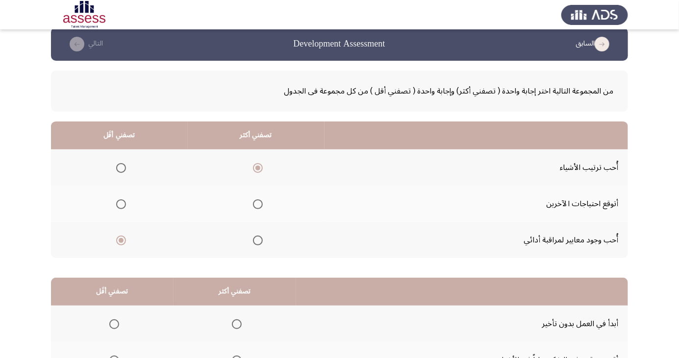
scroll to position [89, 0]
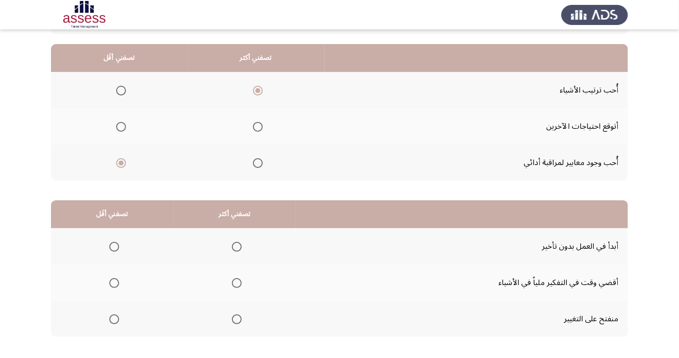
click at [237, 247] on span "Select an option" at bounding box center [237, 247] width 0 height 0
click at [235, 246] on input "Select an option" at bounding box center [237, 247] width 10 height 10
click at [116, 317] on span "Select an option" at bounding box center [114, 320] width 10 height 10
click at [116, 317] on input "Select an option" at bounding box center [114, 320] width 10 height 10
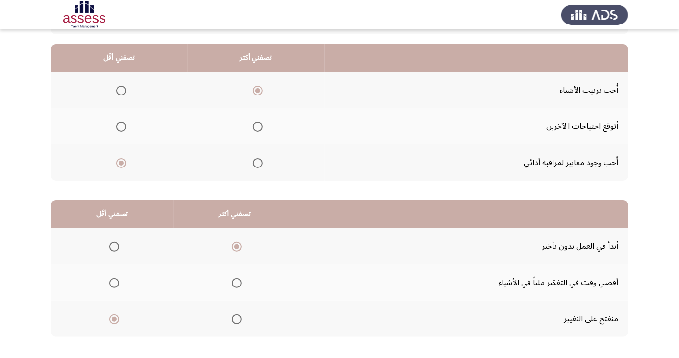
scroll to position [0, 0]
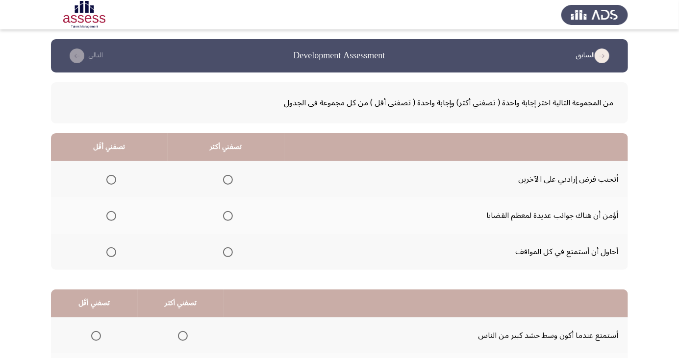
click at [110, 216] on span "Select an option" at bounding box center [111, 216] width 10 height 10
click at [110, 216] on input "Select an option" at bounding box center [111, 216] width 10 height 10
click at [110, 251] on span "Select an option" at bounding box center [111, 252] width 10 height 10
click at [110, 251] on input "Select an option" at bounding box center [111, 252] width 10 height 10
click at [226, 182] on span "Select an option" at bounding box center [228, 180] width 10 height 10
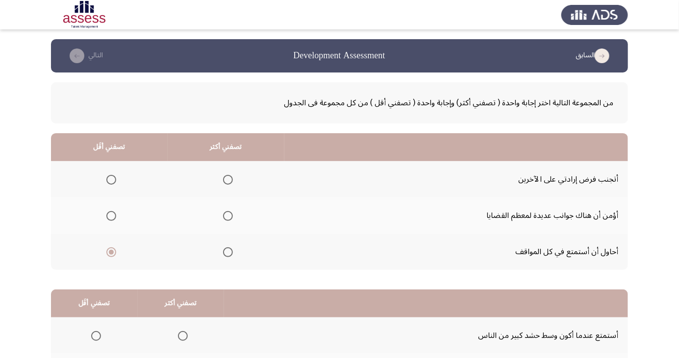
click at [226, 182] on input "Select an option" at bounding box center [228, 180] width 10 height 10
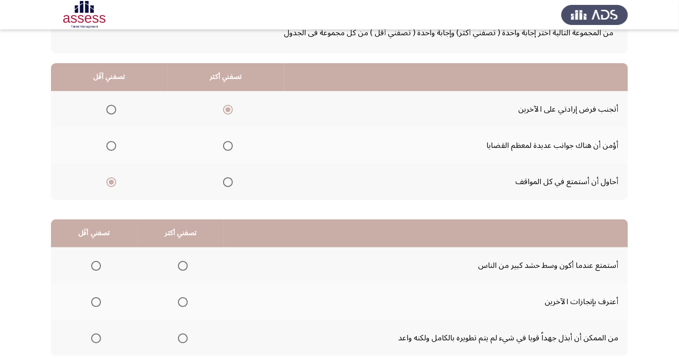
scroll to position [89, 0]
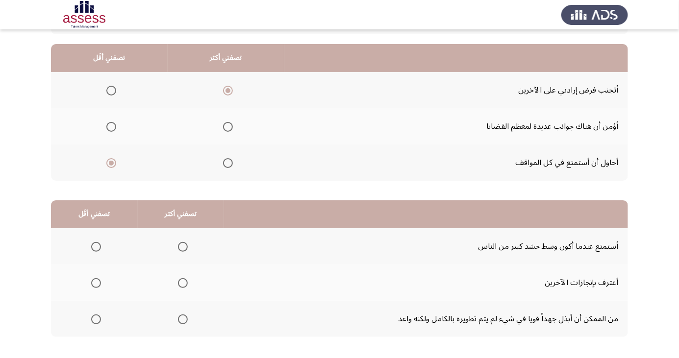
click at [183, 247] on span "Select an option" at bounding box center [183, 247] width 0 height 0
click at [181, 246] on input "Select an option" at bounding box center [183, 247] width 10 height 10
click at [96, 322] on span "Select an option" at bounding box center [96, 320] width 10 height 10
click at [96, 322] on input "Select an option" at bounding box center [96, 320] width 10 height 10
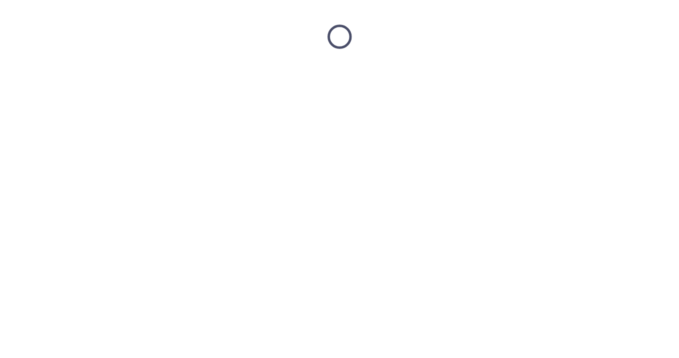
scroll to position [0, 0]
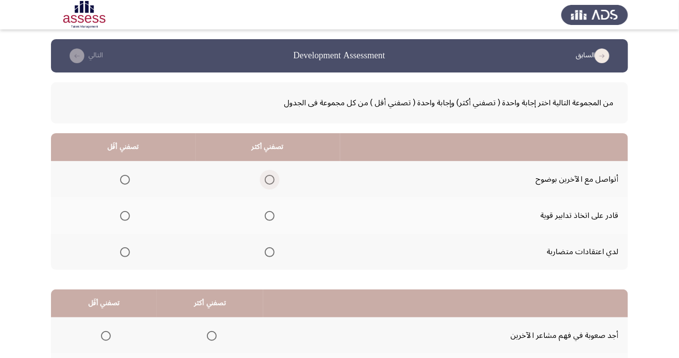
click at [265, 179] on span "Select an option" at bounding box center [270, 180] width 10 height 10
click at [265, 179] on input "Select an option" at bounding box center [270, 180] width 10 height 10
click at [133, 239] on th at bounding box center [123, 252] width 145 height 36
click at [124, 251] on span "Select an option" at bounding box center [125, 252] width 10 height 10
click at [124, 251] on input "Select an option" at bounding box center [125, 252] width 10 height 10
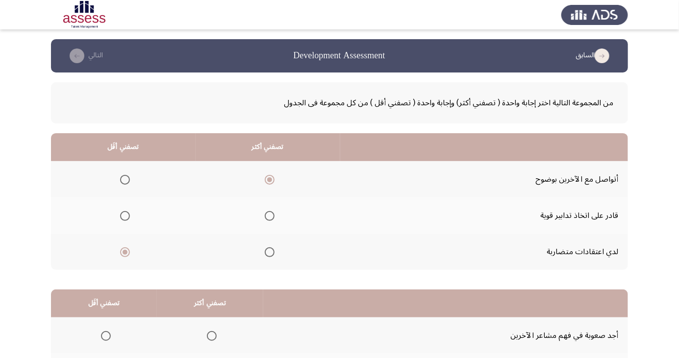
scroll to position [89, 0]
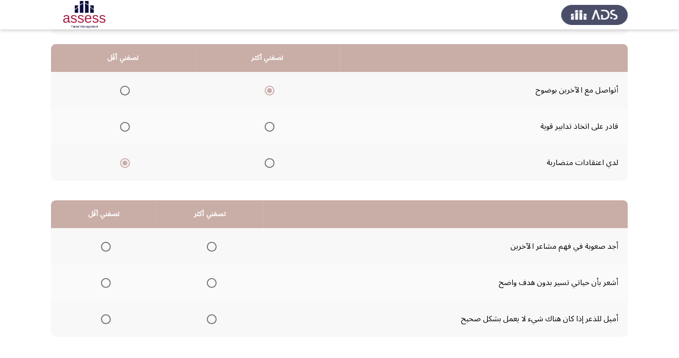
click at [105, 246] on span "Select an option" at bounding box center [106, 247] width 10 height 10
click at [105, 246] on input "Select an option" at bounding box center [106, 247] width 10 height 10
click at [105, 246] on span "Select an option" at bounding box center [105, 247] width 5 height 5
click at [105, 246] on input "Select an option" at bounding box center [106, 247] width 10 height 10
click at [212, 317] on span "Select an option" at bounding box center [212, 320] width 10 height 10
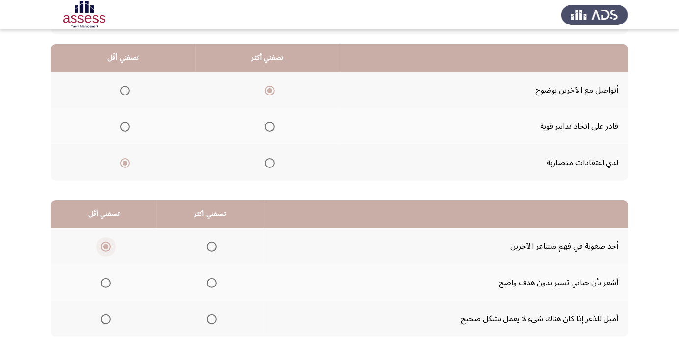
click at [212, 317] on input "Select an option" at bounding box center [212, 320] width 10 height 10
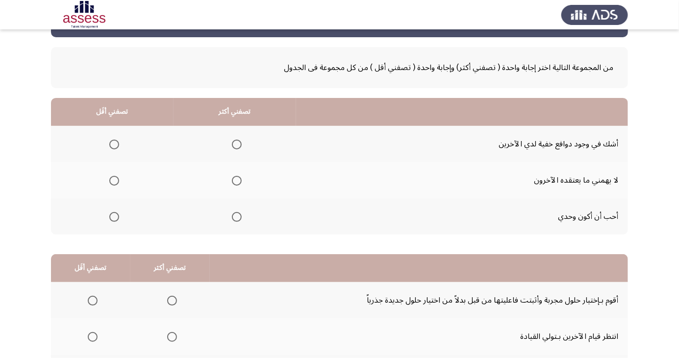
scroll to position [35, 0]
click at [541, 169] on td "لا يهمني ما يعتقده الآخرون" at bounding box center [462, 180] width 332 height 36
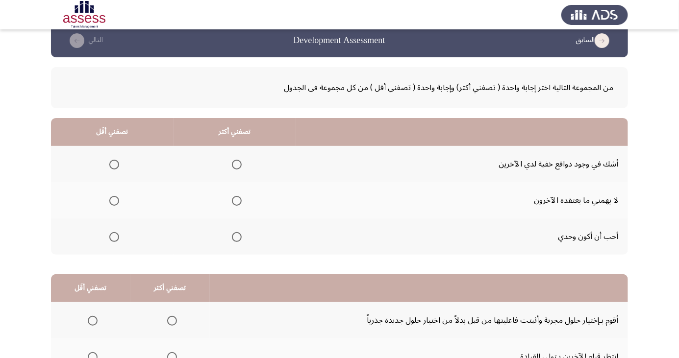
scroll to position [14, 0]
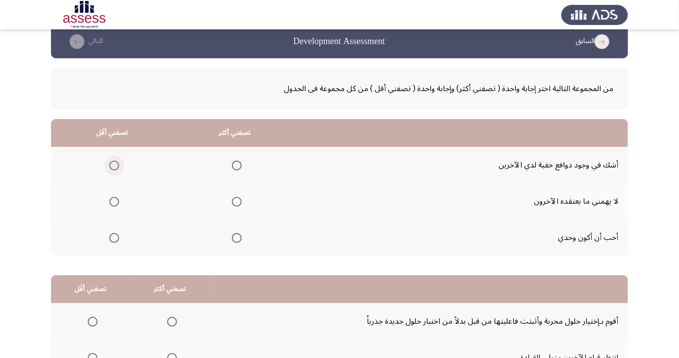
click at [114, 166] on span "Select an option" at bounding box center [114, 166] width 0 height 0
click at [113, 165] on input "Select an option" at bounding box center [114, 166] width 10 height 10
click at [232, 201] on span "Select an option" at bounding box center [237, 202] width 10 height 10
click at [232, 201] on input "Select an option" at bounding box center [237, 202] width 10 height 10
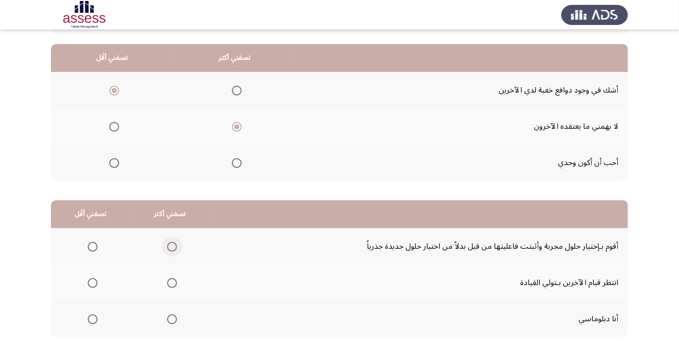
click at [171, 243] on span "Select an option" at bounding box center [172, 247] width 10 height 10
click at [171, 243] on input "Select an option" at bounding box center [172, 247] width 10 height 10
click at [101, 307] on th at bounding box center [90, 319] width 79 height 36
click at [93, 320] on span "Select an option" at bounding box center [93, 320] width 0 height 0
click at [92, 319] on input "Select an option" at bounding box center [93, 320] width 10 height 10
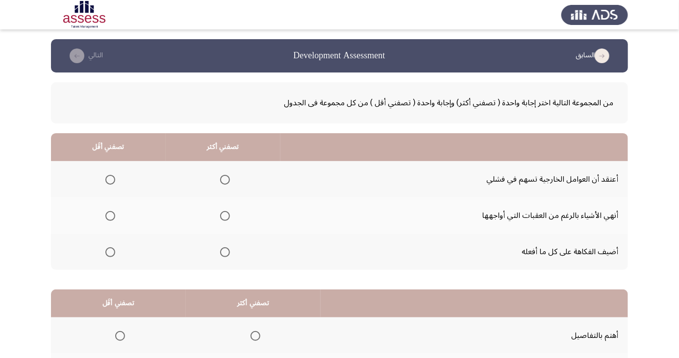
click at [117, 168] on th at bounding box center [108, 179] width 115 height 36
click at [217, 218] on label "Select an option" at bounding box center [223, 216] width 14 height 10
click at [220, 218] on input "Select an option" at bounding box center [225, 216] width 10 height 10
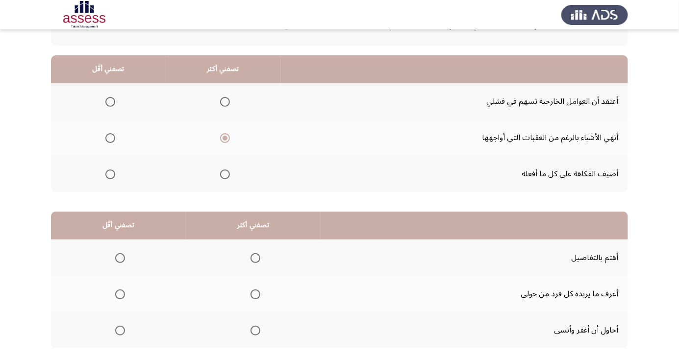
scroll to position [89, 0]
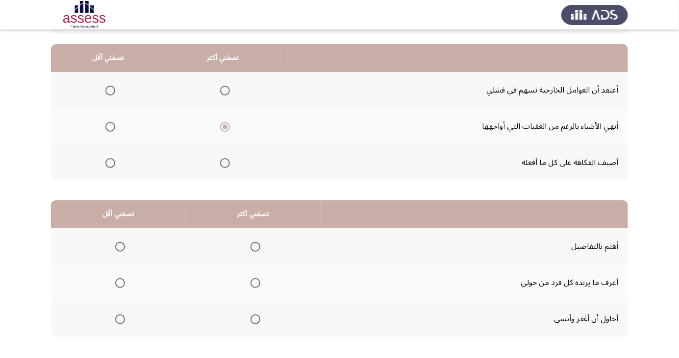
click at [124, 236] on th at bounding box center [118, 246] width 135 height 36
click at [257, 315] on span "Select an option" at bounding box center [255, 320] width 10 height 10
click at [257, 315] on input "Select an option" at bounding box center [255, 320] width 10 height 10
click at [124, 247] on span "Select an option" at bounding box center [120, 247] width 10 height 10
click at [124, 247] on input "Select an option" at bounding box center [120, 247] width 10 height 10
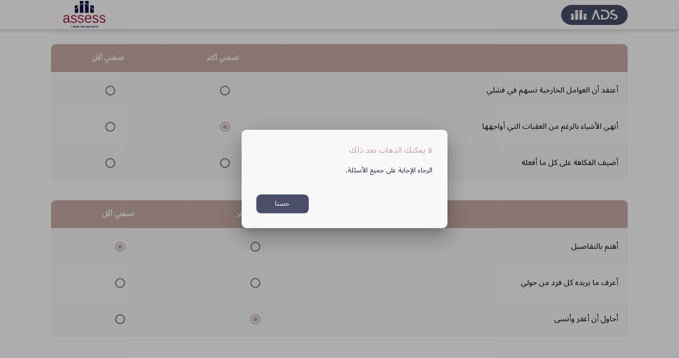
click at [278, 214] on button "حسنا" at bounding box center [282, 204] width 52 height 19
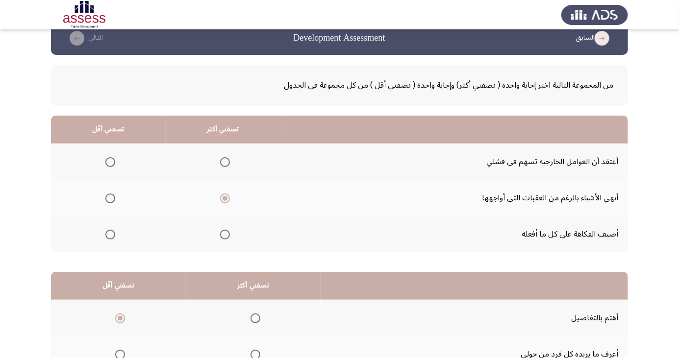
scroll to position [89, 0]
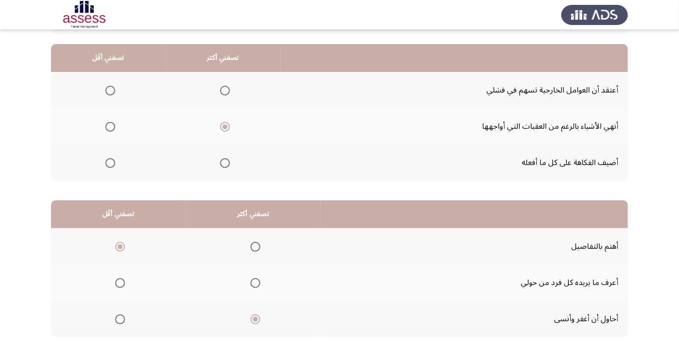
click at [106, 91] on span "Select an option" at bounding box center [110, 91] width 10 height 10
click at [106, 91] on input "Select an option" at bounding box center [110, 91] width 10 height 10
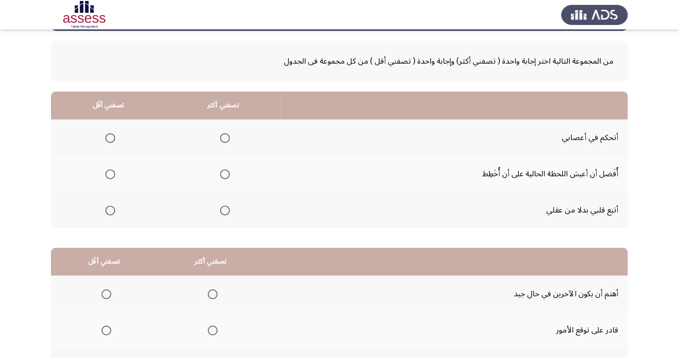
scroll to position [56, 0]
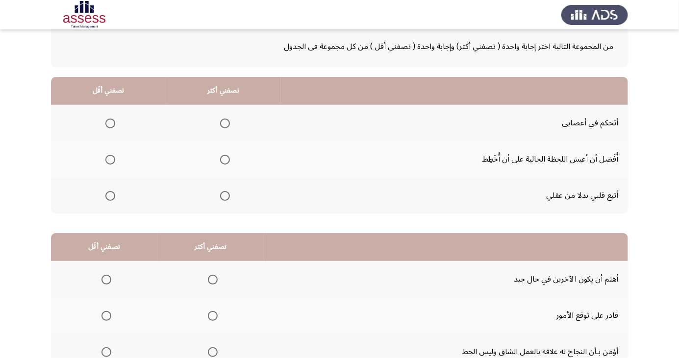
click at [120, 115] on th at bounding box center [108, 123] width 115 height 36
click at [227, 124] on span "Select an option" at bounding box center [225, 124] width 10 height 10
click at [227, 124] on input "Select an option" at bounding box center [225, 124] width 10 height 10
click at [105, 199] on span "Select an option" at bounding box center [110, 196] width 10 height 10
click at [105, 199] on input "Select an option" at bounding box center [110, 196] width 10 height 10
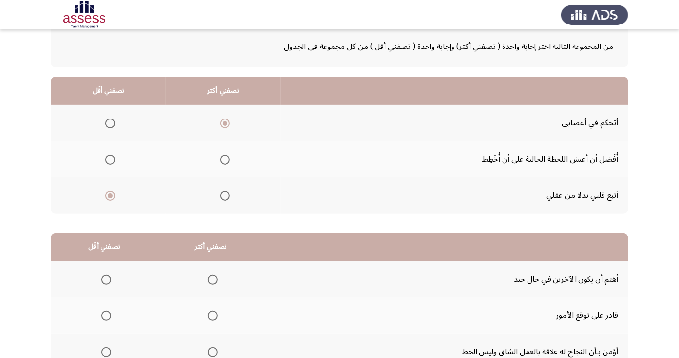
scroll to position [89, 0]
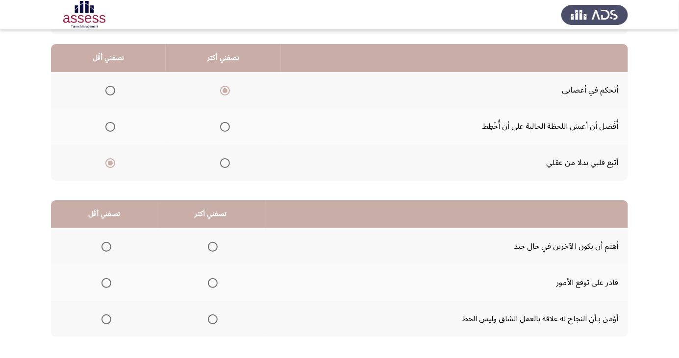
click at [213, 247] on span "Select an option" at bounding box center [213, 247] width 0 height 0
click at [210, 246] on input "Select an option" at bounding box center [213, 247] width 10 height 10
click at [108, 318] on span "Select an option" at bounding box center [106, 320] width 10 height 10
click at [108, 318] on input "Select an option" at bounding box center [106, 320] width 10 height 10
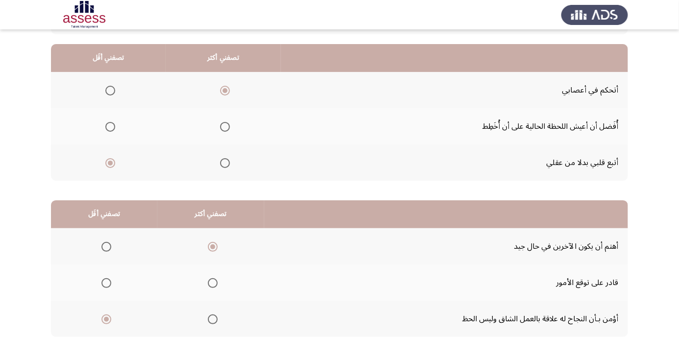
scroll to position [0, 0]
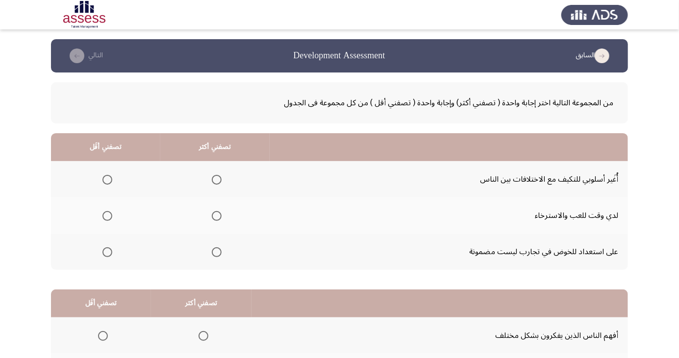
click at [215, 179] on span "Select an option" at bounding box center [217, 180] width 10 height 10
click at [215, 179] on input "Select an option" at bounding box center [217, 180] width 10 height 10
click at [107, 216] on span "Select an option" at bounding box center [107, 216] width 0 height 0
click at [107, 216] on input "Select an option" at bounding box center [107, 216] width 10 height 10
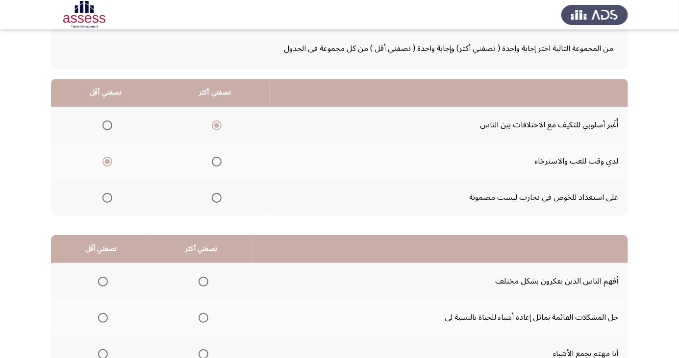
scroll to position [89, 0]
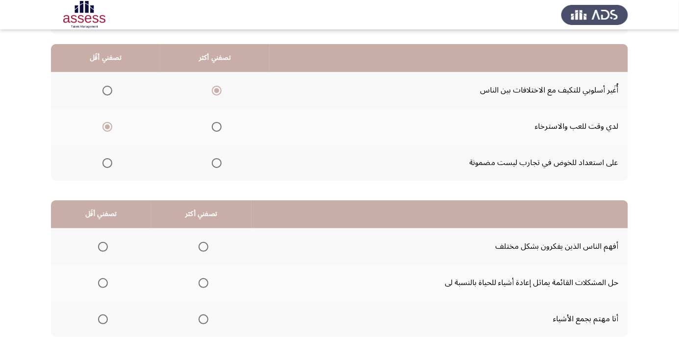
click at [203, 283] on span "Select an option" at bounding box center [203, 283] width 0 height 0
click at [200, 282] on input "Select an option" at bounding box center [203, 283] width 10 height 10
click at [93, 330] on th at bounding box center [101, 319] width 100 height 36
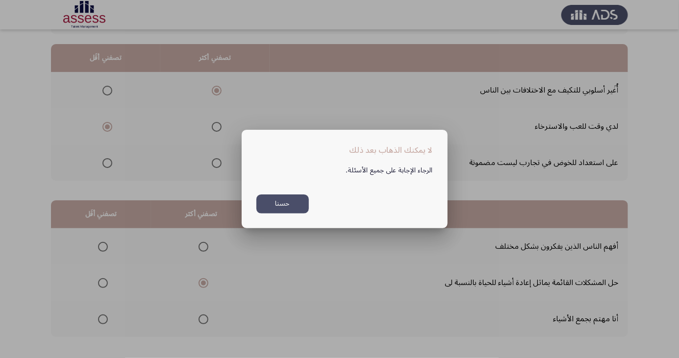
click at [275, 214] on button "حسنا" at bounding box center [282, 204] width 52 height 19
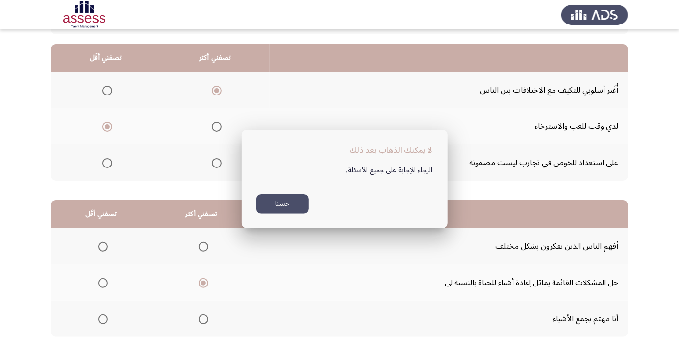
scroll to position [89, 0]
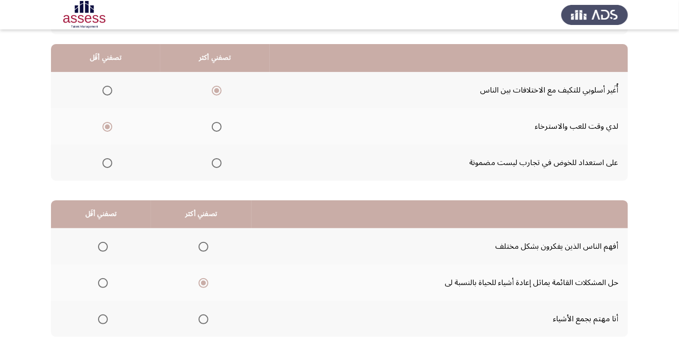
click at [94, 320] on label "Select an option" at bounding box center [101, 320] width 14 height 10
click at [98, 320] on input "Select an option" at bounding box center [103, 320] width 10 height 10
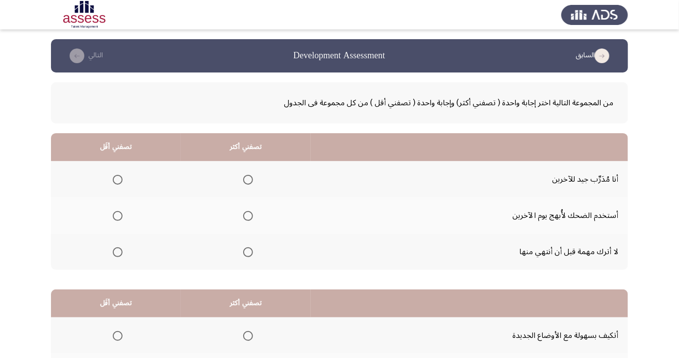
click at [247, 180] on span "Select an option" at bounding box center [247, 180] width 0 height 0
click at [247, 179] on input "Select an option" at bounding box center [248, 180] width 10 height 10
click at [122, 213] on span "Select an option" at bounding box center [118, 216] width 10 height 10
click at [122, 213] on input "Select an option" at bounding box center [118, 216] width 10 height 10
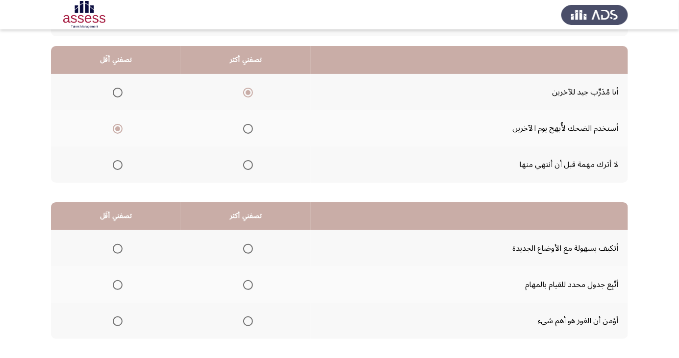
scroll to position [89, 0]
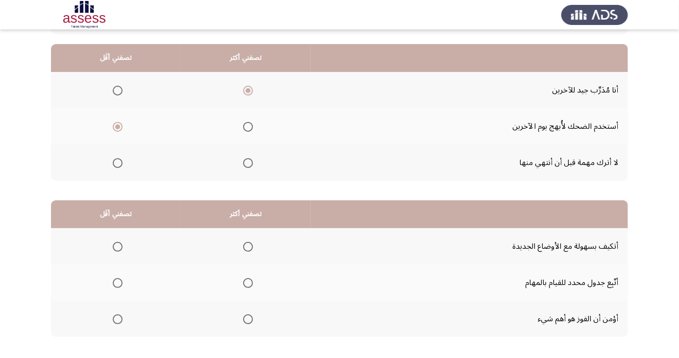
click at [247, 243] on span "Select an option" at bounding box center [248, 247] width 10 height 10
click at [247, 243] on input "Select an option" at bounding box center [248, 247] width 10 height 10
click at [115, 315] on span "Select an option" at bounding box center [118, 320] width 10 height 10
click at [115, 315] on input "Select an option" at bounding box center [118, 320] width 10 height 10
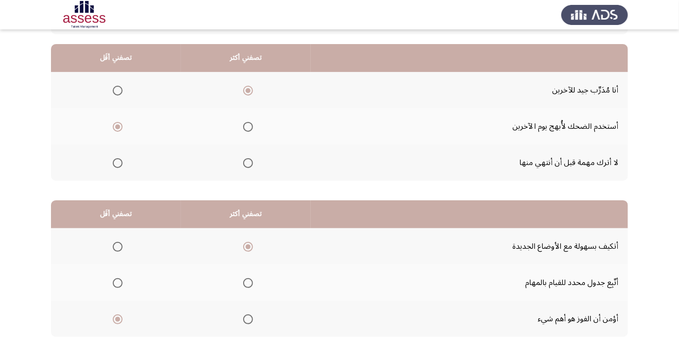
scroll to position [0, 0]
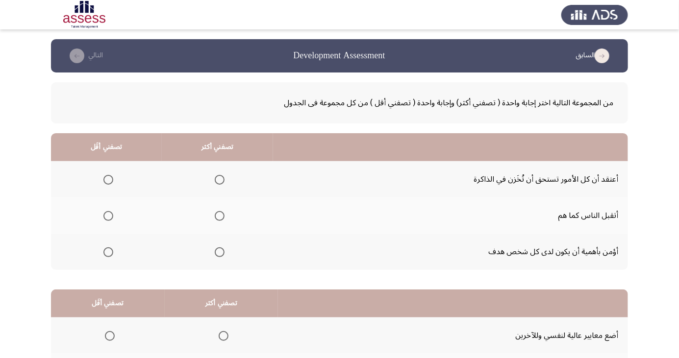
click at [220, 252] on span "Select an option" at bounding box center [220, 252] width 0 height 0
click at [220, 251] on input "Select an option" at bounding box center [220, 252] width 10 height 10
click at [112, 178] on span "Select an option" at bounding box center [108, 180] width 10 height 10
click at [112, 178] on input "Select an option" at bounding box center [108, 180] width 10 height 10
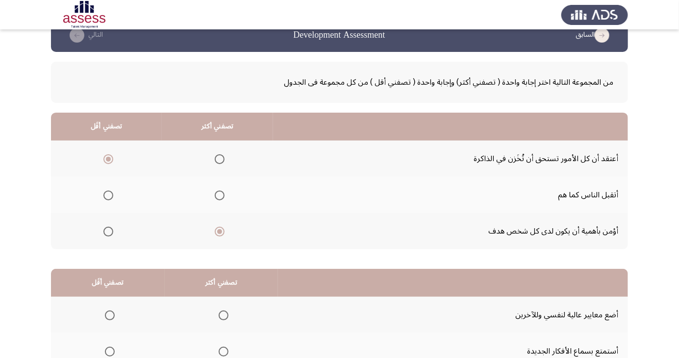
scroll to position [89, 0]
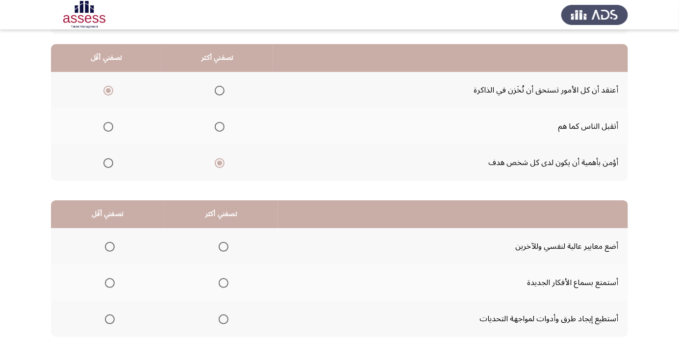
click at [219, 280] on span "Select an option" at bounding box center [224, 283] width 10 height 10
click at [219, 280] on input "Select an option" at bounding box center [224, 283] width 10 height 10
click at [109, 246] on span "Select an option" at bounding box center [110, 247] width 10 height 10
click at [109, 246] on input "Select an option" at bounding box center [110, 247] width 10 height 10
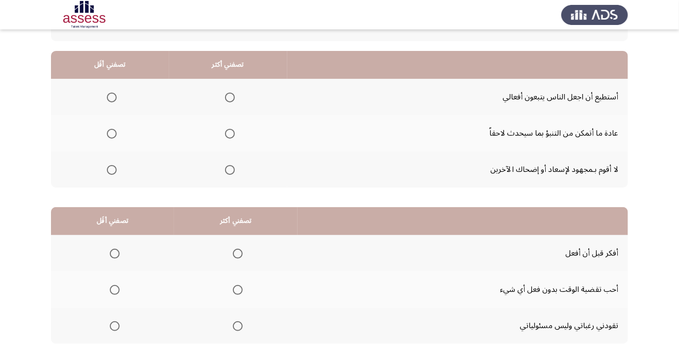
scroll to position [84, 0]
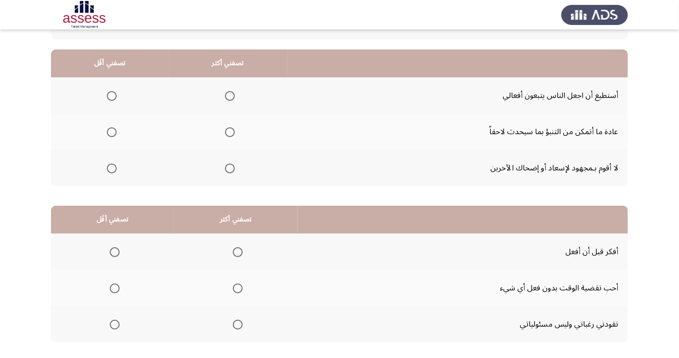
click at [115, 84] on th at bounding box center [110, 95] width 118 height 36
click at [107, 95] on span "Select an option" at bounding box center [112, 96] width 10 height 10
click at [107, 95] on input "Select an option" at bounding box center [112, 96] width 10 height 10
click at [227, 134] on span "Select an option" at bounding box center [230, 132] width 10 height 10
click at [227, 134] on input "Select an option" at bounding box center [230, 132] width 10 height 10
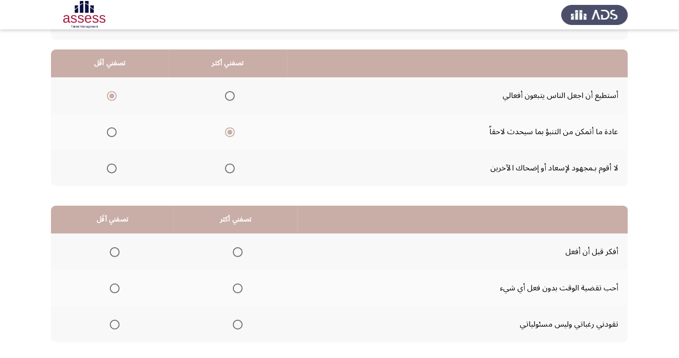
scroll to position [89, 0]
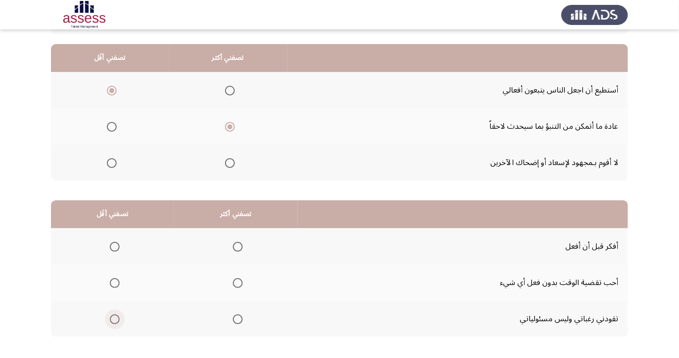
click at [110, 318] on span "Select an option" at bounding box center [115, 320] width 10 height 10
click at [110, 318] on input "Select an option" at bounding box center [115, 320] width 10 height 10
click at [234, 251] on span "Select an option" at bounding box center [238, 247] width 10 height 10
click at [234, 251] on input "Select an option" at bounding box center [238, 247] width 10 height 10
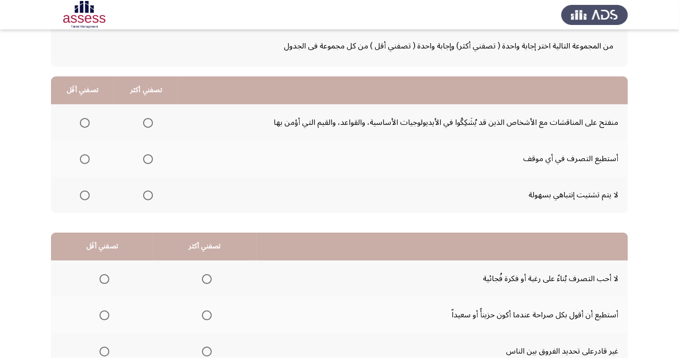
scroll to position [61, 0]
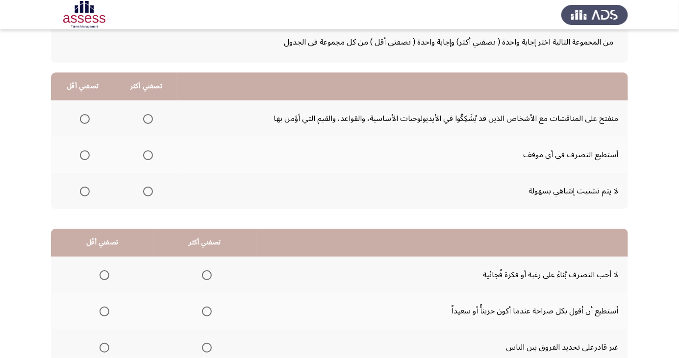
click at [84, 194] on span "Select an option" at bounding box center [85, 192] width 10 height 10
click at [84, 194] on input "Select an option" at bounding box center [85, 192] width 10 height 10
click at [148, 155] on span "Select an option" at bounding box center [148, 155] width 0 height 0
click at [147, 154] on input "Select an option" at bounding box center [148, 155] width 10 height 10
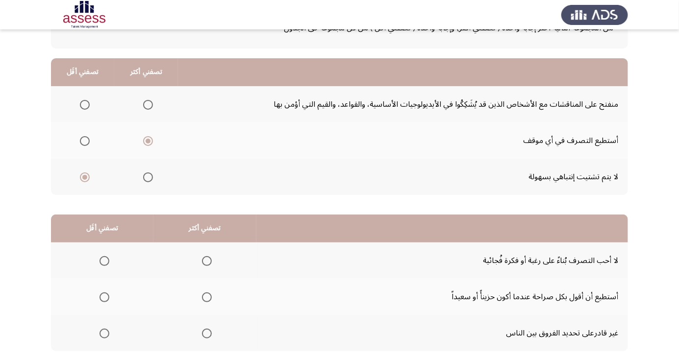
scroll to position [89, 0]
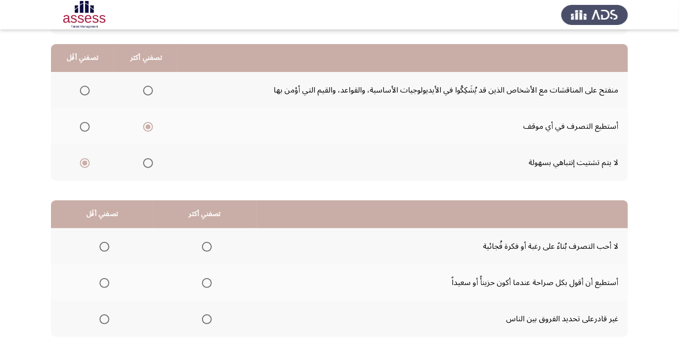
click at [104, 247] on span "Select an option" at bounding box center [104, 247] width 0 height 0
click at [103, 246] on input "Select an option" at bounding box center [104, 247] width 10 height 10
click at [207, 247] on span "Select an option" at bounding box center [207, 247] width 0 height 0
click at [204, 246] on input "Select an option" at bounding box center [207, 247] width 10 height 10
click at [103, 285] on span "Select an option" at bounding box center [104, 283] width 10 height 10
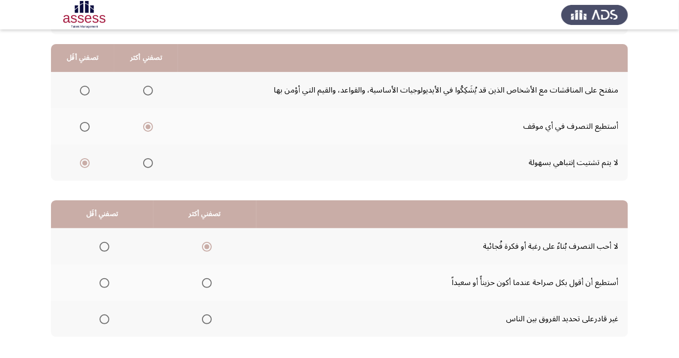
click at [103, 285] on input "Select an option" at bounding box center [104, 283] width 10 height 10
click at [104, 323] on span "Select an option" at bounding box center [104, 320] width 10 height 10
click at [104, 323] on input "Select an option" at bounding box center [104, 320] width 10 height 10
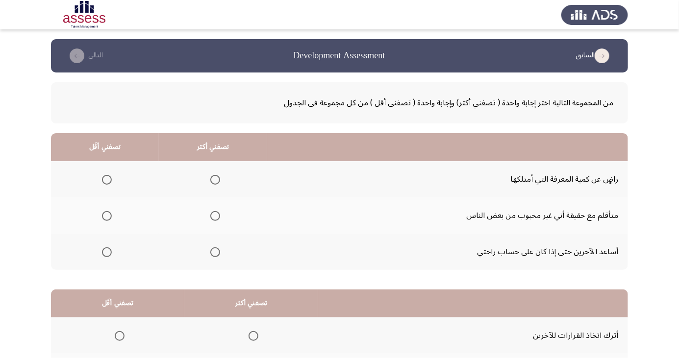
click at [216, 250] on span "Select an option" at bounding box center [215, 252] width 10 height 10
click at [216, 250] on input "Select an option" at bounding box center [215, 252] width 10 height 10
click at [369, 347] on td "أترك اتخاذ القرارات للآخرين" at bounding box center [473, 336] width 310 height 36
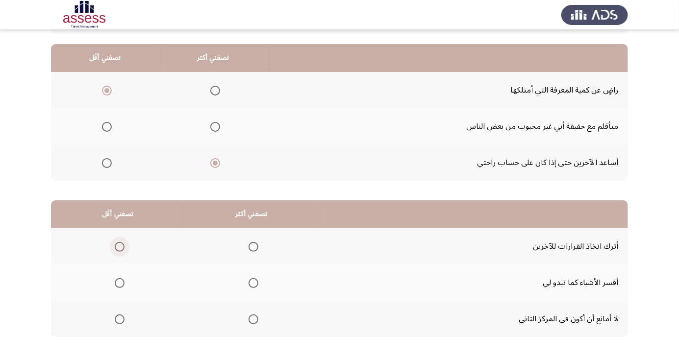
click at [120, 246] on span "Select an option" at bounding box center [120, 247] width 10 height 10
click at [120, 246] on input "Select an option" at bounding box center [120, 247] width 10 height 10
click at [257, 319] on span "Select an option" at bounding box center [253, 320] width 10 height 10
click at [257, 319] on input "Select an option" at bounding box center [253, 320] width 10 height 10
click at [253, 283] on span "Select an option" at bounding box center [253, 283] width 0 height 0
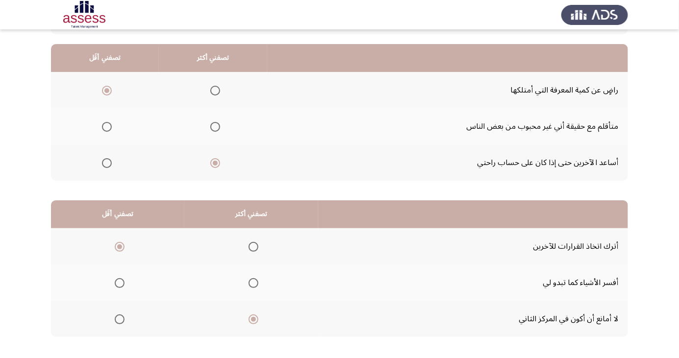
click at [253, 282] on input "Select an option" at bounding box center [253, 283] width 10 height 10
click at [253, 320] on span "Select an option" at bounding box center [253, 320] width 0 height 0
click at [253, 319] on input "Select an option" at bounding box center [253, 320] width 10 height 10
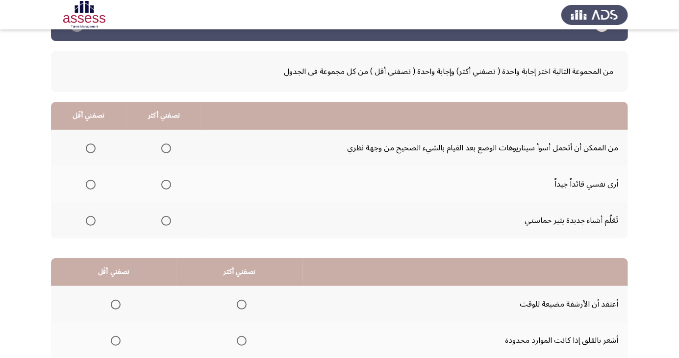
scroll to position [41, 0]
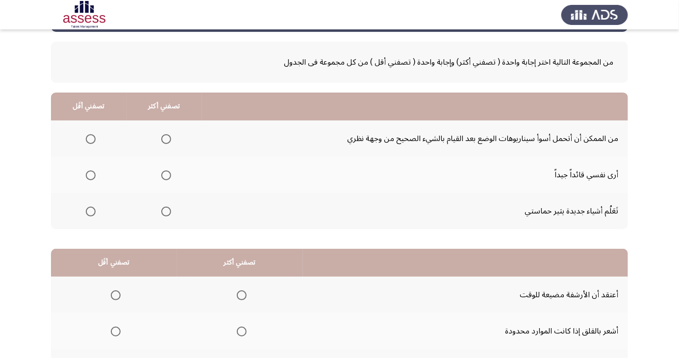
click at [162, 135] on span "Select an option" at bounding box center [166, 139] width 10 height 10
click at [162, 135] on input "Select an option" at bounding box center [166, 139] width 10 height 10
click at [91, 212] on span "Select an option" at bounding box center [91, 212] width 0 height 0
click at [90, 211] on input "Select an option" at bounding box center [91, 212] width 10 height 10
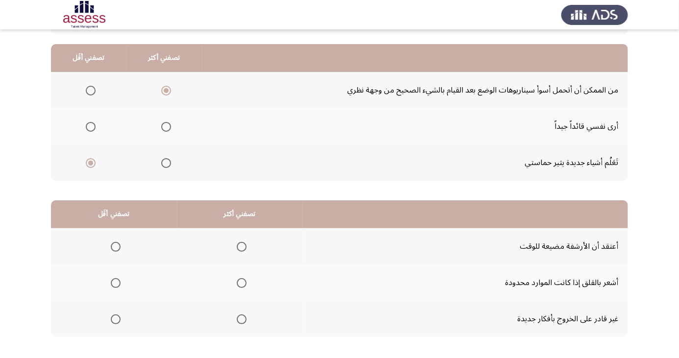
click at [111, 246] on span "Select an option" at bounding box center [116, 247] width 10 height 10
click at [111, 246] on input "Select an option" at bounding box center [116, 247] width 10 height 10
click at [116, 283] on span "Select an option" at bounding box center [116, 283] width 0 height 0
click at [115, 282] on input "Select an option" at bounding box center [116, 283] width 10 height 10
click at [244, 285] on span "Select an option" at bounding box center [242, 283] width 10 height 10
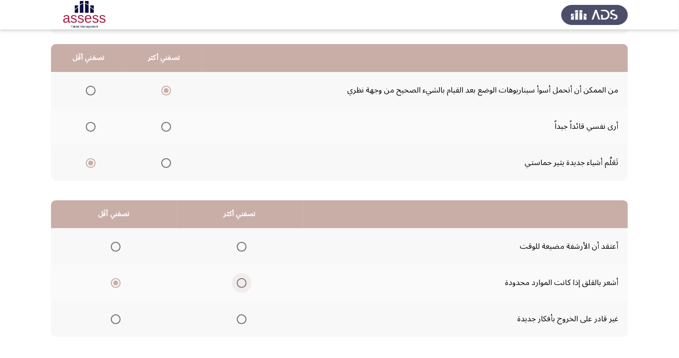
click at [244, 285] on input "Select an option" at bounding box center [242, 283] width 10 height 10
click at [119, 321] on span "Select an option" at bounding box center [116, 320] width 10 height 10
click at [119, 321] on input "Select an option" at bounding box center [116, 320] width 10 height 10
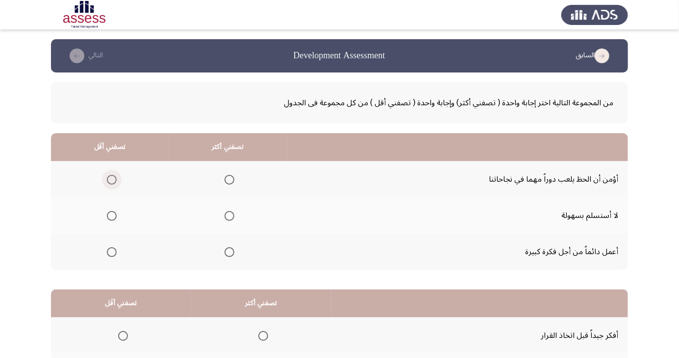
click at [112, 180] on span "Select an option" at bounding box center [112, 180] width 0 height 0
click at [111, 179] on input "Select an option" at bounding box center [112, 180] width 10 height 10
click at [229, 211] on span "Select an option" at bounding box center [229, 216] width 10 height 10
click at [229, 211] on input "Select an option" at bounding box center [229, 216] width 10 height 10
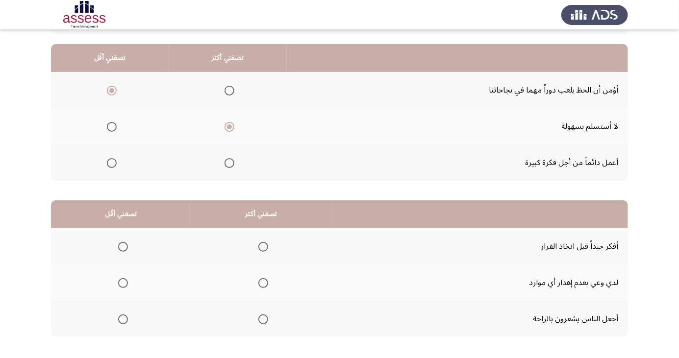
click at [263, 247] on span "Select an option" at bounding box center [263, 247] width 0 height 0
click at [261, 246] on input "Select an option" at bounding box center [263, 247] width 10 height 10
click at [124, 286] on span "Select an option" at bounding box center [123, 283] width 10 height 10
click at [124, 286] on input "Select an option" at bounding box center [123, 283] width 10 height 10
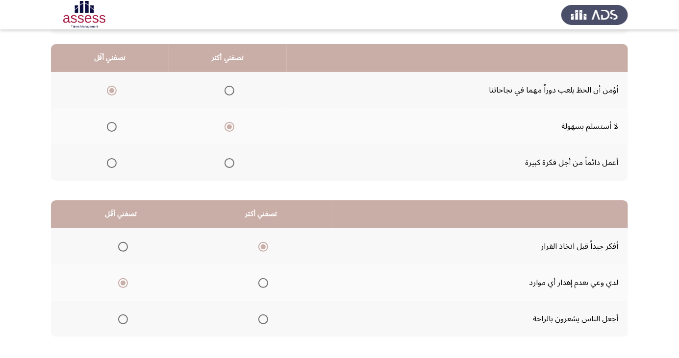
scroll to position [0, 0]
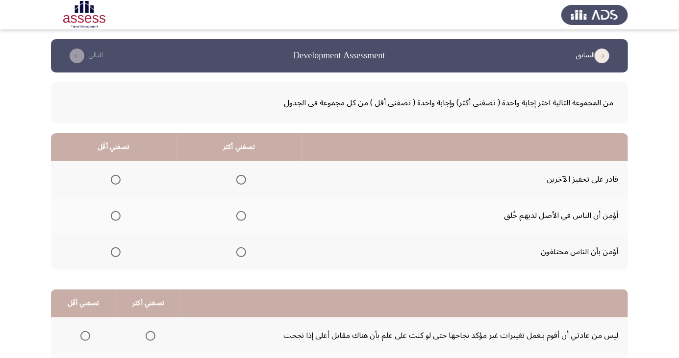
click at [239, 176] on span "Select an option" at bounding box center [241, 180] width 10 height 10
click at [239, 176] on input "Select an option" at bounding box center [241, 180] width 10 height 10
click at [116, 216] on span "Select an option" at bounding box center [116, 216] width 0 height 0
click at [115, 216] on input "Select an option" at bounding box center [116, 216] width 10 height 10
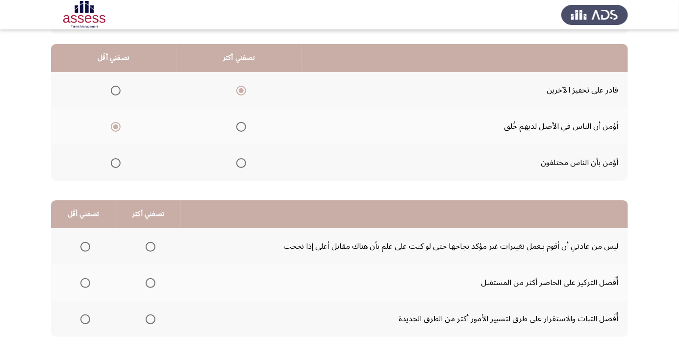
click at [84, 246] on span "Select an option" at bounding box center [85, 247] width 10 height 10
click at [84, 246] on input "Select an option" at bounding box center [85, 247] width 10 height 10
click at [148, 315] on span "Select an option" at bounding box center [151, 320] width 10 height 10
click at [148, 315] on input "Select an option" at bounding box center [151, 320] width 10 height 10
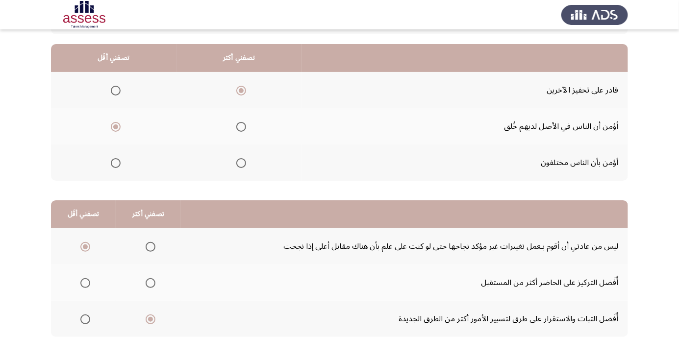
scroll to position [0, 0]
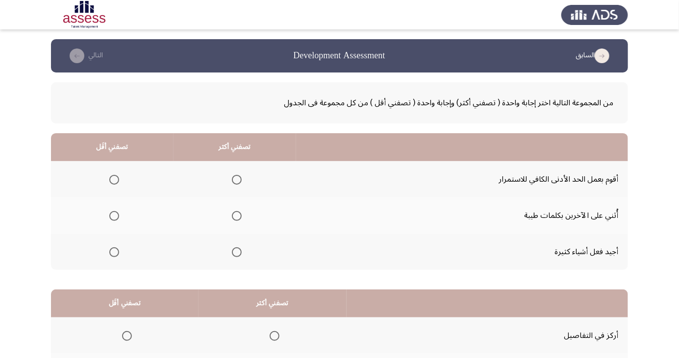
click at [232, 217] on span "Select an option" at bounding box center [237, 216] width 10 height 10
click at [232, 217] on input "Select an option" at bounding box center [237, 216] width 10 height 10
click at [114, 179] on span "Select an option" at bounding box center [114, 180] width 10 height 10
click at [114, 179] on input "Select an option" at bounding box center [114, 180] width 10 height 10
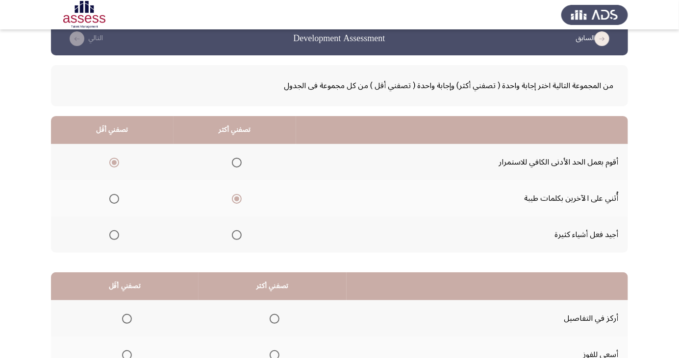
scroll to position [89, 0]
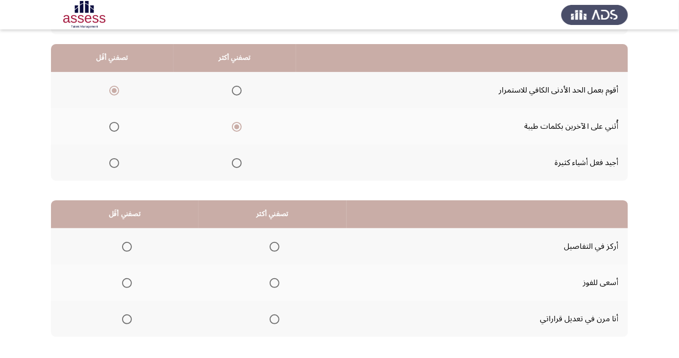
click at [274, 283] on span "Select an option" at bounding box center [274, 283] width 0 height 0
click at [272, 282] on input "Select an option" at bounding box center [275, 283] width 10 height 10
click at [123, 247] on span "Select an option" at bounding box center [127, 247] width 10 height 10
click at [123, 247] on input "Select an option" at bounding box center [127, 247] width 10 height 10
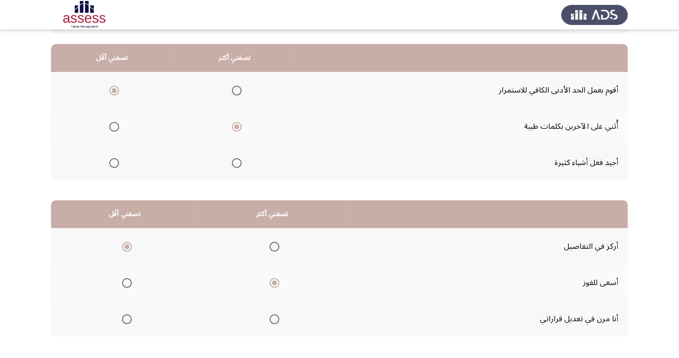
scroll to position [0, 0]
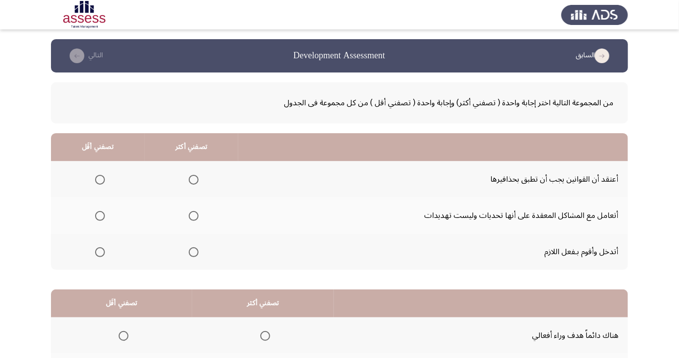
click at [97, 175] on span "Select an option" at bounding box center [100, 180] width 10 height 10
click at [97, 175] on input "Select an option" at bounding box center [100, 180] width 10 height 10
click at [194, 216] on span "Select an option" at bounding box center [194, 216] width 0 height 0
click at [193, 216] on input "Select an option" at bounding box center [194, 216] width 10 height 10
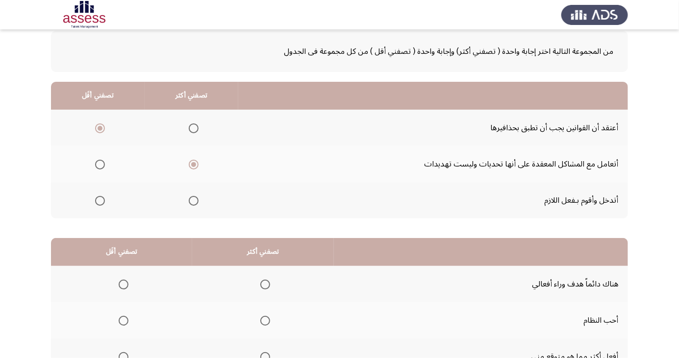
scroll to position [89, 0]
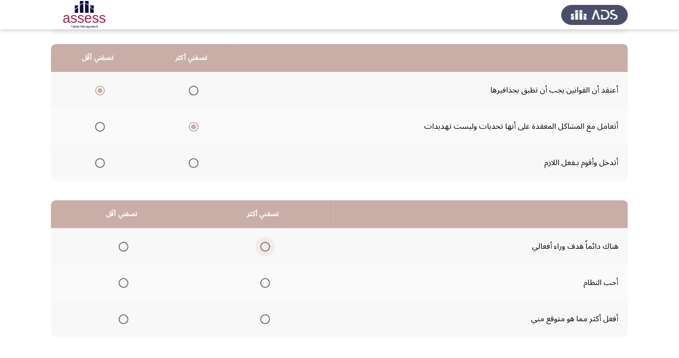
click at [260, 242] on span "Select an option" at bounding box center [265, 247] width 10 height 10
click at [260, 242] on input "Select an option" at bounding box center [265, 247] width 10 height 10
click at [119, 280] on span "Select an option" at bounding box center [124, 283] width 10 height 10
click at [119, 280] on input "Select an option" at bounding box center [124, 283] width 10 height 10
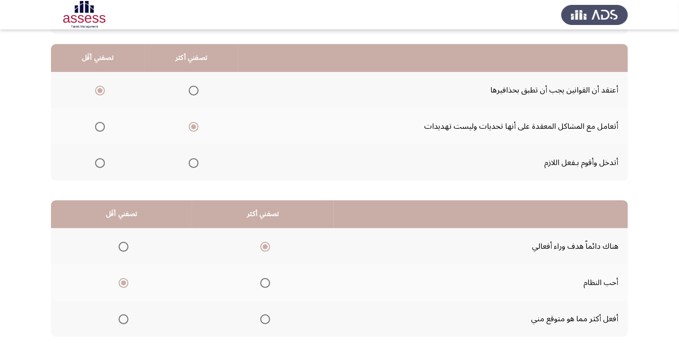
scroll to position [0, 0]
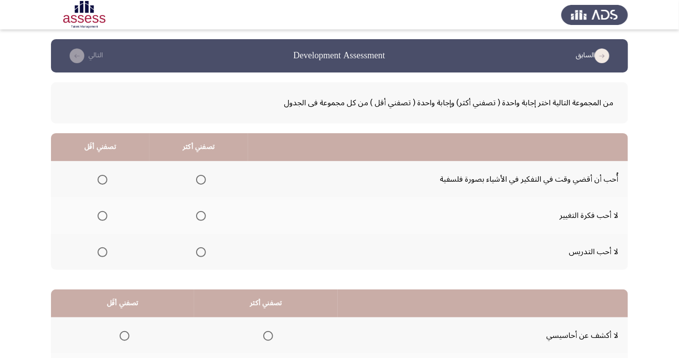
click at [197, 212] on span "Select an option" at bounding box center [201, 216] width 10 height 10
click at [197, 212] on input "Select an option" at bounding box center [201, 216] width 10 height 10
click at [102, 180] on span "Select an option" at bounding box center [102, 180] width 0 height 0
click at [101, 179] on input "Select an option" at bounding box center [103, 180] width 10 height 10
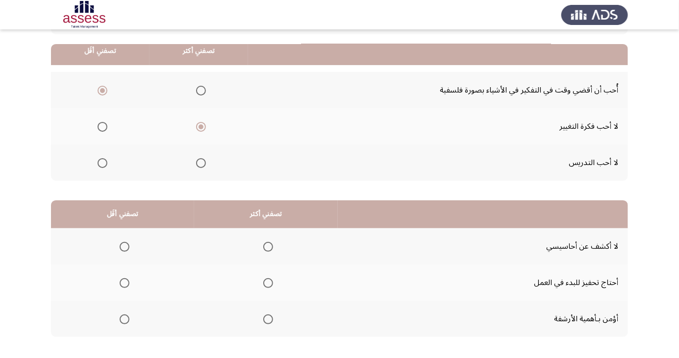
scroll to position [104, 0]
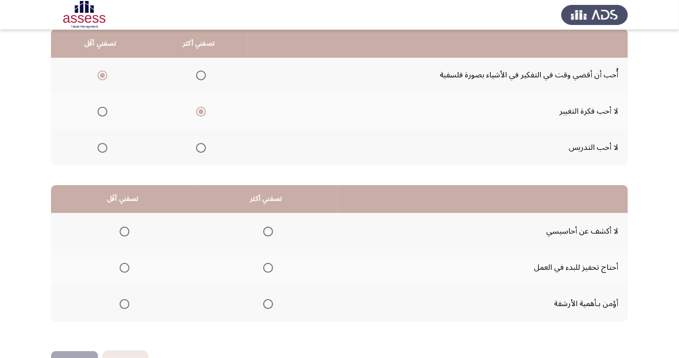
click at [108, 228] on th at bounding box center [122, 231] width 143 height 36
click at [124, 231] on span "Select an option" at bounding box center [125, 232] width 10 height 10
click at [124, 231] on input "Select an option" at bounding box center [125, 232] width 10 height 10
click at [266, 303] on span "Select an option" at bounding box center [268, 304] width 10 height 10
click at [266, 303] on input "Select an option" at bounding box center [268, 304] width 10 height 10
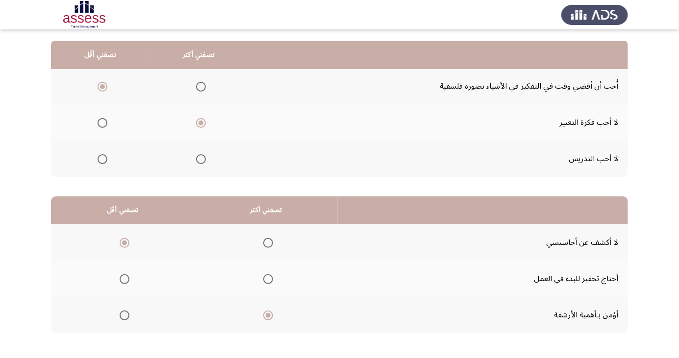
scroll to position [89, 0]
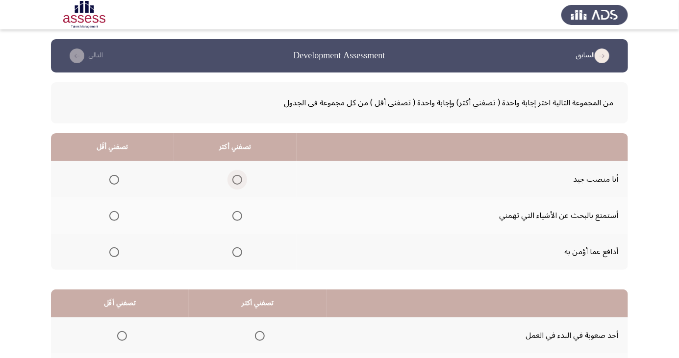
click at [237, 180] on span "Select an option" at bounding box center [237, 180] width 0 height 0
click at [236, 179] on input "Select an option" at bounding box center [237, 180] width 10 height 10
click at [117, 215] on span "Select an option" at bounding box center [114, 216] width 10 height 10
click at [117, 215] on input "Select an option" at bounding box center [114, 216] width 10 height 10
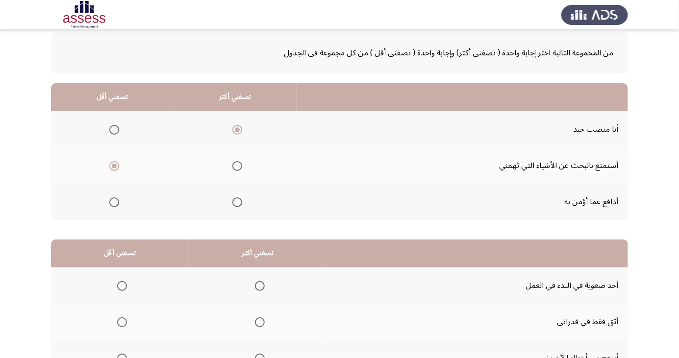
scroll to position [89, 0]
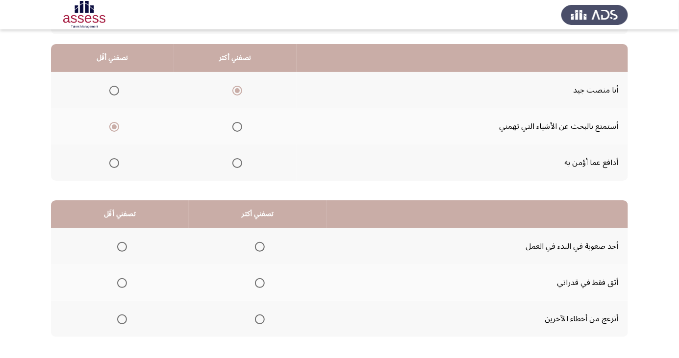
click at [121, 246] on span "Select an option" at bounding box center [122, 247] width 10 height 10
click at [121, 246] on input "Select an option" at bounding box center [122, 247] width 10 height 10
click at [255, 322] on span "Select an option" at bounding box center [260, 320] width 10 height 10
click at [255, 322] on input "Select an option" at bounding box center [260, 320] width 10 height 10
click at [258, 282] on span "Select an option" at bounding box center [260, 283] width 10 height 10
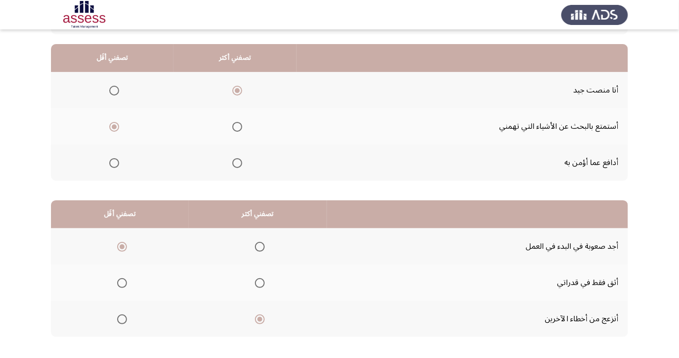
click at [258, 282] on input "Select an option" at bounding box center [260, 283] width 10 height 10
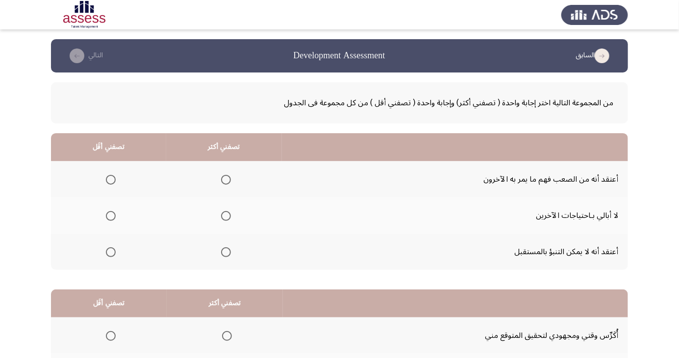
click at [113, 190] on th at bounding box center [108, 179] width 115 height 36
click at [110, 179] on span "Select an option" at bounding box center [111, 180] width 10 height 10
click at [110, 179] on input "Select an option" at bounding box center [111, 180] width 10 height 10
click at [221, 213] on span "Select an option" at bounding box center [226, 216] width 10 height 10
click at [221, 213] on input "Select an option" at bounding box center [226, 216] width 10 height 10
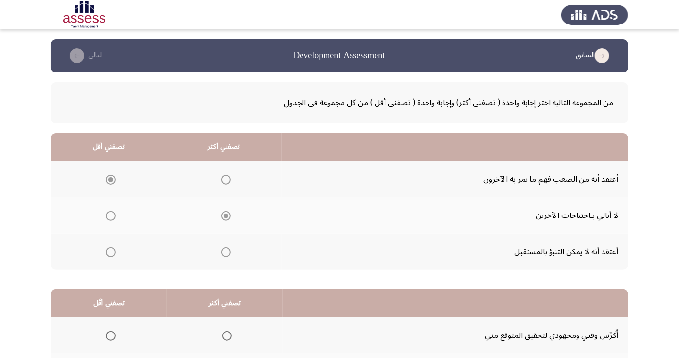
scroll to position [89, 0]
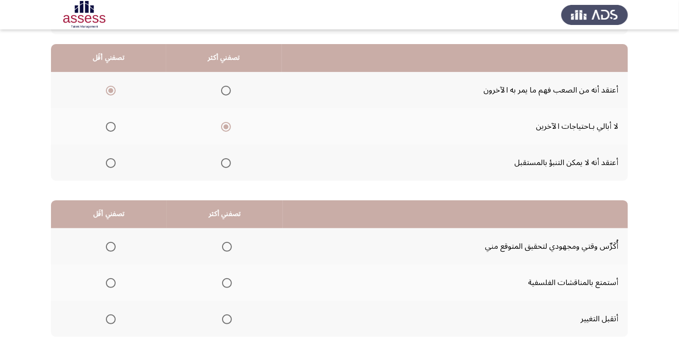
click at [223, 248] on span "Select an option" at bounding box center [227, 247] width 10 height 10
click at [223, 248] on input "Select an option" at bounding box center [227, 247] width 10 height 10
click at [111, 320] on span "Select an option" at bounding box center [111, 320] width 0 height 0
click at [110, 319] on input "Select an option" at bounding box center [111, 320] width 10 height 10
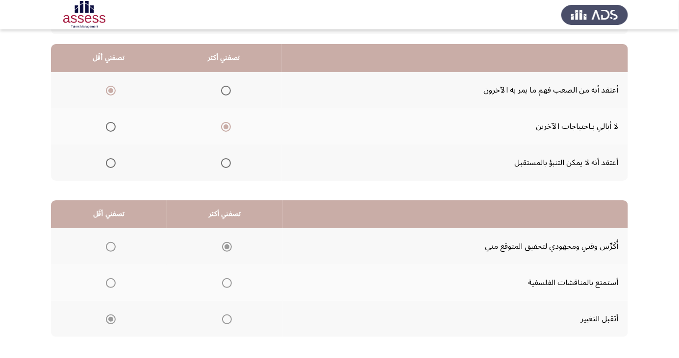
scroll to position [0, 0]
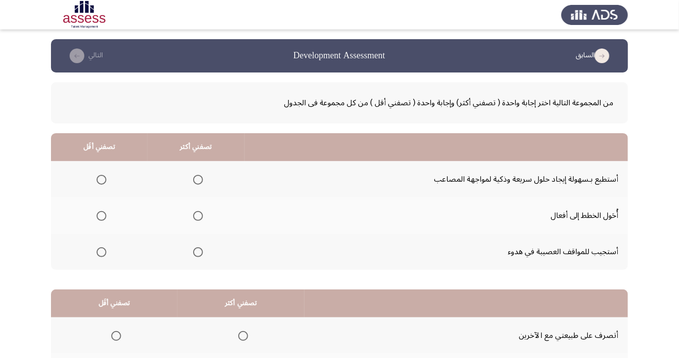
click at [101, 180] on span "Select an option" at bounding box center [101, 180] width 0 height 0
click at [100, 179] on input "Select an option" at bounding box center [102, 180] width 10 height 10
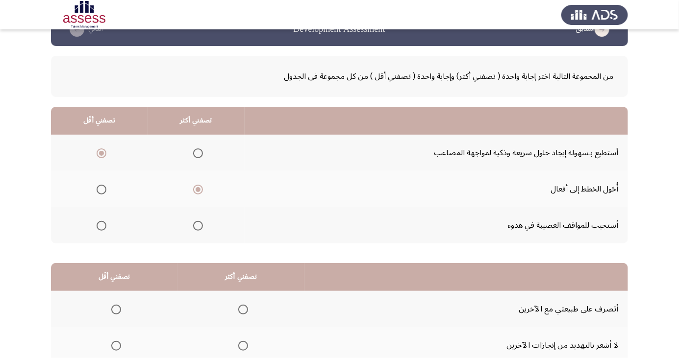
scroll to position [89, 0]
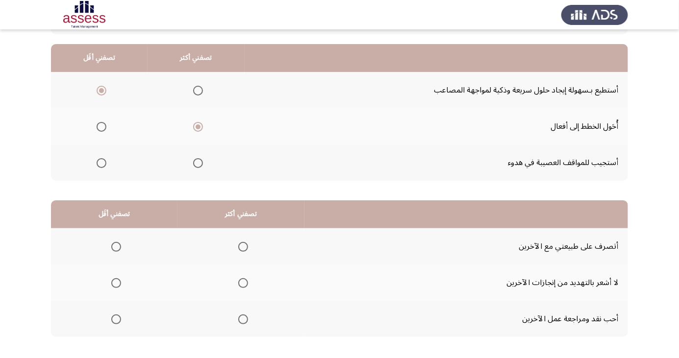
click at [256, 289] on th at bounding box center [240, 283] width 127 height 36
click at [242, 282] on span "Select an option" at bounding box center [243, 283] width 10 height 10
click at [242, 282] on input "Select an option" at bounding box center [243, 283] width 10 height 10
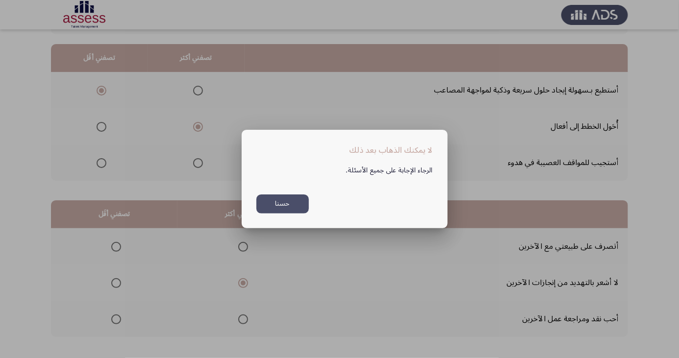
click at [290, 214] on button "حسنا" at bounding box center [282, 204] width 52 height 19
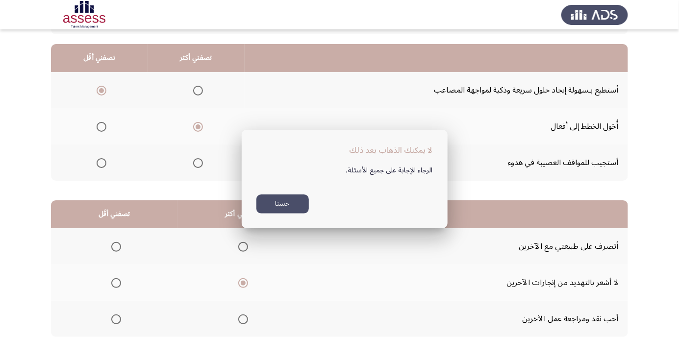
scroll to position [89, 0]
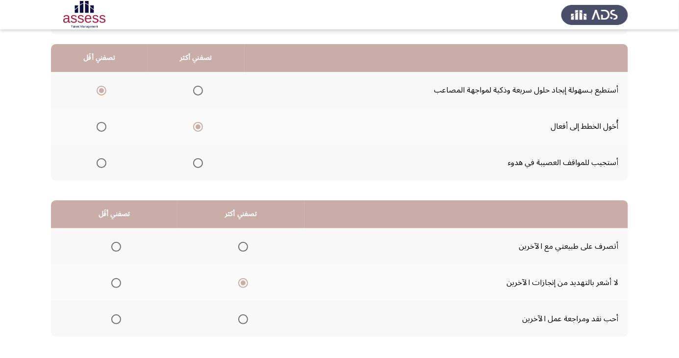
click at [112, 315] on span "Select an option" at bounding box center [116, 320] width 10 height 10
click at [112, 315] on input "Select an option" at bounding box center [116, 320] width 10 height 10
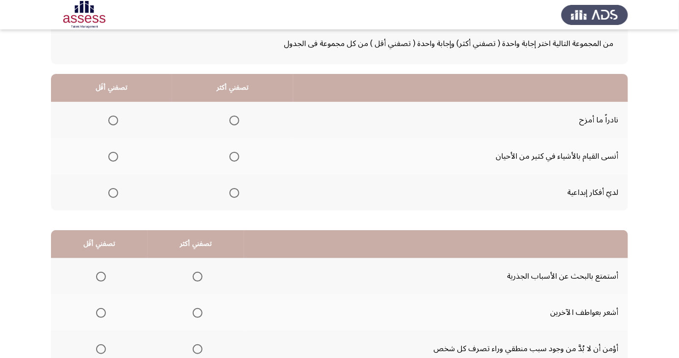
scroll to position [0, 0]
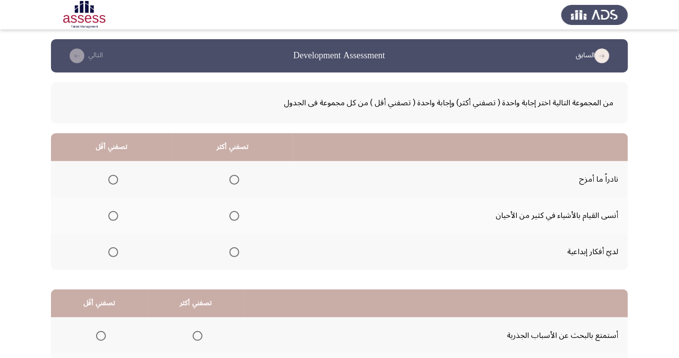
click at [111, 176] on span "Select an option" at bounding box center [113, 180] width 10 height 10
click at [111, 176] on input "Select an option" at bounding box center [113, 180] width 10 height 10
click at [229, 178] on span "Select an option" at bounding box center [234, 180] width 10 height 10
click at [229, 178] on input "Select an option" at bounding box center [234, 180] width 10 height 10
click at [110, 178] on span "Select an option" at bounding box center [113, 180] width 10 height 10
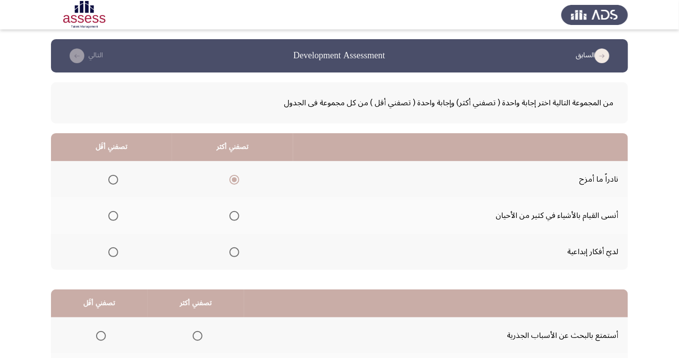
click at [110, 178] on input "Select an option" at bounding box center [113, 180] width 10 height 10
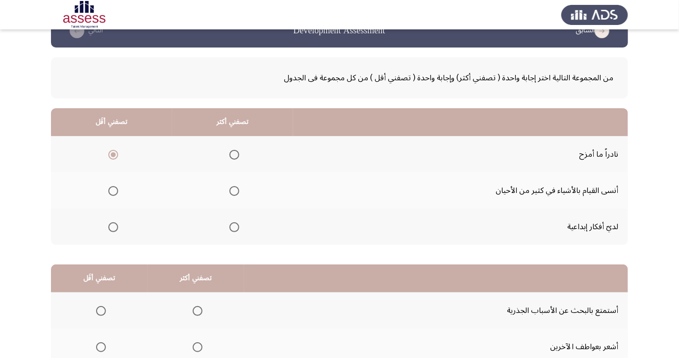
scroll to position [89, 0]
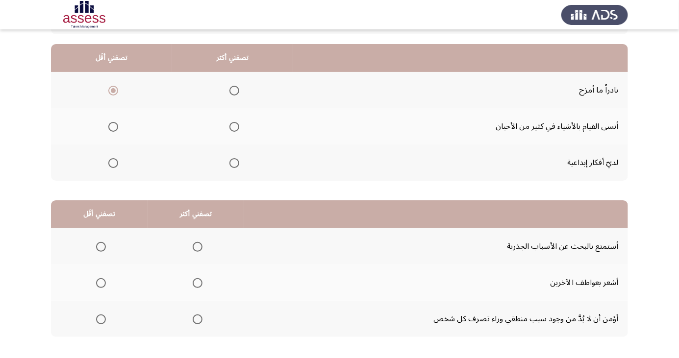
click at [221, 173] on th at bounding box center [232, 163] width 121 height 36
click at [218, 174] on th at bounding box center [232, 163] width 121 height 36
click at [225, 167] on label "Select an option" at bounding box center [232, 163] width 14 height 10
click at [229, 167] on input "Select an option" at bounding box center [234, 163] width 10 height 10
click at [101, 247] on span "Select an option" at bounding box center [101, 247] width 0 height 0
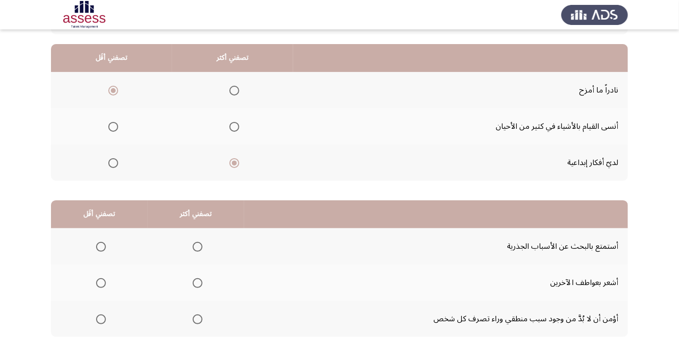
click at [100, 246] on input "Select an option" at bounding box center [101, 247] width 10 height 10
click at [193, 317] on span "Select an option" at bounding box center [198, 320] width 10 height 10
click at [193, 317] on input "Select an option" at bounding box center [198, 320] width 10 height 10
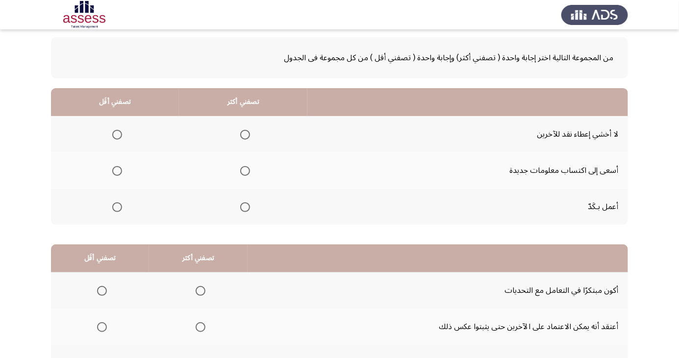
scroll to position [47, 0]
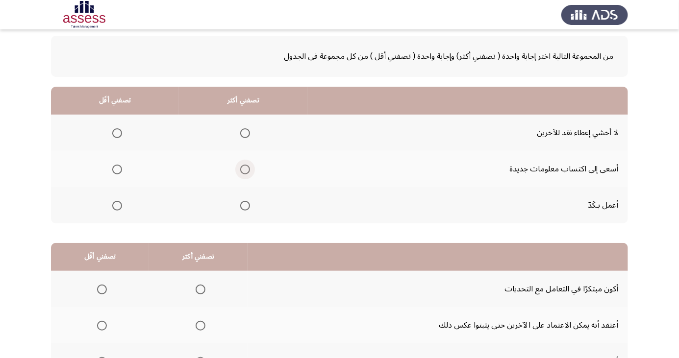
click at [237, 170] on label "Select an option" at bounding box center [243, 170] width 14 height 10
click at [240, 170] on input "Select an option" at bounding box center [245, 170] width 10 height 10
click at [117, 133] on span "Select an option" at bounding box center [117, 133] width 0 height 0
click at [117, 133] on input "Select an option" at bounding box center [117, 133] width 10 height 10
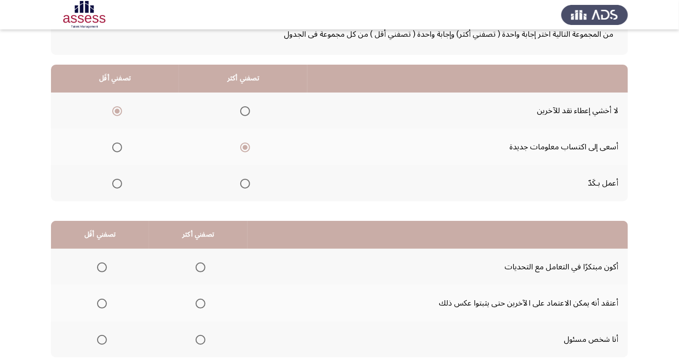
scroll to position [89, 0]
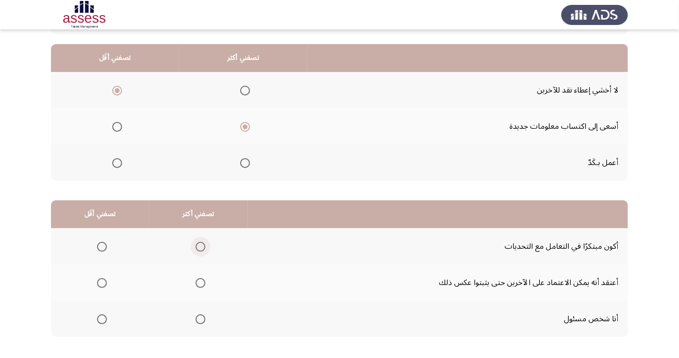
click at [198, 242] on span "Select an option" at bounding box center [201, 247] width 10 height 10
click at [198, 242] on input "Select an option" at bounding box center [201, 247] width 10 height 10
click at [112, 278] on th at bounding box center [100, 283] width 98 height 36
click at [102, 283] on span "Select an option" at bounding box center [102, 283] width 0 height 0
click at [101, 282] on input "Select an option" at bounding box center [102, 283] width 10 height 10
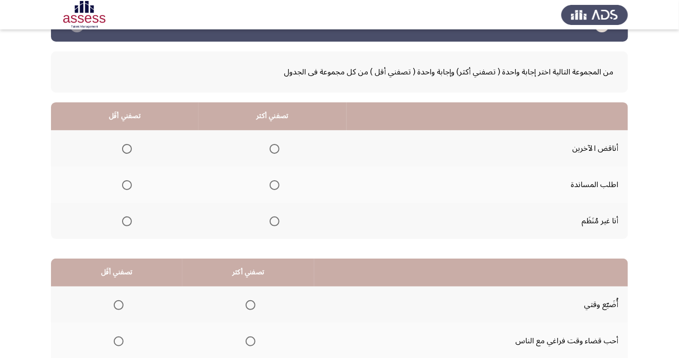
scroll to position [0, 0]
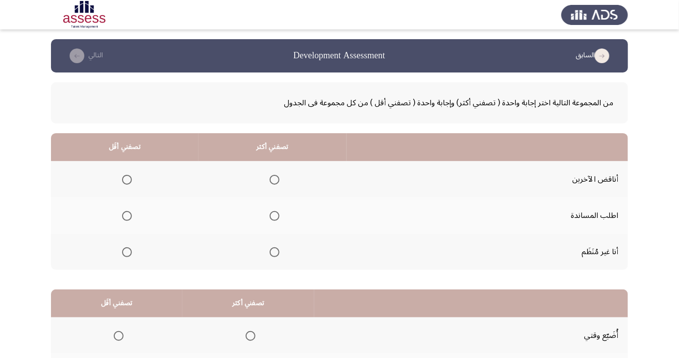
click at [130, 250] on span "Select an option" at bounding box center [127, 252] width 10 height 10
click at [130, 250] on input "Select an option" at bounding box center [127, 252] width 10 height 10
click at [274, 216] on span "Select an option" at bounding box center [274, 216] width 0 height 0
click at [272, 216] on input "Select an option" at bounding box center [275, 216] width 10 height 10
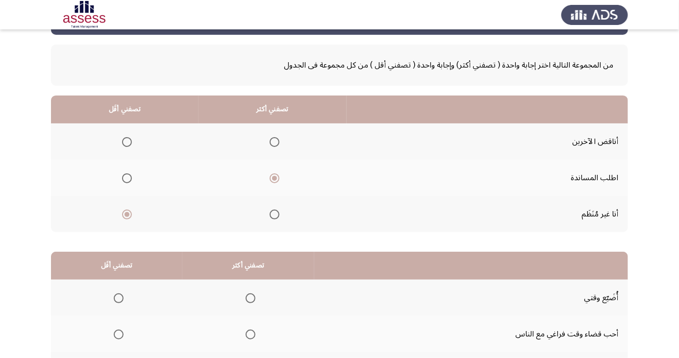
scroll to position [89, 0]
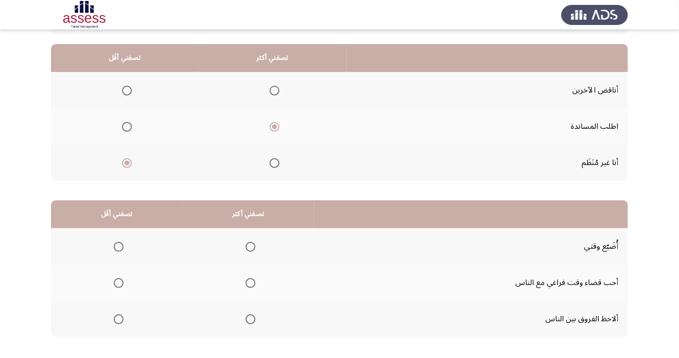
click at [122, 243] on span "Select an option" at bounding box center [119, 247] width 10 height 10
click at [122, 243] on input "Select an option" at bounding box center [119, 247] width 10 height 10
click at [251, 282] on span "Select an option" at bounding box center [251, 283] width 10 height 10
click at [251, 282] on input "Select an option" at bounding box center [251, 283] width 10 height 10
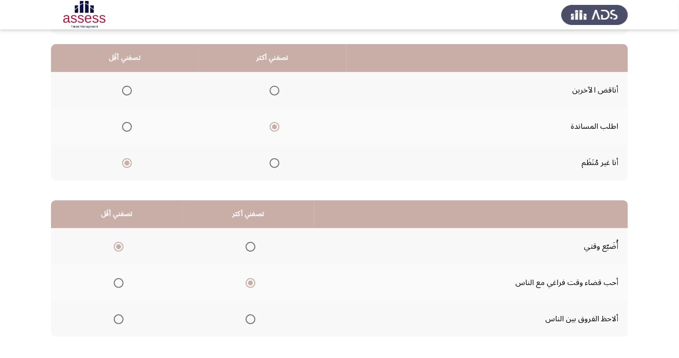
scroll to position [0, 0]
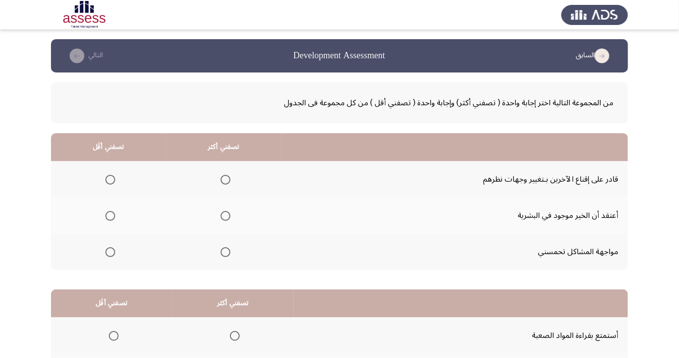
click at [222, 168] on th at bounding box center [223, 179] width 115 height 36
click at [226, 157] on th "تصفني أكثر" at bounding box center [223, 147] width 115 height 28
click at [225, 216] on span "Select an option" at bounding box center [225, 216] width 0 height 0
click at [223, 216] on input "Select an option" at bounding box center [226, 216] width 10 height 10
click at [110, 180] on span "Select an option" at bounding box center [110, 180] width 0 height 0
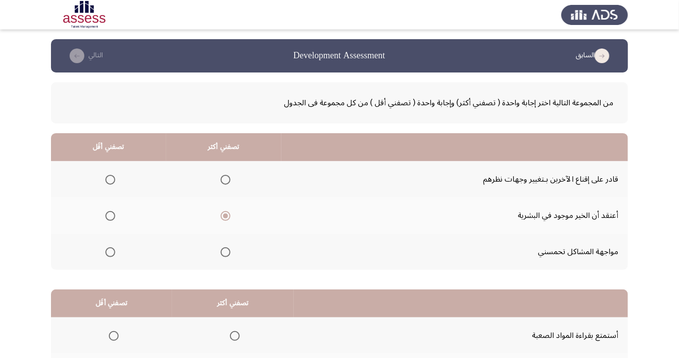
click at [109, 179] on input "Select an option" at bounding box center [110, 180] width 10 height 10
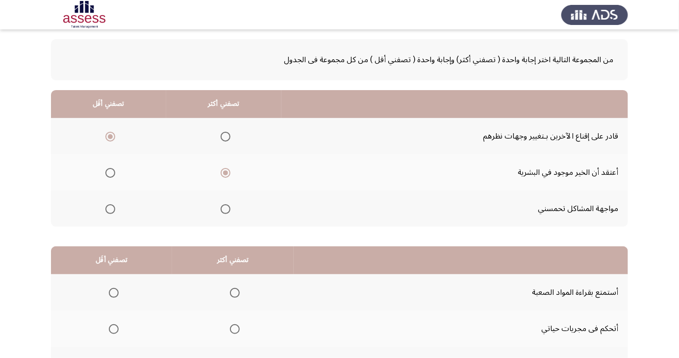
scroll to position [89, 0]
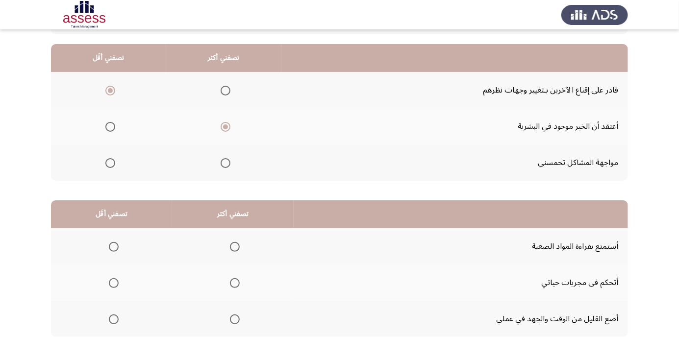
click at [114, 323] on span "Select an option" at bounding box center [114, 320] width 10 height 10
click at [114, 323] on input "Select an option" at bounding box center [114, 320] width 10 height 10
click at [286, 324] on th at bounding box center [233, 319] width 122 height 36
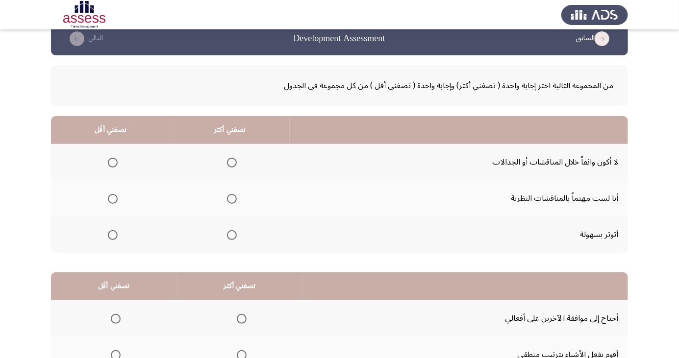
scroll to position [17, 0]
click at [230, 235] on span "Select an option" at bounding box center [232, 236] width 10 height 10
click at [230, 235] on input "Select an option" at bounding box center [232, 236] width 10 height 10
click at [113, 195] on span "Select an option" at bounding box center [113, 200] width 10 height 10
click at [113, 195] on input "Select an option" at bounding box center [113, 200] width 10 height 10
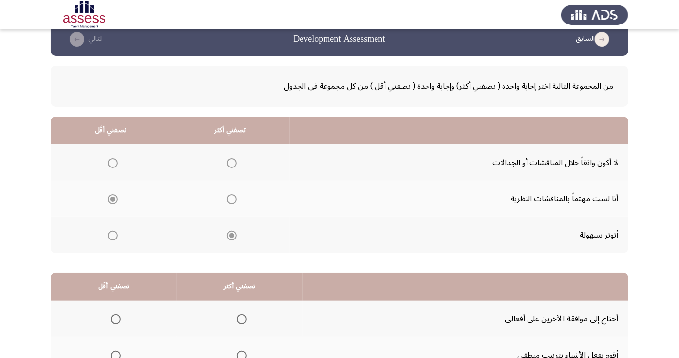
click at [200, 265] on div "من المجموعة التالية اختر إجابة واحدة ( تصفني أكثر) وإجابة واحدة ( تصفني أقل ) م…" at bounding box center [339, 242] width 577 height 373
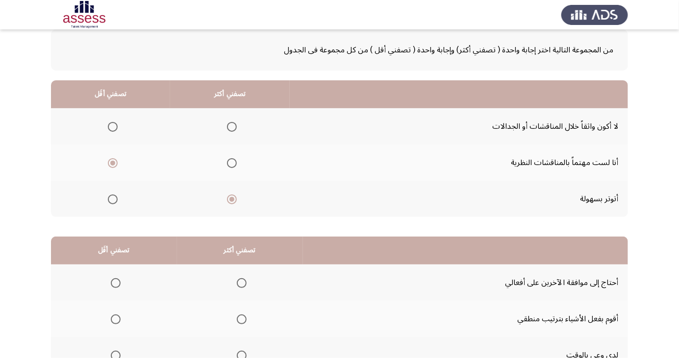
scroll to position [89, 0]
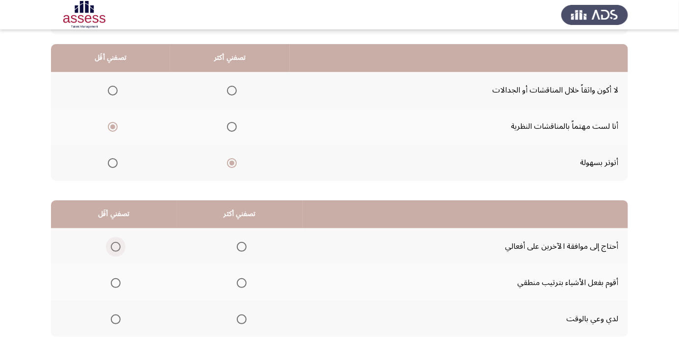
click at [115, 243] on span "Select an option" at bounding box center [116, 247] width 10 height 10
click at [115, 243] on input "Select an option" at bounding box center [116, 247] width 10 height 10
click at [237, 322] on span "Select an option" at bounding box center [242, 320] width 10 height 10
click at [237, 322] on input "Select an option" at bounding box center [242, 320] width 10 height 10
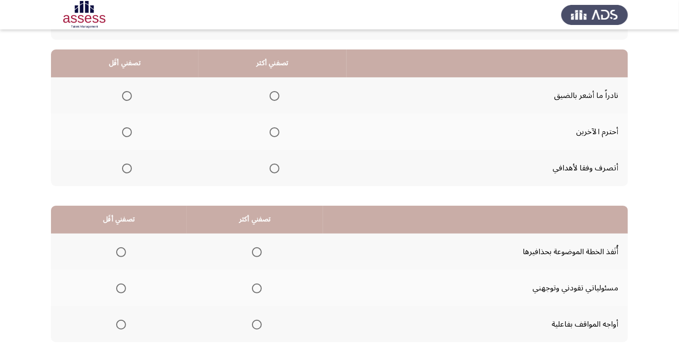
scroll to position [83, 0]
click at [266, 137] on label "Select an option" at bounding box center [273, 133] width 14 height 10
click at [270, 137] on input "Select an option" at bounding box center [275, 133] width 10 height 10
click at [123, 99] on span "Select an option" at bounding box center [127, 97] width 10 height 10
click at [123, 99] on input "Select an option" at bounding box center [127, 97] width 10 height 10
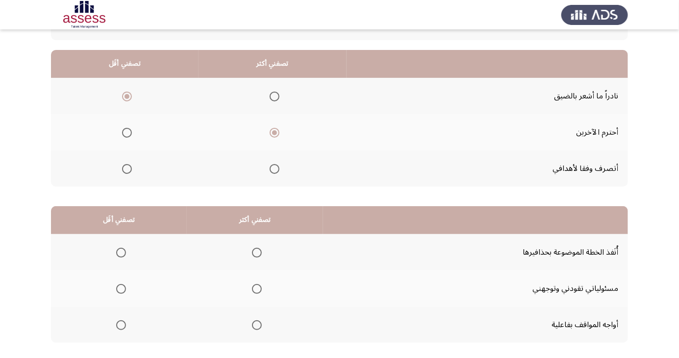
scroll to position [89, 0]
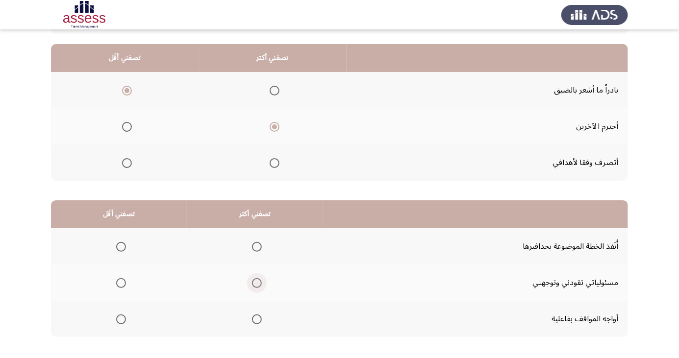
click at [256, 283] on span "Select an option" at bounding box center [257, 283] width 10 height 10
click at [256, 283] on input "Select an option" at bounding box center [257, 283] width 10 height 10
click at [139, 222] on th "تصفني أقَل" at bounding box center [119, 214] width 136 height 28
click at [130, 240] on th at bounding box center [119, 246] width 136 height 36
click at [121, 247] on span "Select an option" at bounding box center [121, 247] width 0 height 0
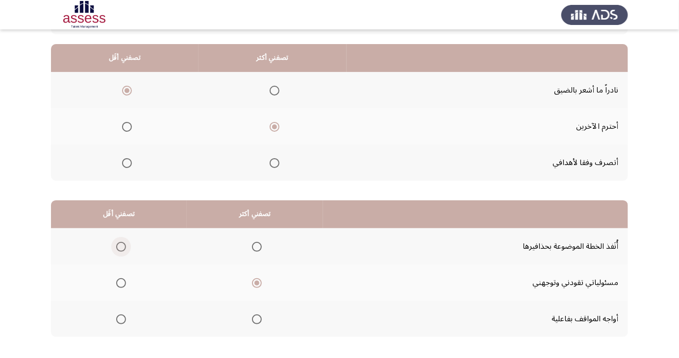
click at [120, 246] on input "Select an option" at bounding box center [121, 247] width 10 height 10
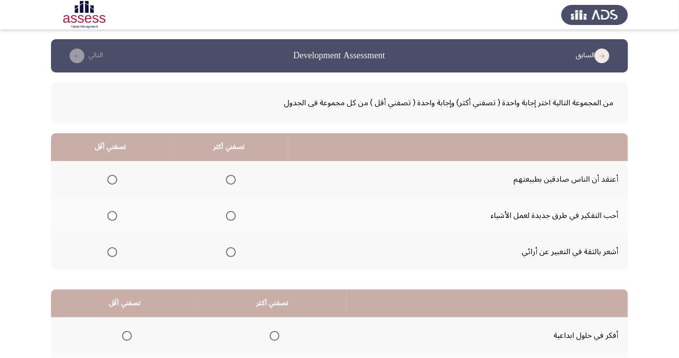
click at [231, 251] on span "Select an option" at bounding box center [231, 252] width 10 height 10
click at [231, 251] on input "Select an option" at bounding box center [231, 252] width 10 height 10
click at [111, 179] on span "Select an option" at bounding box center [112, 180] width 10 height 10
click at [111, 179] on input "Select an option" at bounding box center [112, 180] width 10 height 10
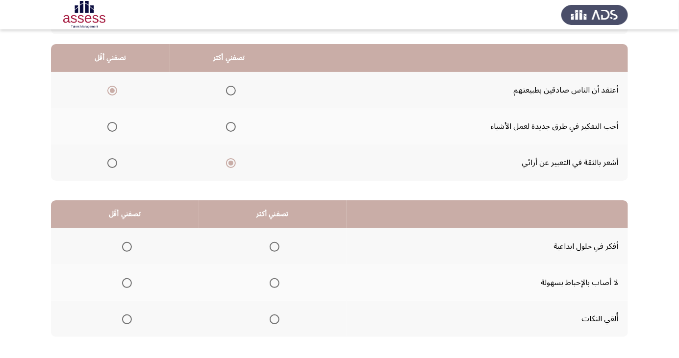
click at [278, 231] on th at bounding box center [272, 246] width 148 height 36
click at [274, 247] on span "Select an option" at bounding box center [274, 247] width 0 height 0
click at [272, 246] on input "Select an option" at bounding box center [275, 247] width 10 height 10
click at [129, 282] on span "Select an option" at bounding box center [127, 283] width 10 height 10
click at [129, 282] on input "Select an option" at bounding box center [127, 283] width 10 height 10
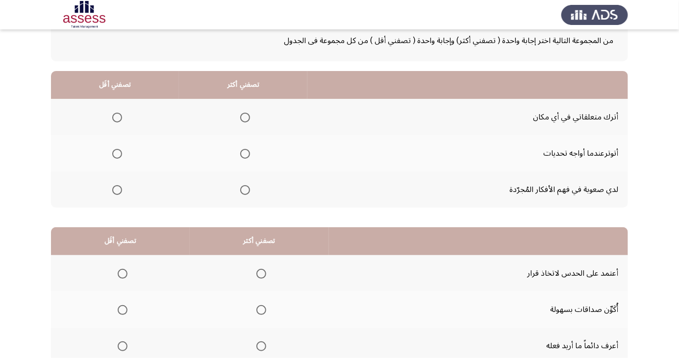
scroll to position [62, 0]
click at [114, 189] on span "Select an option" at bounding box center [117, 190] width 10 height 10
click at [114, 189] on input "Select an option" at bounding box center [117, 190] width 10 height 10
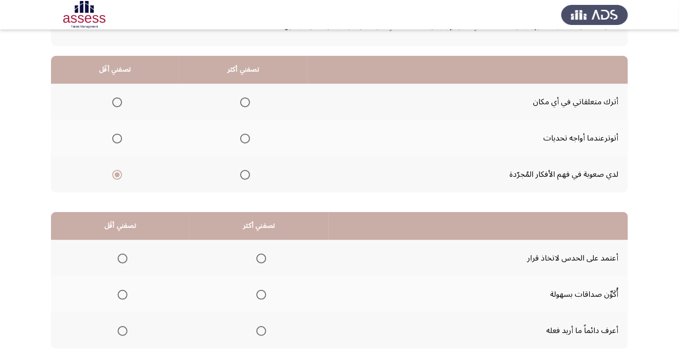
scroll to position [89, 0]
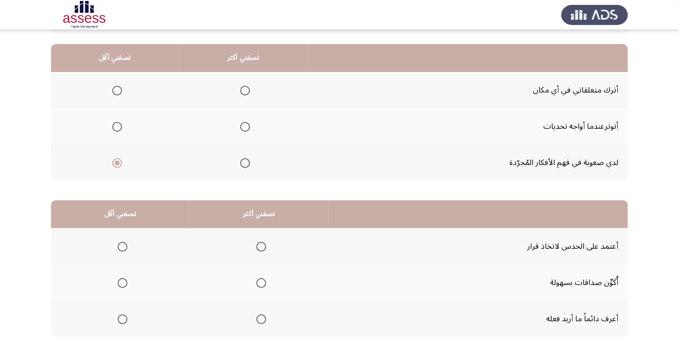
click at [236, 126] on label "Select an option" at bounding box center [243, 127] width 14 height 10
click at [240, 126] on input "Select an option" at bounding box center [245, 127] width 10 height 10
click at [241, 162] on span "Select an option" at bounding box center [245, 163] width 10 height 10
click at [241, 162] on input "Select an option" at bounding box center [245, 163] width 10 height 10
click at [109, 127] on label "Select an option" at bounding box center [115, 127] width 14 height 10
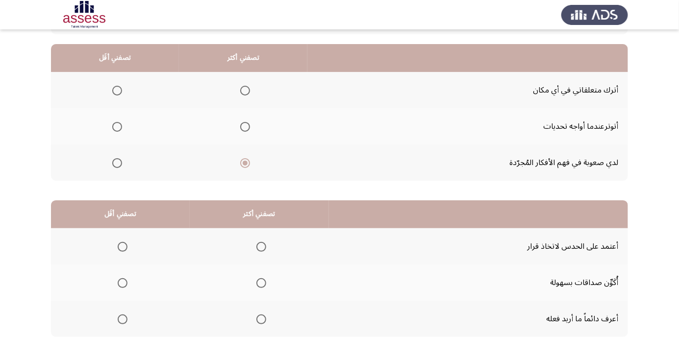
click at [112, 127] on input "Select an option" at bounding box center [117, 127] width 10 height 10
click at [123, 283] on span "Select an option" at bounding box center [123, 283] width 0 height 0
click at [122, 282] on input "Select an option" at bounding box center [123, 283] width 10 height 10
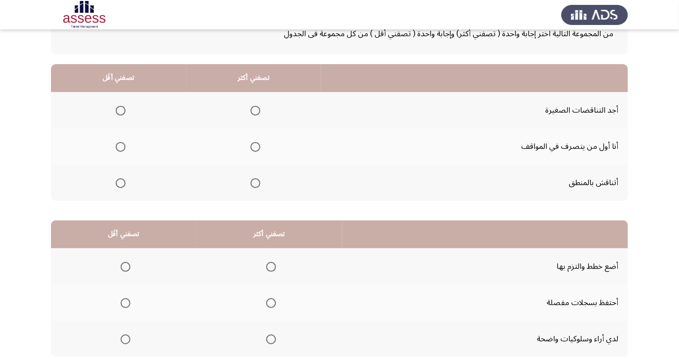
scroll to position [65, 0]
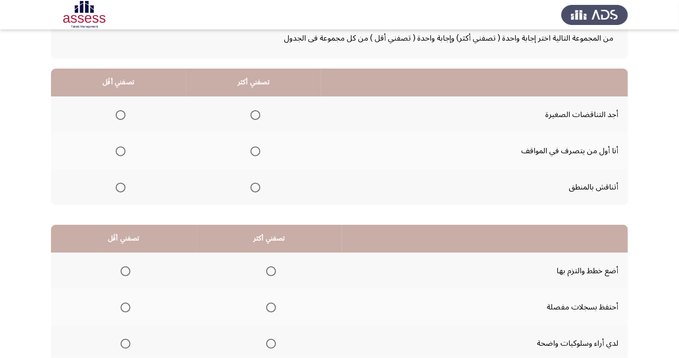
click at [116, 113] on span "Select an option" at bounding box center [121, 115] width 10 height 10
click at [116, 113] on input "Select an option" at bounding box center [121, 115] width 10 height 10
click at [254, 163] on th at bounding box center [253, 151] width 135 height 36
click at [235, 152] on th at bounding box center [253, 151] width 135 height 36
click at [252, 184] on span "Select an option" at bounding box center [255, 188] width 10 height 10
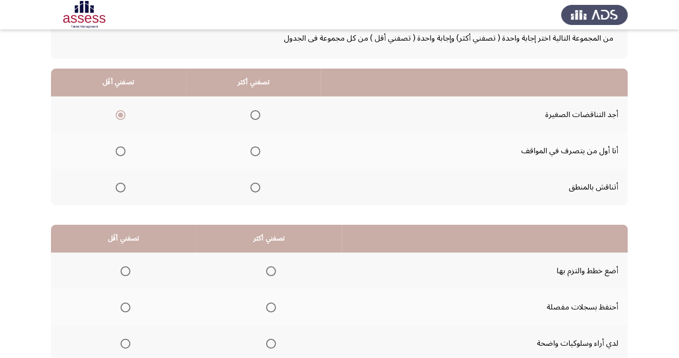
click at [252, 184] on input "Select an option" at bounding box center [255, 188] width 10 height 10
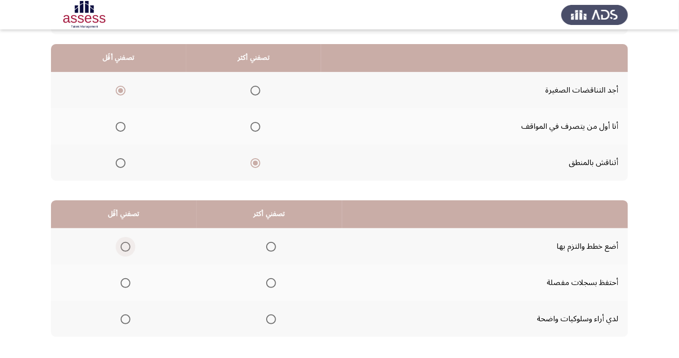
click at [122, 244] on span "Select an option" at bounding box center [126, 247] width 10 height 10
click at [122, 244] on input "Select an option" at bounding box center [126, 247] width 10 height 10
click at [267, 321] on span "Select an option" at bounding box center [271, 320] width 10 height 10
click at [267, 321] on input "Select an option" at bounding box center [271, 320] width 10 height 10
click at [127, 278] on span "Select an option" at bounding box center [126, 283] width 10 height 10
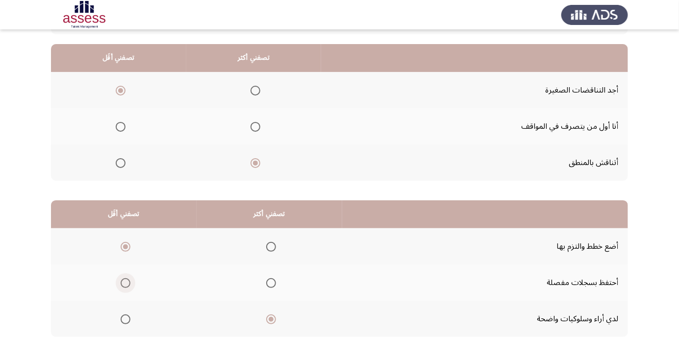
click at [127, 278] on input "Select an option" at bounding box center [126, 283] width 10 height 10
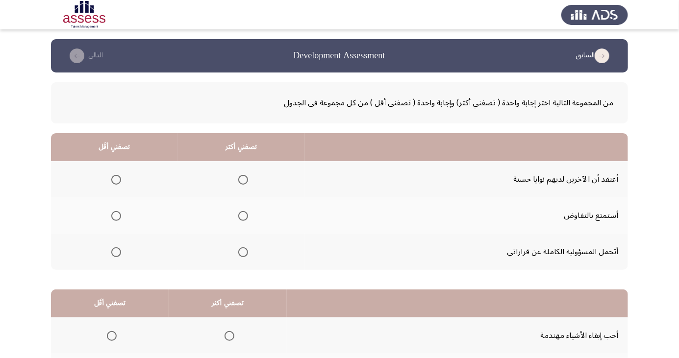
click at [245, 179] on span "Select an option" at bounding box center [243, 180] width 10 height 10
click at [245, 179] on input "Select an option" at bounding box center [243, 180] width 10 height 10
click at [239, 255] on span "Select an option" at bounding box center [243, 252] width 10 height 10
click at [239, 255] on input "Select an option" at bounding box center [243, 252] width 10 height 10
click at [108, 218] on label "Select an option" at bounding box center [114, 216] width 14 height 10
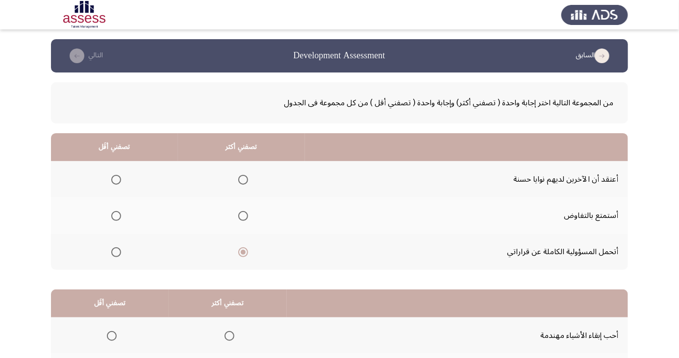
click at [111, 218] on input "Select an option" at bounding box center [116, 216] width 10 height 10
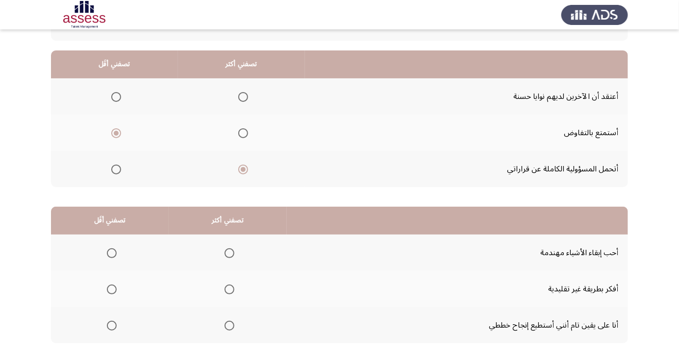
scroll to position [89, 0]
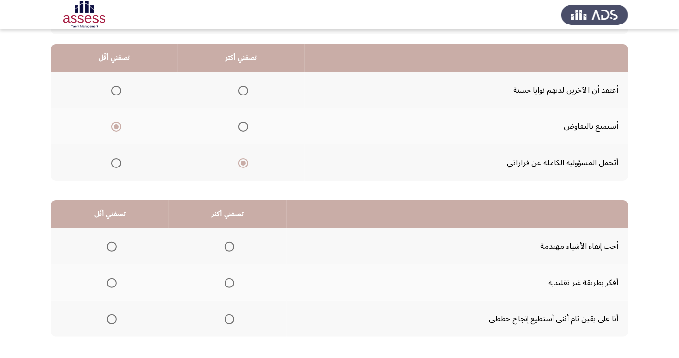
click at [229, 247] on span "Select an option" at bounding box center [229, 247] width 0 height 0
click at [227, 246] on input "Select an option" at bounding box center [229, 247] width 10 height 10
click at [111, 282] on span "Select an option" at bounding box center [112, 283] width 10 height 10
click at [111, 282] on input "Select an option" at bounding box center [112, 283] width 10 height 10
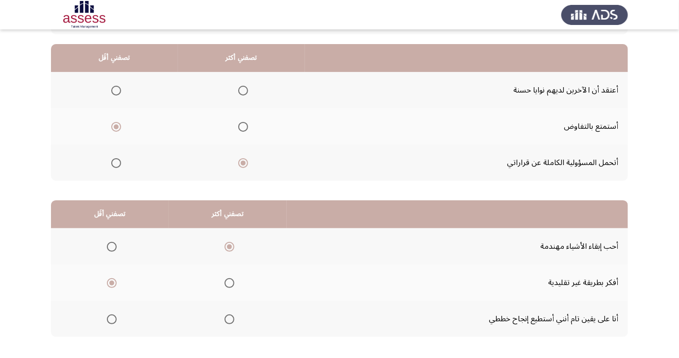
scroll to position [0, 0]
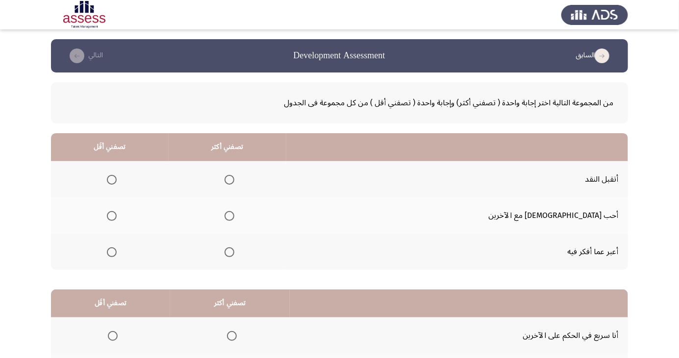
click at [234, 175] on span "Select an option" at bounding box center [229, 180] width 10 height 10
click at [234, 175] on input "Select an option" at bounding box center [229, 180] width 10 height 10
click at [117, 255] on span "Select an option" at bounding box center [112, 252] width 10 height 10
click at [117, 255] on input "Select an option" at bounding box center [112, 252] width 10 height 10
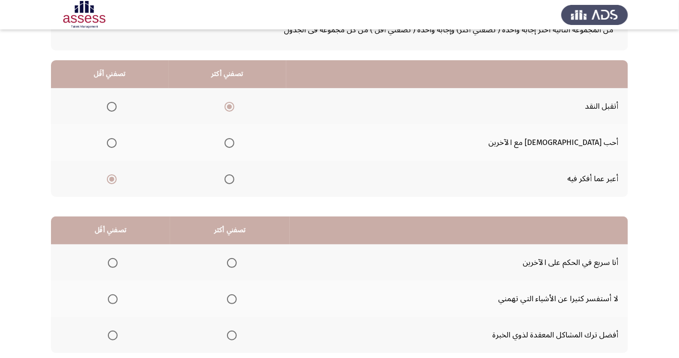
scroll to position [89, 0]
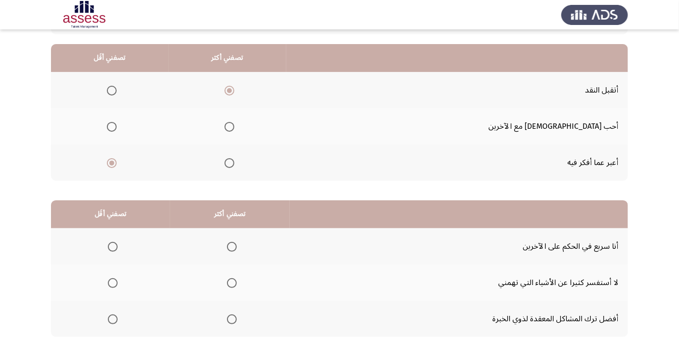
click at [227, 329] on th at bounding box center [230, 319] width 120 height 36
click at [232, 320] on span "Select an option" at bounding box center [232, 320] width 0 height 0
click at [231, 319] on input "Select an option" at bounding box center [232, 320] width 10 height 10
click at [112, 282] on span "Select an option" at bounding box center [113, 283] width 10 height 10
click at [112, 282] on input "Select an option" at bounding box center [113, 283] width 10 height 10
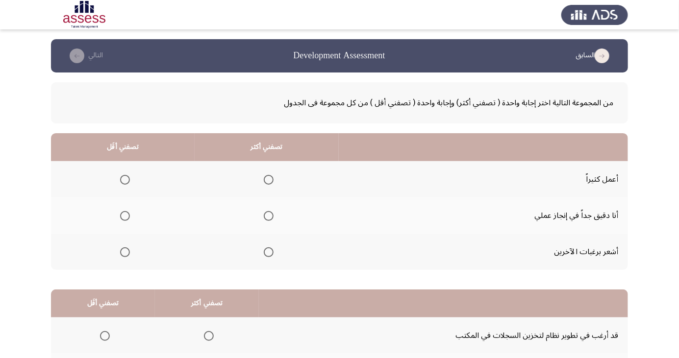
click at [270, 175] on span "Select an option" at bounding box center [269, 180] width 10 height 10
click at [270, 175] on input "Select an option" at bounding box center [269, 180] width 10 height 10
click at [125, 216] on span "Select an option" at bounding box center [125, 216] width 0 height 0
click at [124, 216] on input "Select an option" at bounding box center [125, 216] width 10 height 10
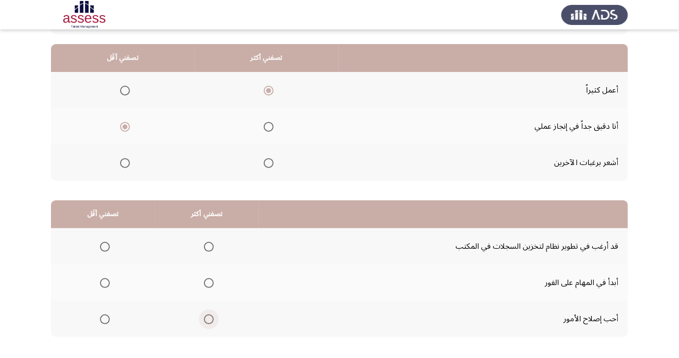
click at [204, 322] on span "Select an option" at bounding box center [209, 320] width 10 height 10
click at [204, 322] on input "Select an option" at bounding box center [209, 320] width 10 height 10
click at [100, 244] on span "Select an option" at bounding box center [105, 247] width 10 height 10
click at [100, 244] on input "Select an option" at bounding box center [105, 247] width 10 height 10
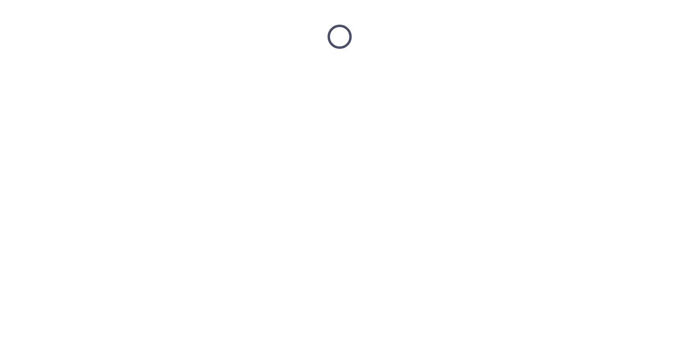
scroll to position [0, 0]
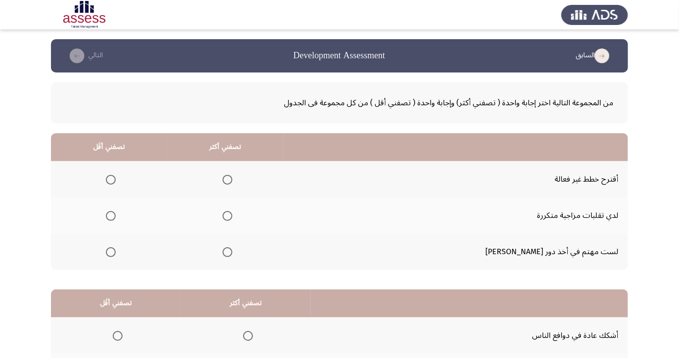
click at [113, 218] on label "Select an option" at bounding box center [109, 216] width 14 height 10
click at [113, 218] on input "Select an option" at bounding box center [111, 216] width 10 height 10
click at [232, 251] on span "Select an option" at bounding box center [227, 252] width 10 height 10
click at [232, 251] on input "Select an option" at bounding box center [227, 252] width 10 height 10
click at [256, 167] on th at bounding box center [225, 179] width 116 height 36
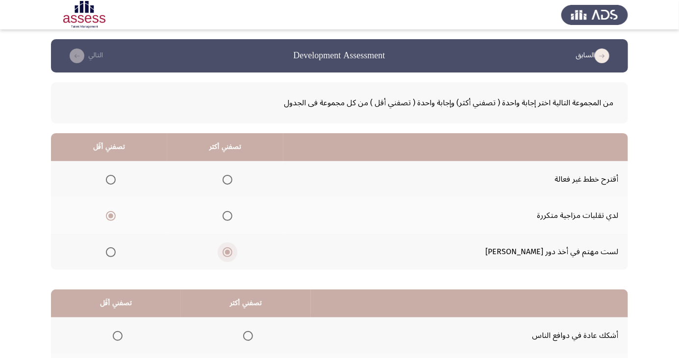
click at [230, 251] on span "Select an option" at bounding box center [227, 252] width 5 height 5
click at [232, 251] on input "Select an option" at bounding box center [227, 252] width 10 height 10
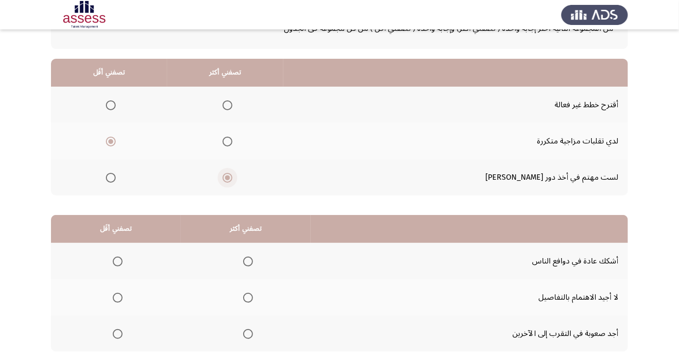
scroll to position [89, 0]
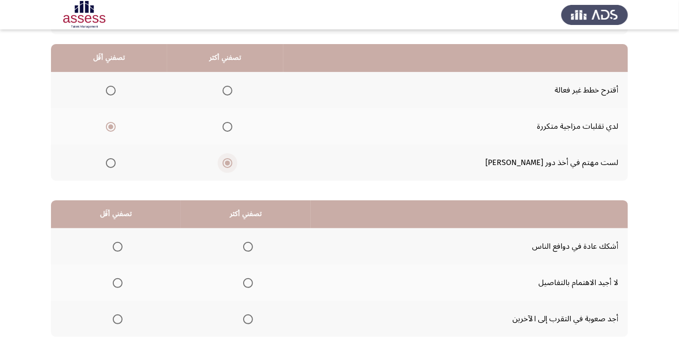
click at [115, 243] on span "Select an option" at bounding box center [118, 247] width 10 height 10
click at [115, 243] on input "Select an option" at bounding box center [118, 247] width 10 height 10
click at [247, 286] on span "Select an option" at bounding box center [248, 283] width 10 height 10
click at [247, 286] on input "Select an option" at bounding box center [248, 283] width 10 height 10
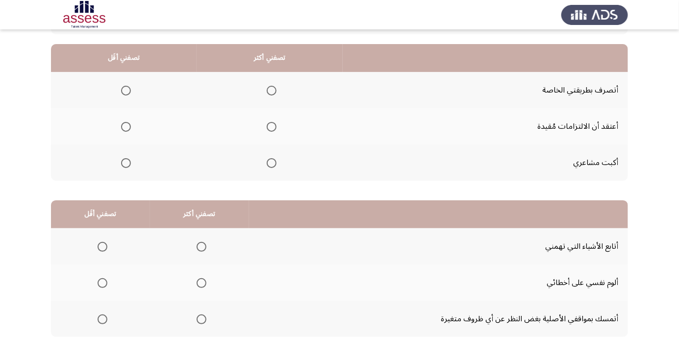
click at [272, 166] on span "Select an option" at bounding box center [272, 163] width 10 height 10
click at [272, 166] on input "Select an option" at bounding box center [272, 163] width 10 height 10
click at [125, 126] on span "Select an option" at bounding box center [126, 127] width 10 height 10
click at [125, 126] on input "Select an option" at bounding box center [126, 127] width 10 height 10
click at [102, 320] on span "Select an option" at bounding box center [102, 320] width 0 height 0
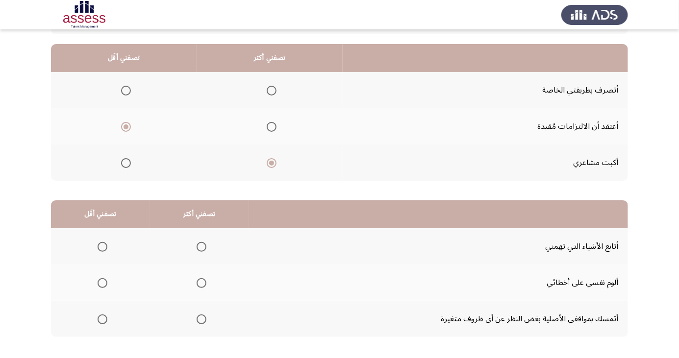
click at [102, 319] on input "Select an option" at bounding box center [103, 320] width 10 height 10
click at [204, 251] on span "Select an option" at bounding box center [202, 247] width 10 height 10
click at [204, 251] on input "Select an option" at bounding box center [202, 247] width 10 height 10
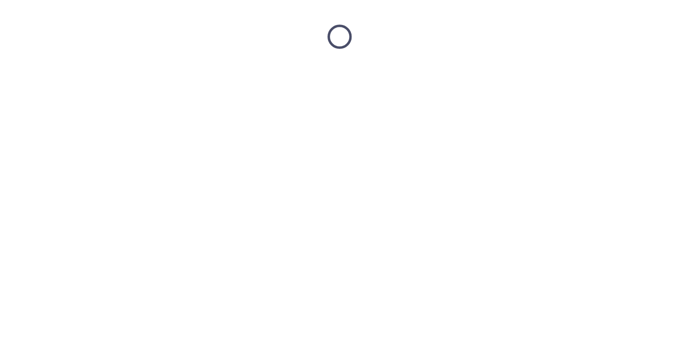
scroll to position [0, 0]
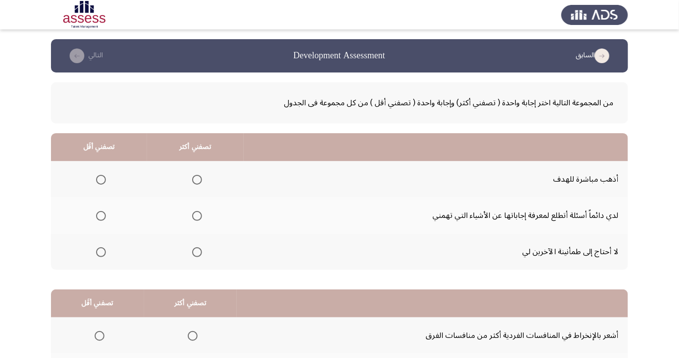
click at [199, 215] on span "Select an option" at bounding box center [197, 216] width 10 height 10
click at [199, 215] on input "Select an option" at bounding box center [197, 216] width 10 height 10
click at [110, 254] on th at bounding box center [99, 252] width 96 height 36
click at [108, 242] on th at bounding box center [99, 252] width 96 height 36
click at [101, 252] on span "Select an option" at bounding box center [101, 252] width 0 height 0
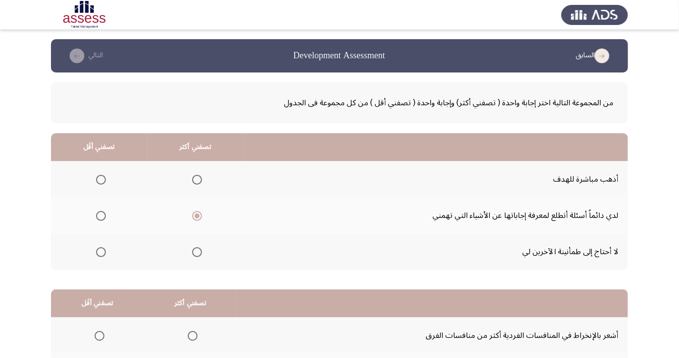
click at [100, 251] on input "Select an option" at bounding box center [101, 252] width 10 height 10
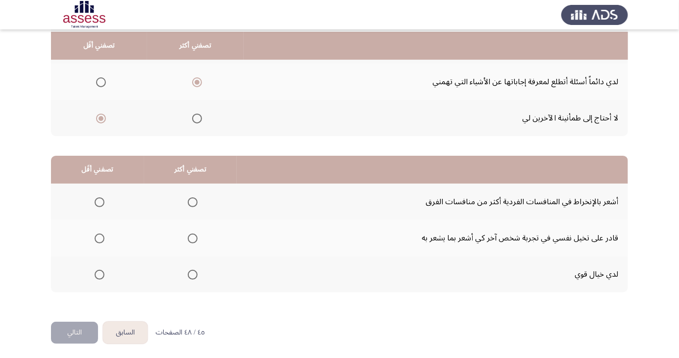
scroll to position [136, 0]
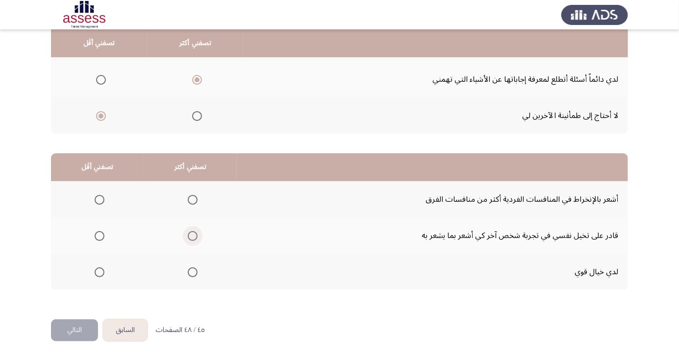
click at [192, 236] on span "Select an option" at bounding box center [192, 236] width 0 height 0
click at [191, 235] on input "Select an option" at bounding box center [193, 236] width 10 height 10
click at [99, 200] on span "Select an option" at bounding box center [99, 200] width 0 height 0
click at [99, 199] on input "Select an option" at bounding box center [100, 200] width 10 height 10
click at [84, 322] on button "التالي" at bounding box center [74, 331] width 47 height 22
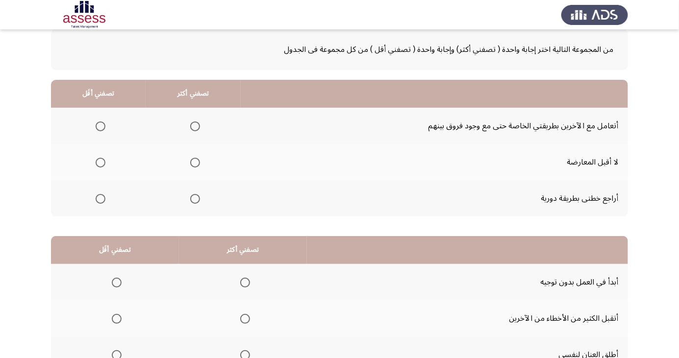
scroll to position [53, 0]
click at [100, 163] on span "Select an option" at bounding box center [100, 163] width 0 height 0
click at [100, 162] on input "Select an option" at bounding box center [101, 163] width 10 height 10
click at [195, 200] on span "Select an option" at bounding box center [195, 199] width 10 height 10
click at [195, 200] on input "Select an option" at bounding box center [195, 199] width 10 height 10
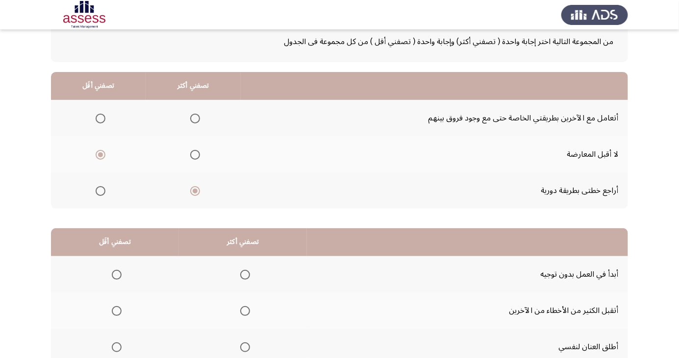
scroll to position [89, 0]
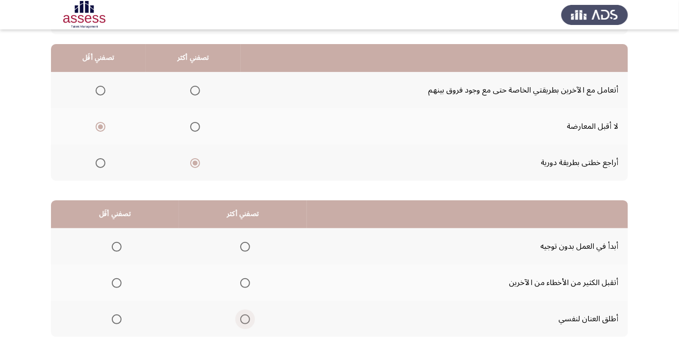
click at [247, 317] on span "Select an option" at bounding box center [245, 320] width 10 height 10
click at [247, 317] on input "Select an option" at bounding box center [245, 320] width 10 height 10
click at [117, 283] on span "Select an option" at bounding box center [117, 283] width 0 height 0
click at [116, 282] on input "Select an option" at bounding box center [117, 283] width 10 height 10
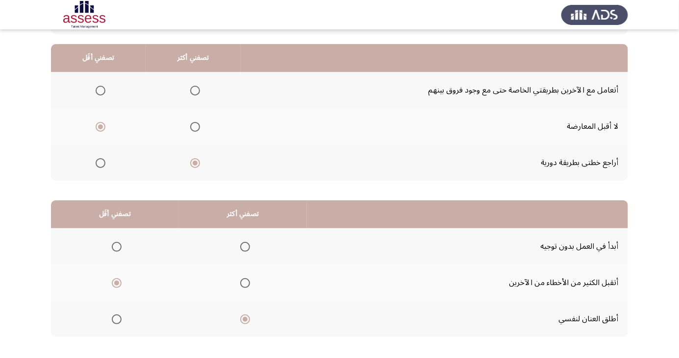
scroll to position [0, 0]
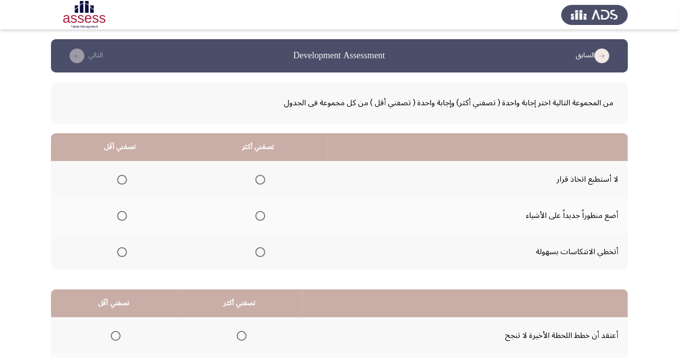
click at [260, 252] on span "Select an option" at bounding box center [260, 252] width 0 height 0
click at [258, 251] on input "Select an option" at bounding box center [260, 252] width 10 height 10
click at [257, 220] on span "Select an option" at bounding box center [260, 216] width 10 height 10
click at [257, 220] on input "Select an option" at bounding box center [260, 216] width 10 height 10
click at [122, 252] on span "Select an option" at bounding box center [122, 252] width 0 height 0
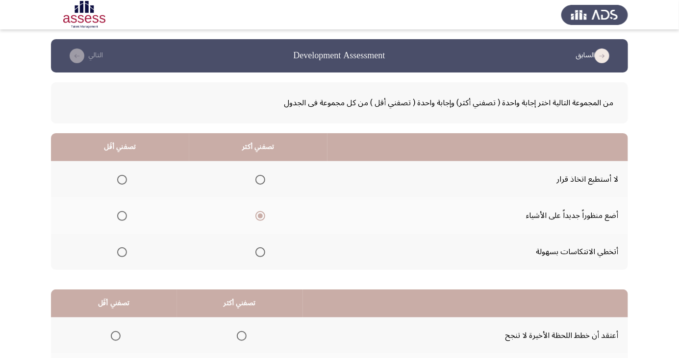
click at [121, 251] on input "Select an option" at bounding box center [122, 252] width 10 height 10
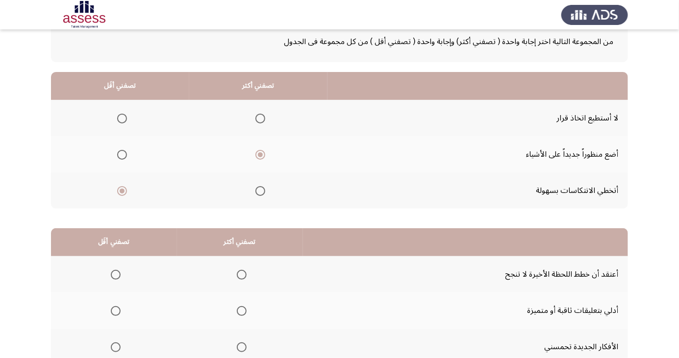
scroll to position [89, 0]
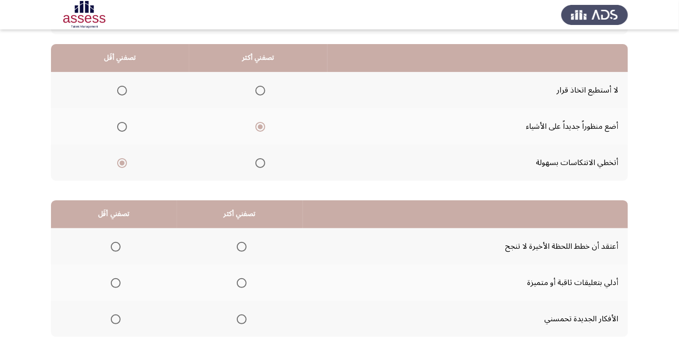
click at [114, 231] on th at bounding box center [114, 246] width 126 height 36
click at [237, 323] on span "Select an option" at bounding box center [242, 320] width 10 height 10
click at [237, 323] on input "Select an option" at bounding box center [242, 320] width 10 height 10
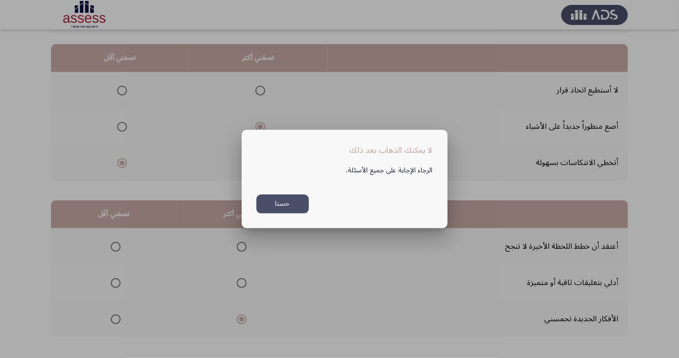
click at [293, 214] on button "حسنا" at bounding box center [282, 204] width 52 height 19
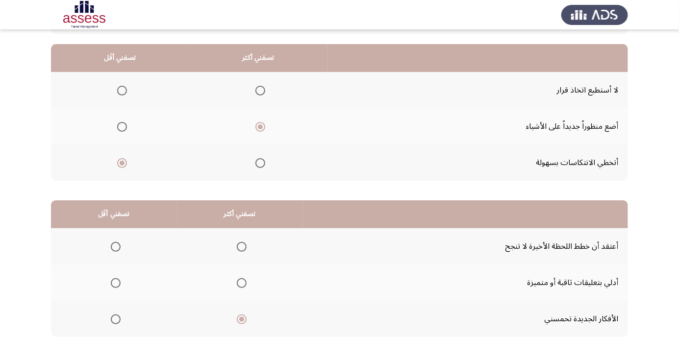
click at [118, 247] on span "Select an option" at bounding box center [116, 247] width 10 height 10
click at [118, 247] on input "Select an option" at bounding box center [116, 247] width 10 height 10
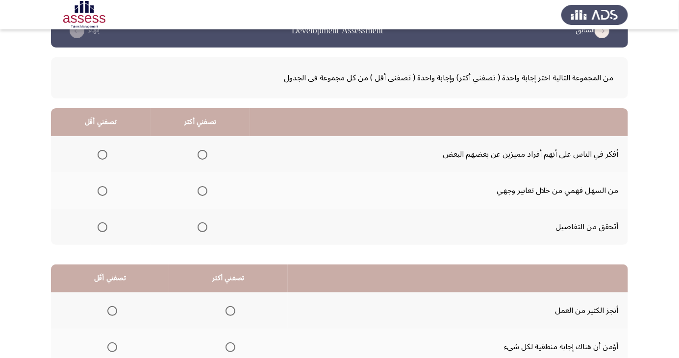
scroll to position [19, 0]
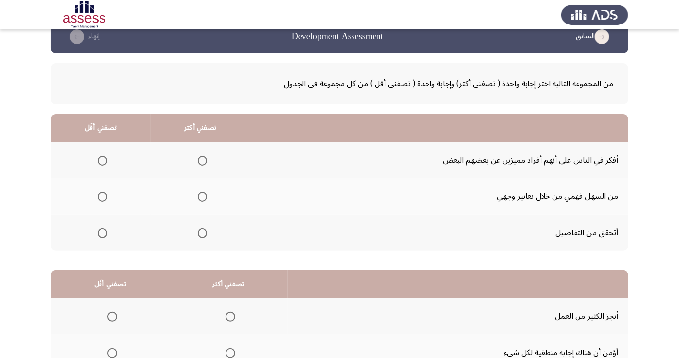
click at [202, 197] on span "Select an option" at bounding box center [202, 197] width 0 height 0
click at [201, 196] on input "Select an option" at bounding box center [203, 197] width 10 height 10
click at [99, 242] on th at bounding box center [100, 233] width 99 height 36
click at [102, 232] on span "Select an option" at bounding box center [103, 233] width 10 height 10
click at [102, 232] on input "Select an option" at bounding box center [103, 233] width 10 height 10
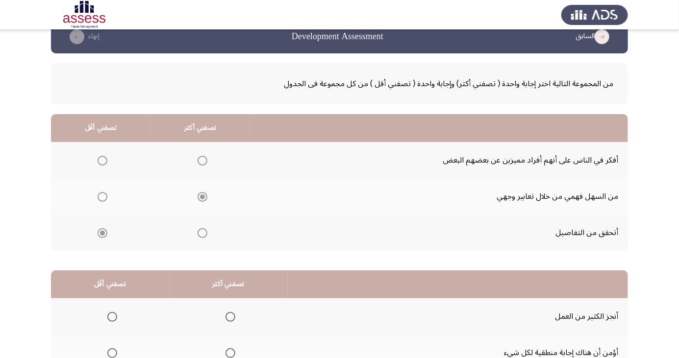
scroll to position [89, 0]
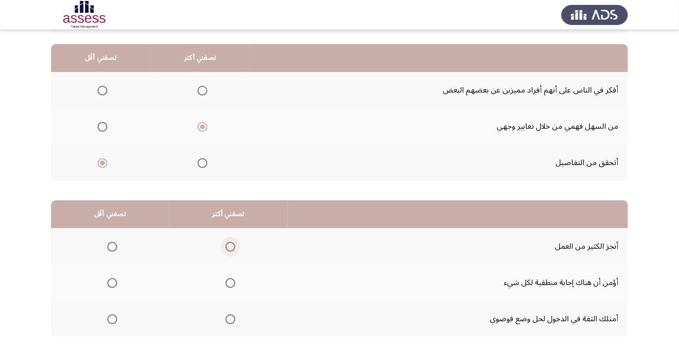
click at [230, 247] on span "Select an option" at bounding box center [230, 247] width 0 height 0
click at [228, 246] on input "Select an option" at bounding box center [230, 247] width 10 height 10
click at [115, 282] on span "Select an option" at bounding box center [112, 283] width 10 height 10
click at [115, 282] on input "Select an option" at bounding box center [112, 283] width 10 height 10
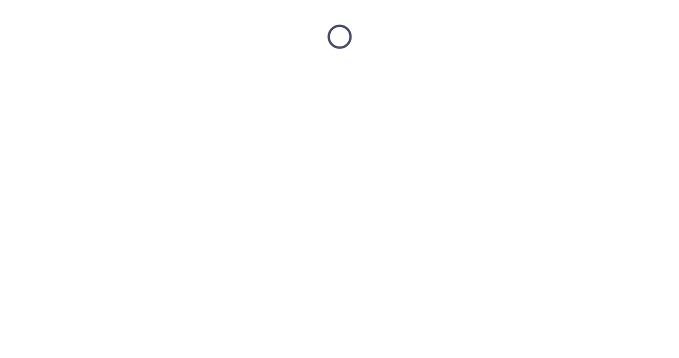
scroll to position [0, 0]
